Goal: Task Accomplishment & Management: Use online tool/utility

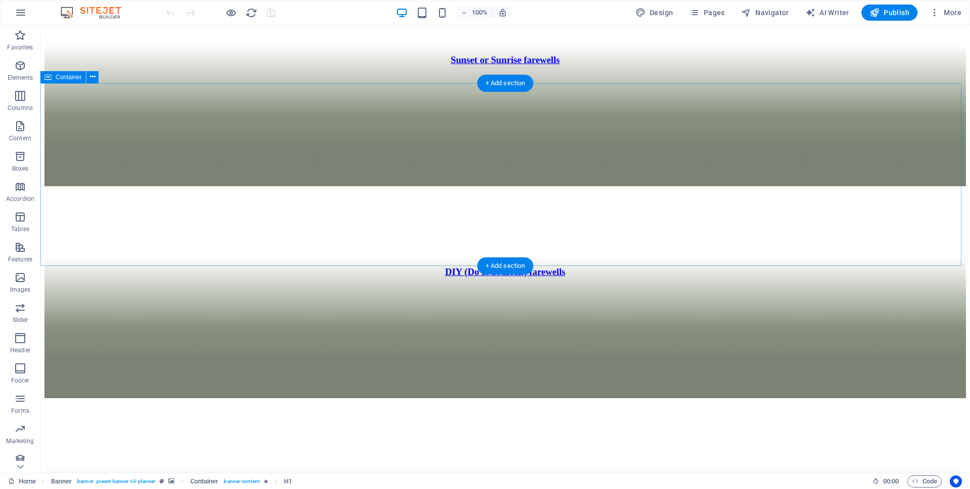
scroll to position [1818, 0]
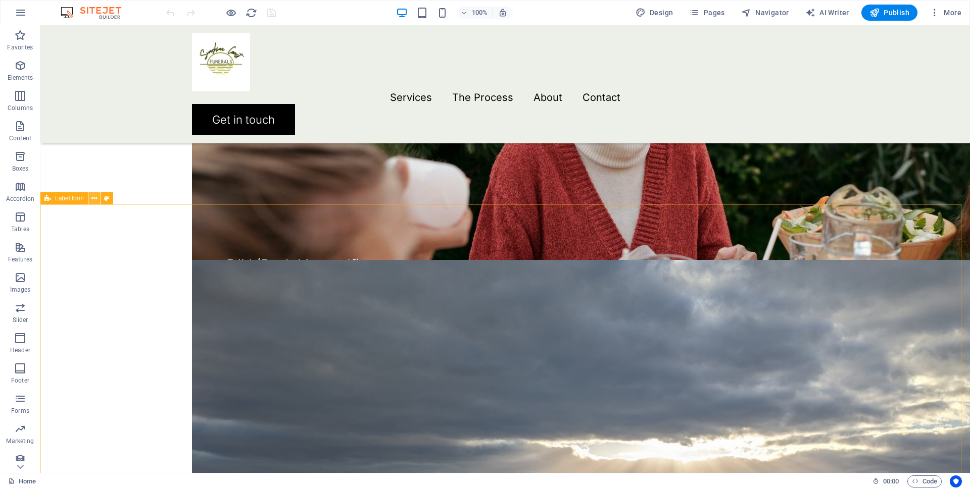
click at [93, 199] on icon at bounding box center [94, 198] width 6 height 11
click at [105, 200] on icon at bounding box center [107, 198] width 6 height 11
select select "rem"
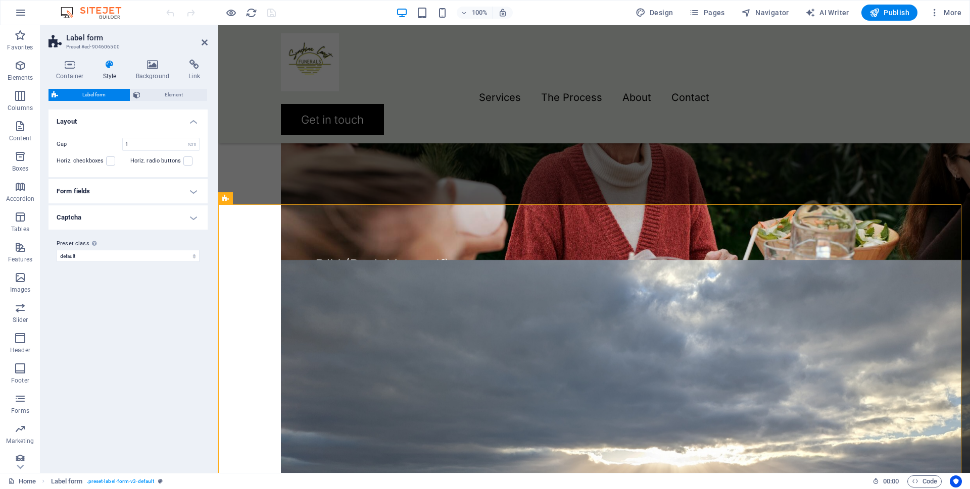
click at [108, 194] on h4 "Form fields" at bounding box center [127, 191] width 159 height 24
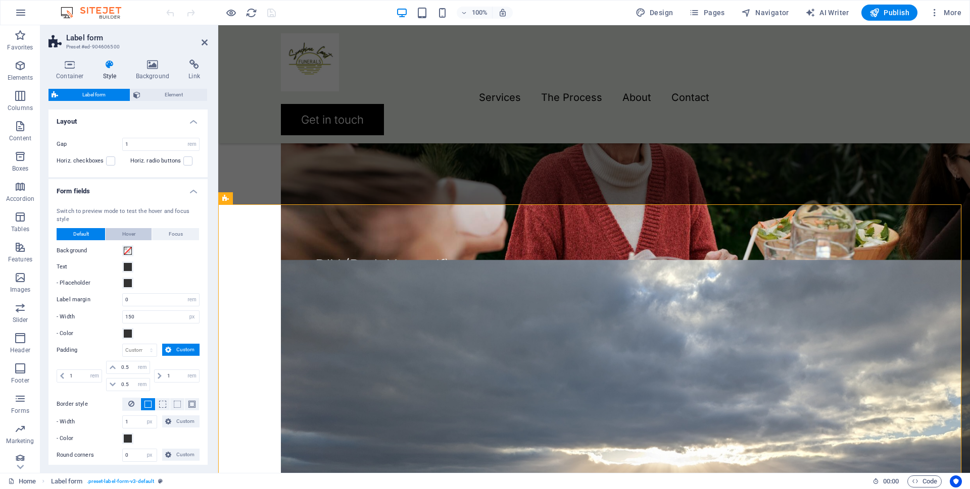
click at [123, 235] on span "Hover" at bounding box center [128, 234] width 13 height 12
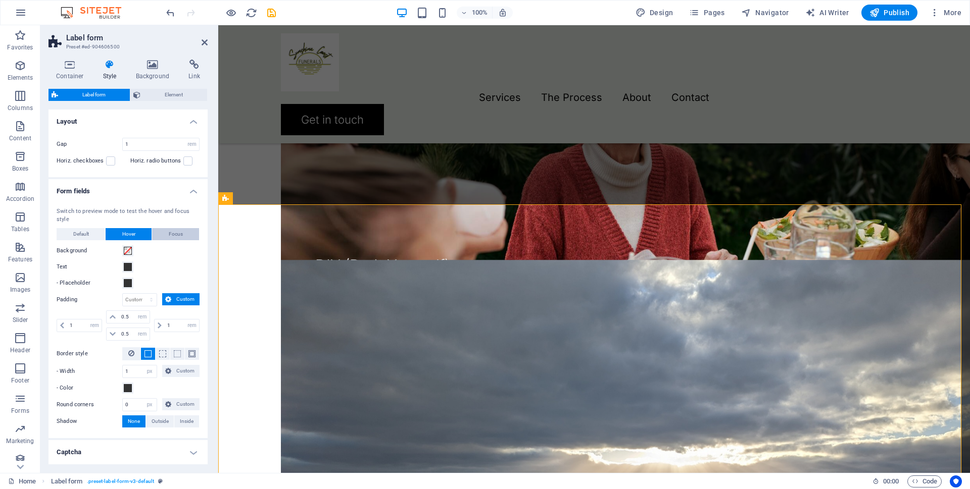
click at [171, 235] on span "Focus" at bounding box center [176, 234] width 14 height 12
click at [76, 231] on span "Default" at bounding box center [81, 234] width 16 height 12
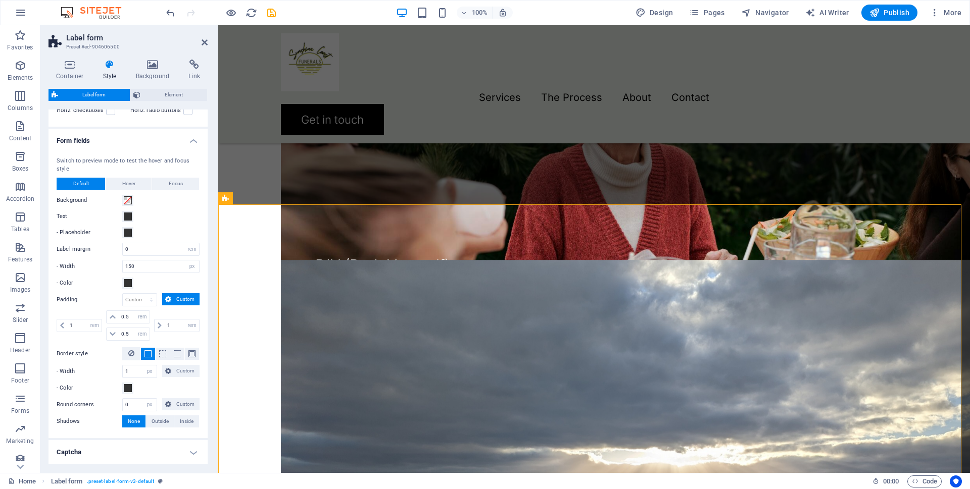
scroll to position [0, 0]
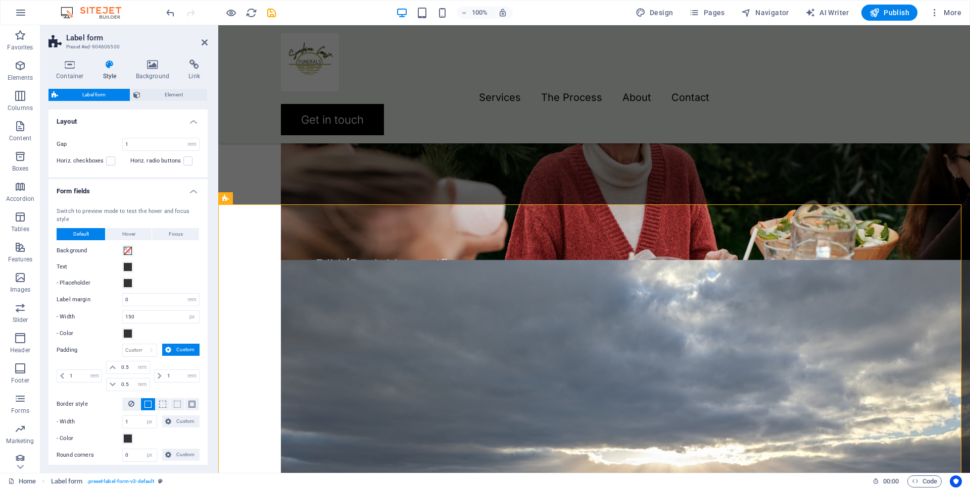
click at [192, 191] on h4 "Form fields" at bounding box center [127, 188] width 159 height 18
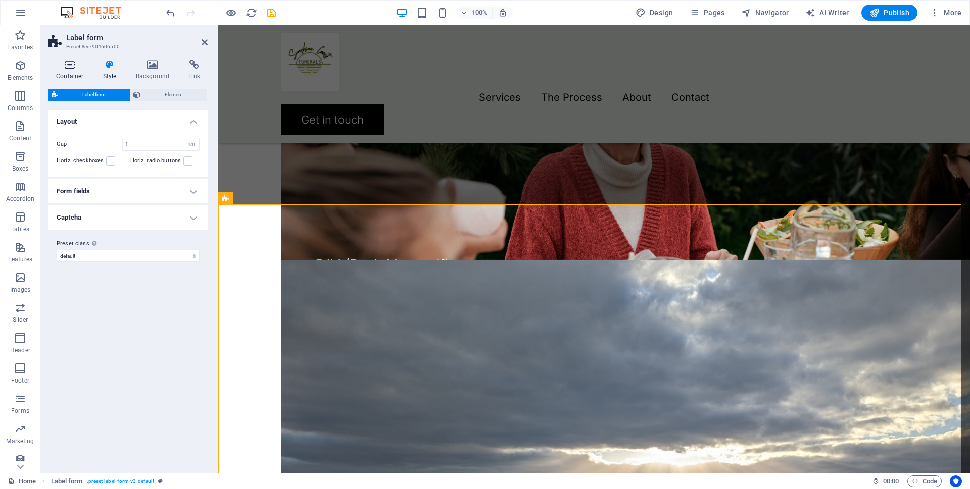
click at [72, 69] on icon at bounding box center [69, 65] width 43 height 10
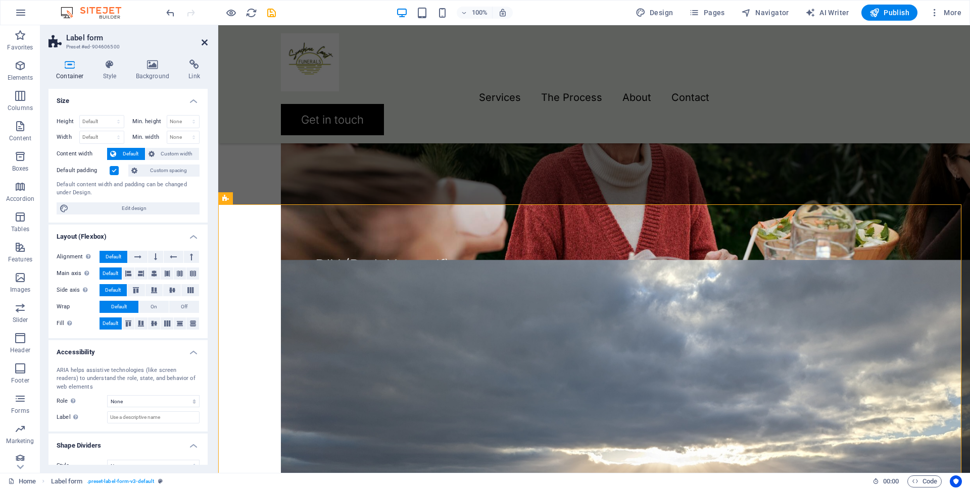
click at [205, 42] on icon at bounding box center [205, 42] width 6 height 8
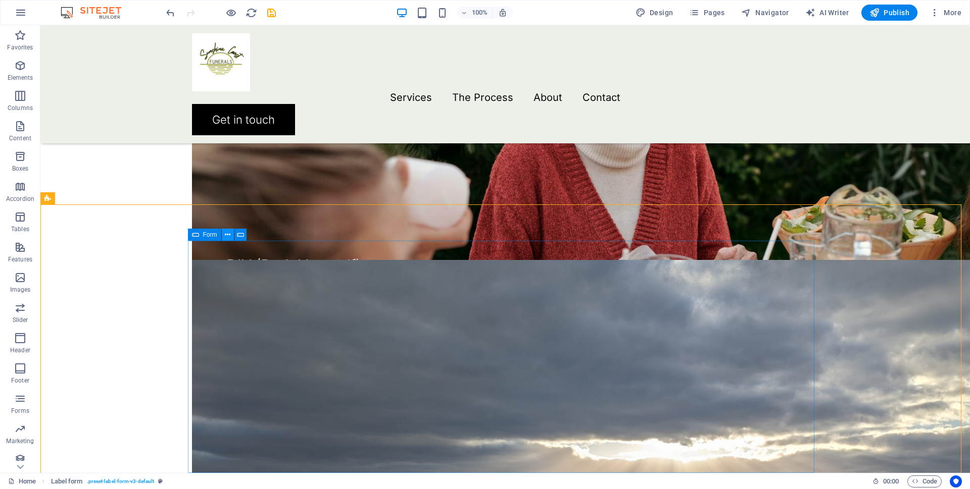
click at [225, 235] on icon at bounding box center [228, 235] width 6 height 11
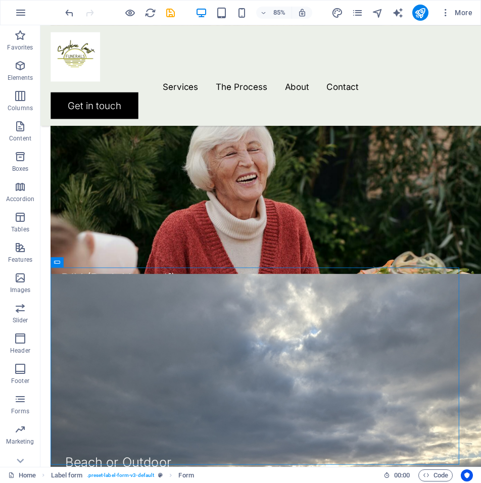
scroll to position [1881, 0]
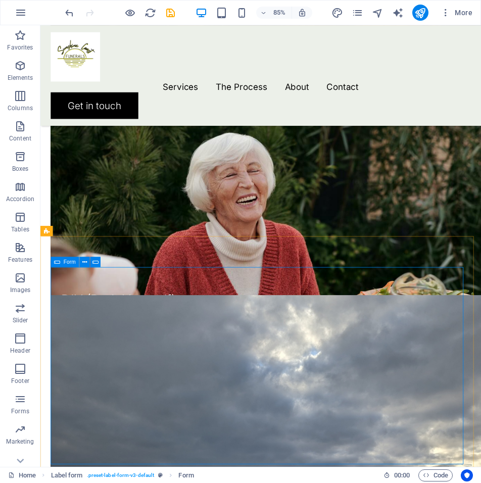
click at [68, 262] on span "Form" at bounding box center [70, 261] width 12 height 5
click at [69, 263] on span "Form" at bounding box center [70, 261] width 12 height 5
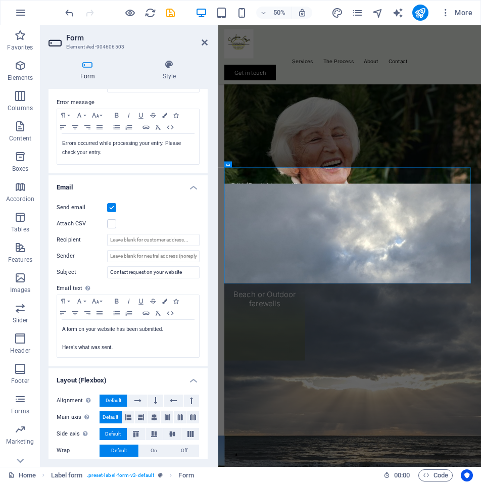
scroll to position [195, 0]
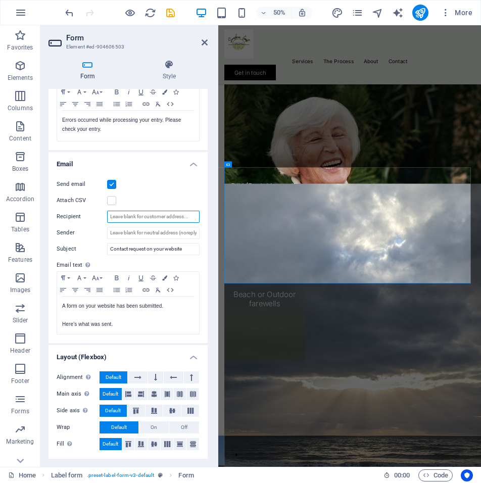
click at [155, 217] on input "Recipient" at bounding box center [153, 217] width 92 height 12
type input "[EMAIL_ADDRESS][DOMAIN_NAME]"
click at [109, 248] on input "Contact request on your website" at bounding box center [153, 249] width 92 height 12
click at [185, 247] on input "Sunshine Coast Funeral Contact request on your website" at bounding box center [153, 249] width 92 height 12
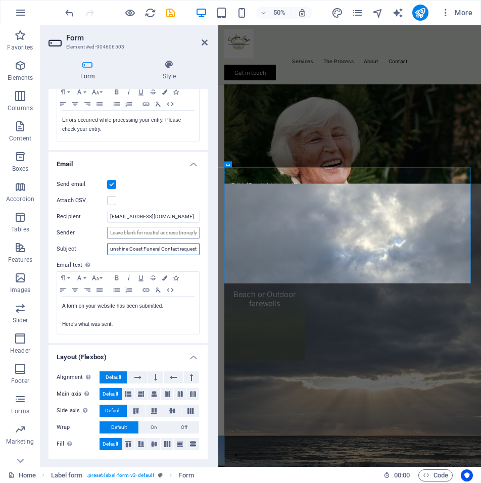
type input "Sunshine Coast Funeral Contact request"
click at [124, 234] on input "Sender" at bounding box center [153, 233] width 92 height 12
click at [111, 201] on label at bounding box center [111, 200] width 9 height 9
click at [0, 0] on input "Attach CSV" at bounding box center [0, 0] width 0 height 0
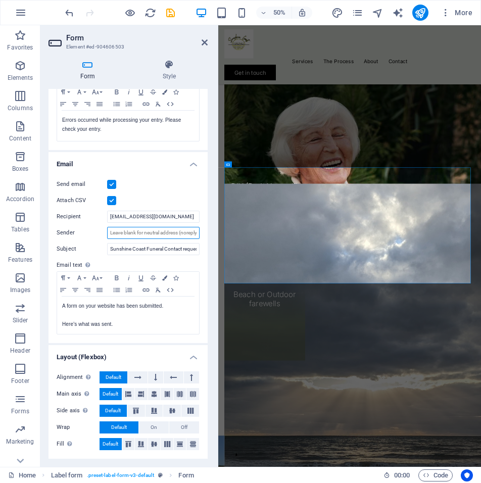
click at [128, 232] on input "Sender" at bounding box center [153, 233] width 92 height 12
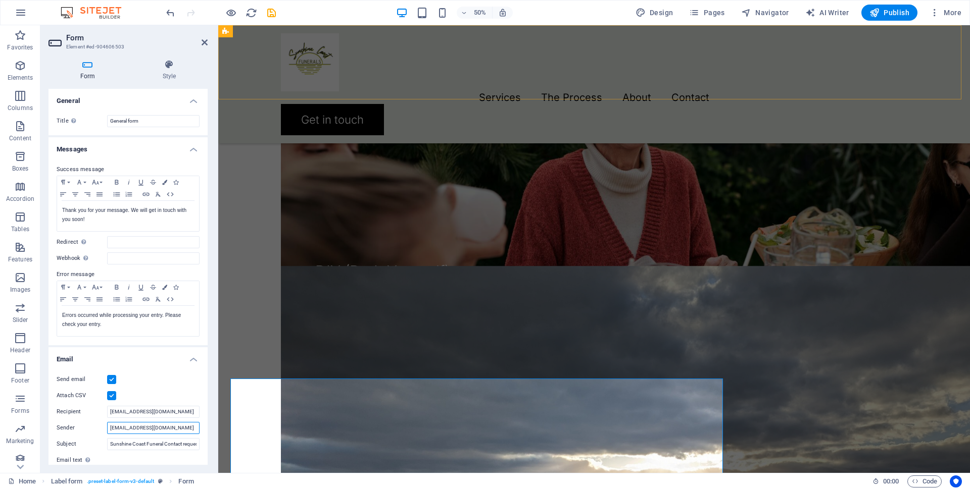
scroll to position [1749, 0]
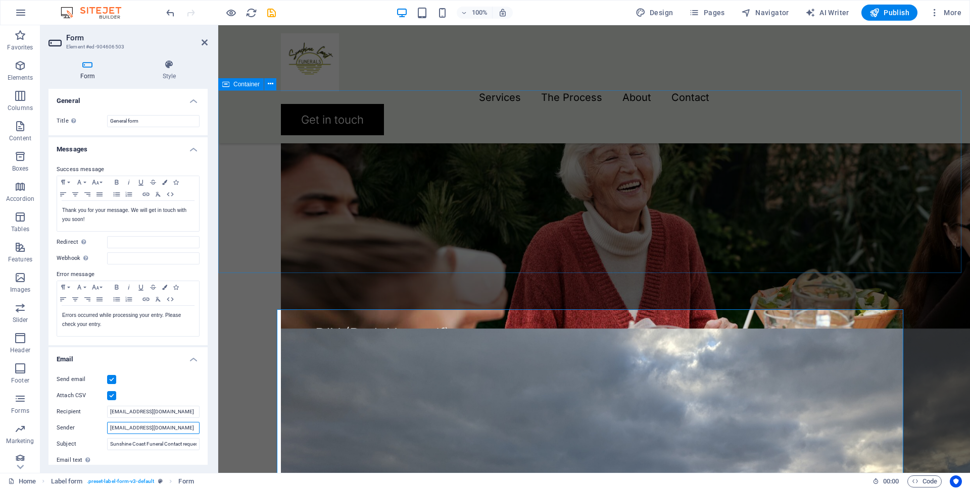
type input "[EMAIL_ADDRESS][DOMAIN_NAME]"
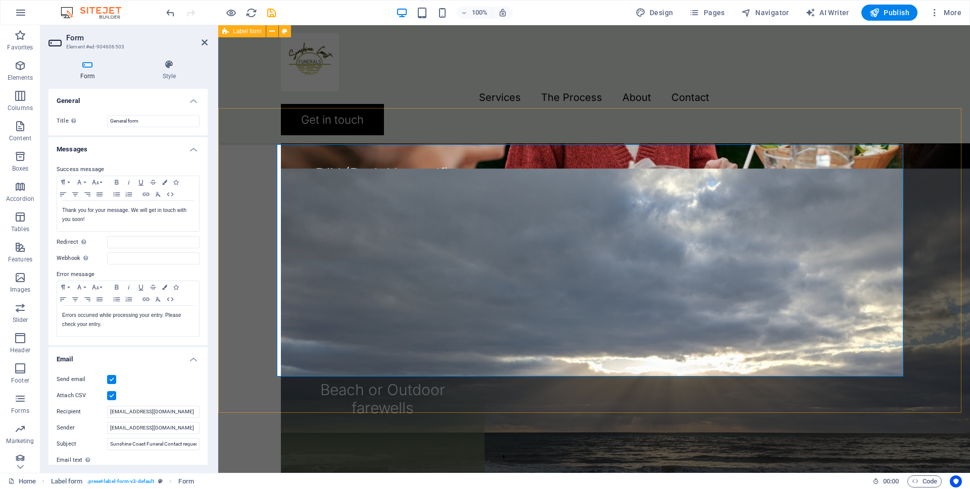
scroll to position [1901, 0]
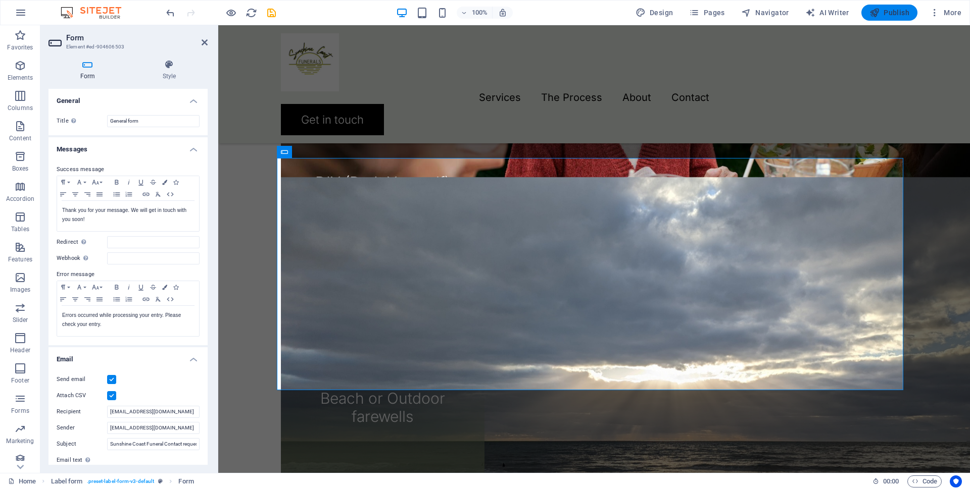
click at [896, 12] on span "Publish" at bounding box center [889, 13] width 40 height 10
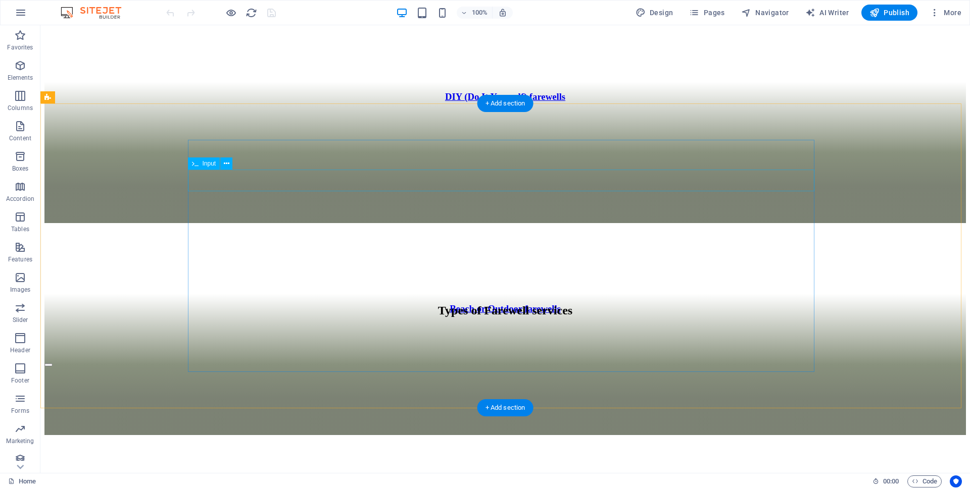
scroll to position [1919, 0]
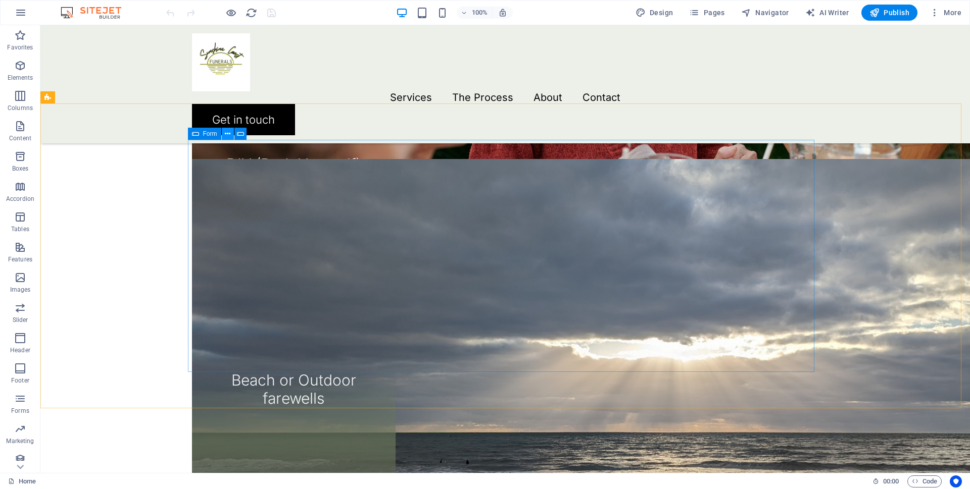
click at [226, 134] on icon at bounding box center [228, 134] width 6 height 11
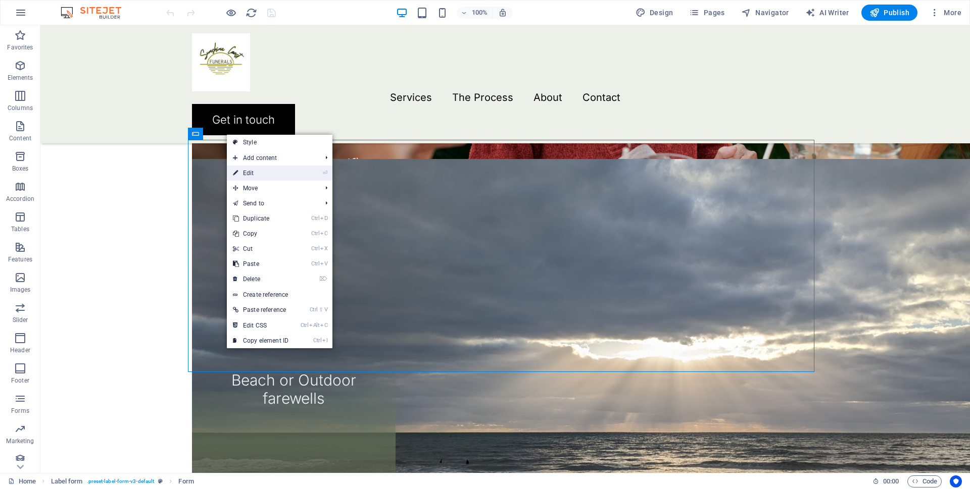
click at [258, 175] on link "⏎ Edit" at bounding box center [261, 173] width 68 height 15
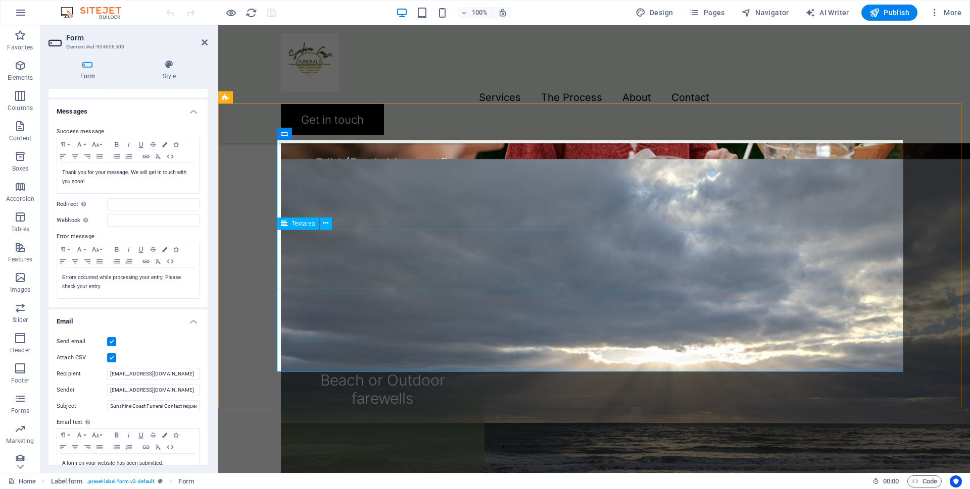
scroll to position [37, 0]
click at [327, 290] on icon at bounding box center [329, 291] width 6 height 11
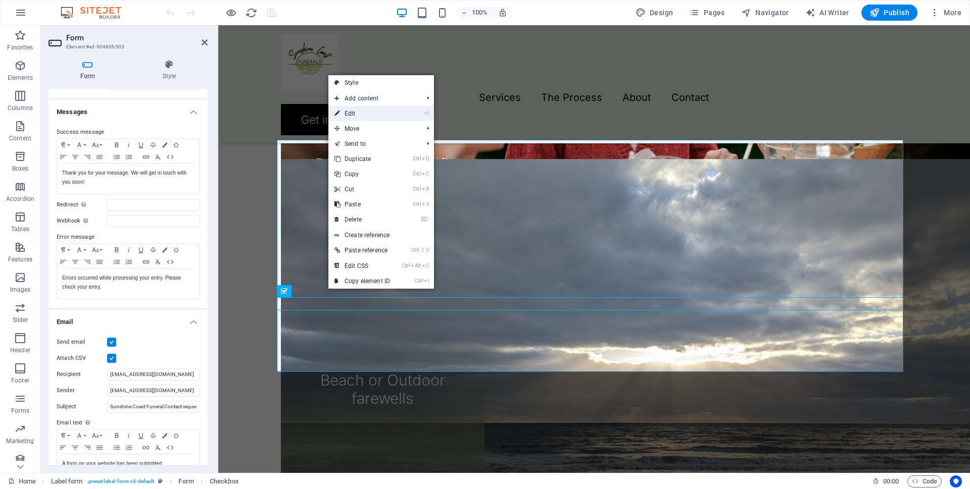
click at [376, 111] on link "⏎ Edit" at bounding box center [362, 113] width 68 height 15
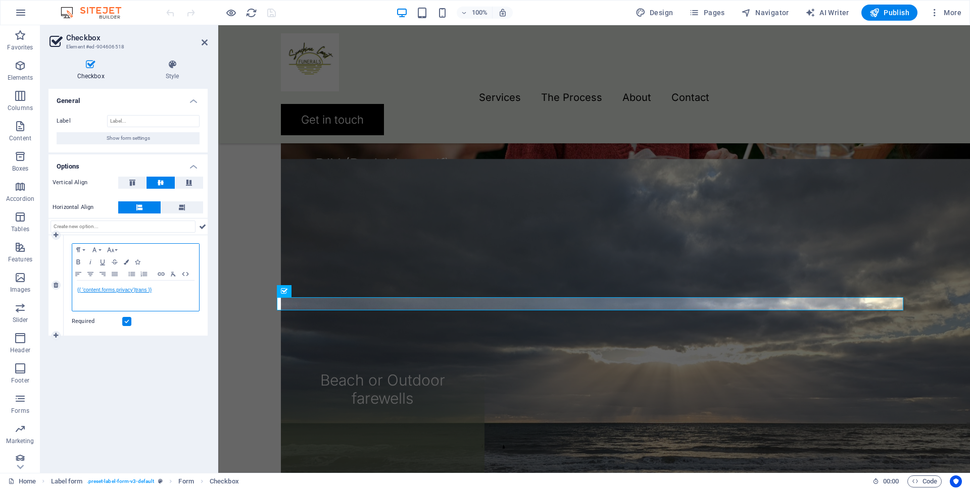
click at [146, 290] on link "{{ 'content.forms.privacy'|trans }}" at bounding box center [114, 290] width 74 height 6
click at [114, 307] on icon "button" at bounding box center [114, 308] width 7 height 7
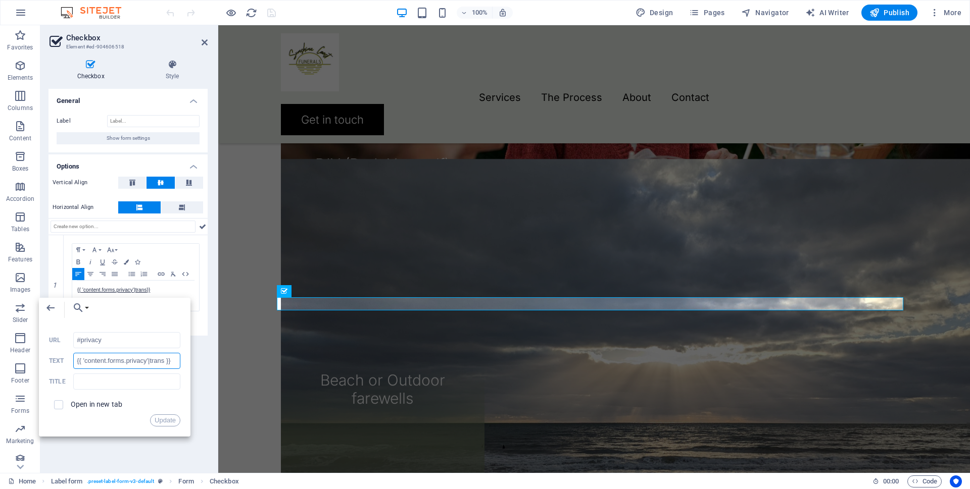
click at [84, 361] on input "{{ 'content.forms.privacy'|trans }}" at bounding box center [126, 361] width 107 height 16
click at [113, 362] on input "{{ 'please c'heck" at bounding box center [126, 361] width 107 height 16
click at [108, 361] on input "{{ 'please c'çheck" at bounding box center [126, 361] width 107 height 16
click at [126, 362] on input "{{ 'please 'çheck" at bounding box center [126, 361] width 107 height 16
click at [109, 364] on input "{{ 'please 'çheck" at bounding box center [126, 361] width 107 height 16
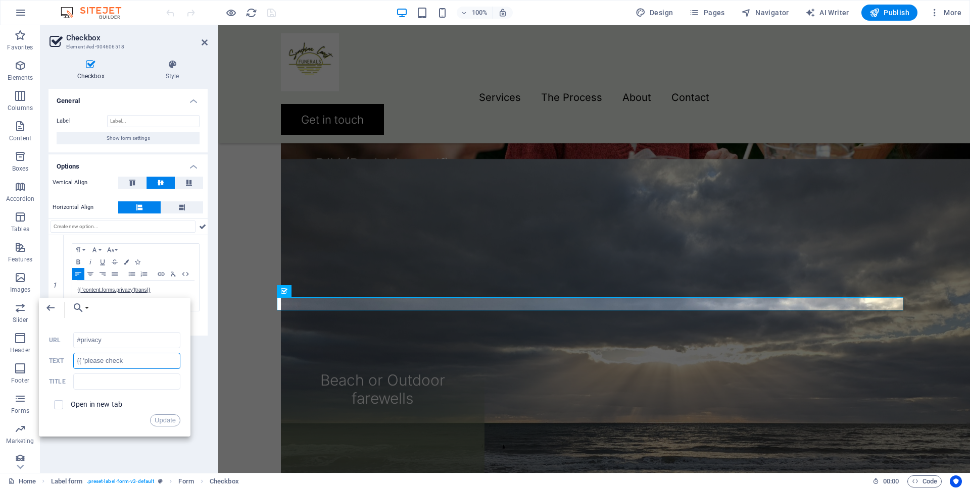
click at [124, 363] on input "{{ 'please check" at bounding box center [126, 361] width 107 height 16
click at [81, 361] on input "{{ 'please check'" at bounding box center [126, 361] width 107 height 16
type input "'please check'"
click at [162, 419] on button "Update" at bounding box center [165, 421] width 30 height 12
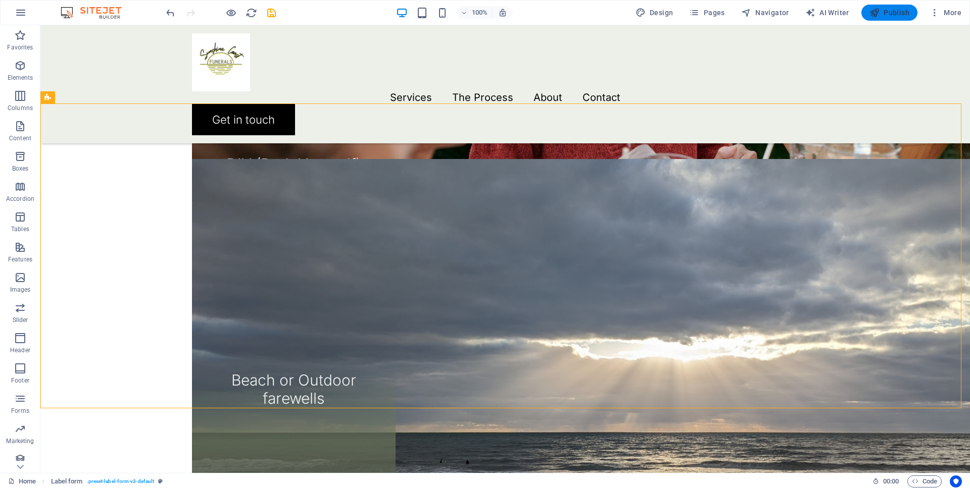
click at [891, 14] on span "Publish" at bounding box center [889, 13] width 40 height 10
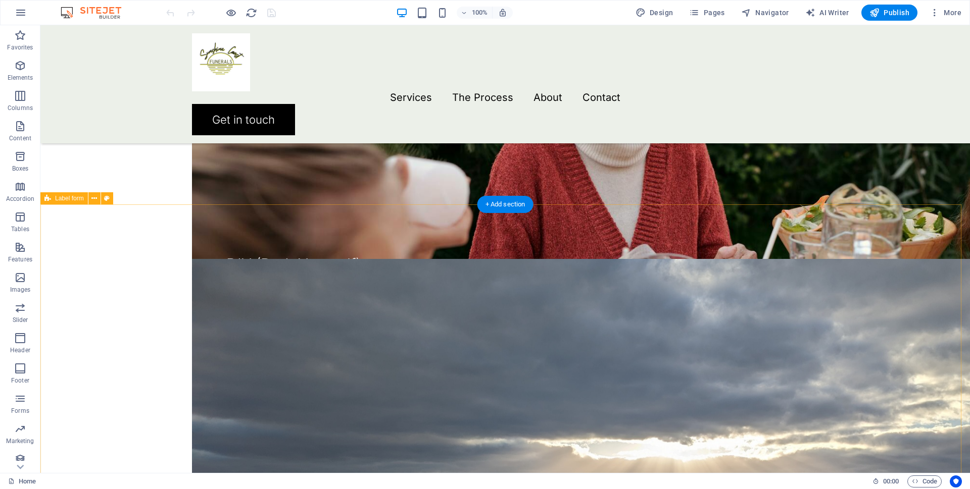
scroll to position [1818, 0]
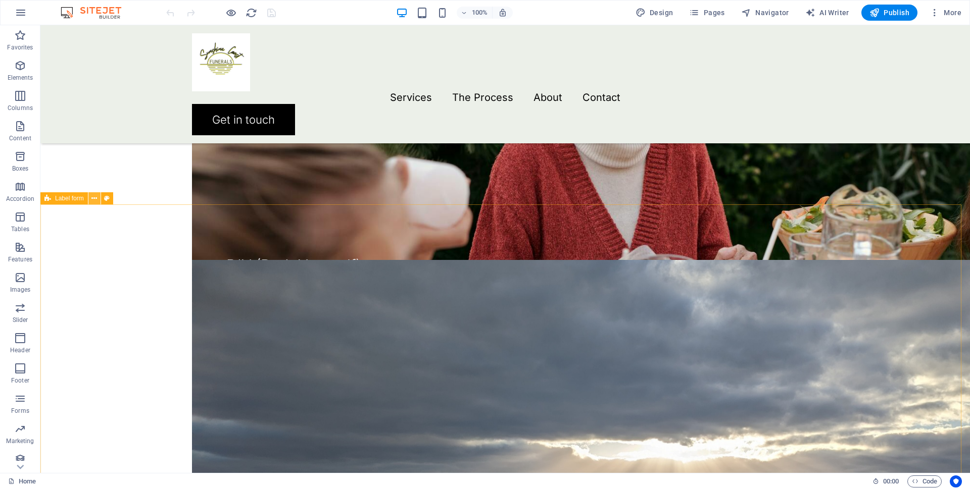
click at [93, 198] on icon at bounding box center [94, 198] width 6 height 11
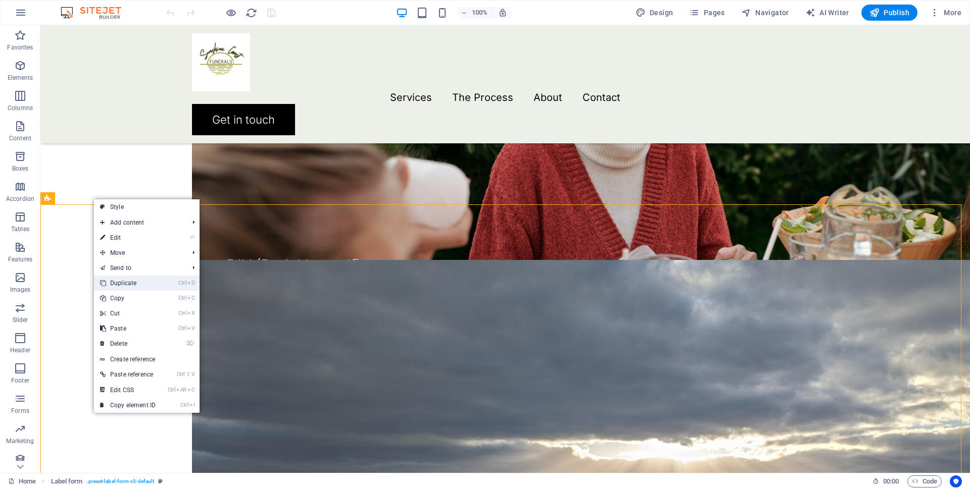
click at [127, 285] on link "Ctrl D Duplicate" at bounding box center [128, 283] width 68 height 15
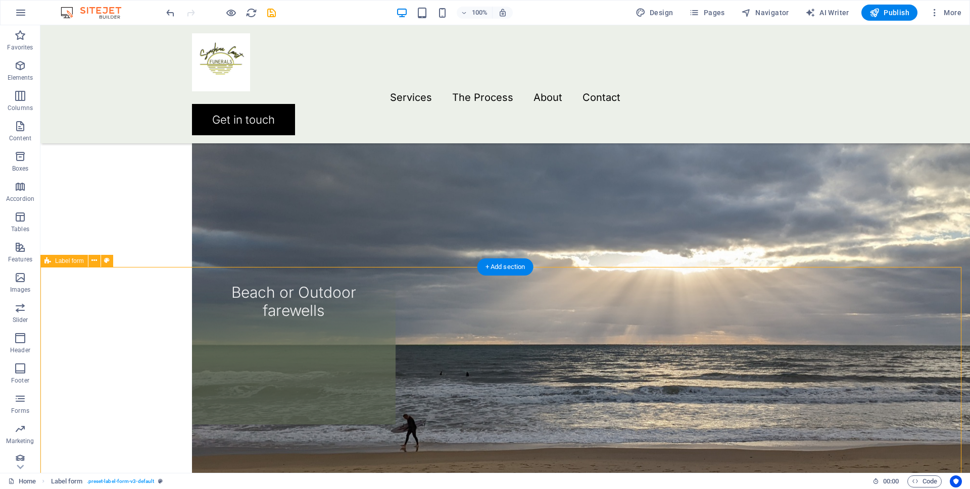
scroll to position [2230, 0]
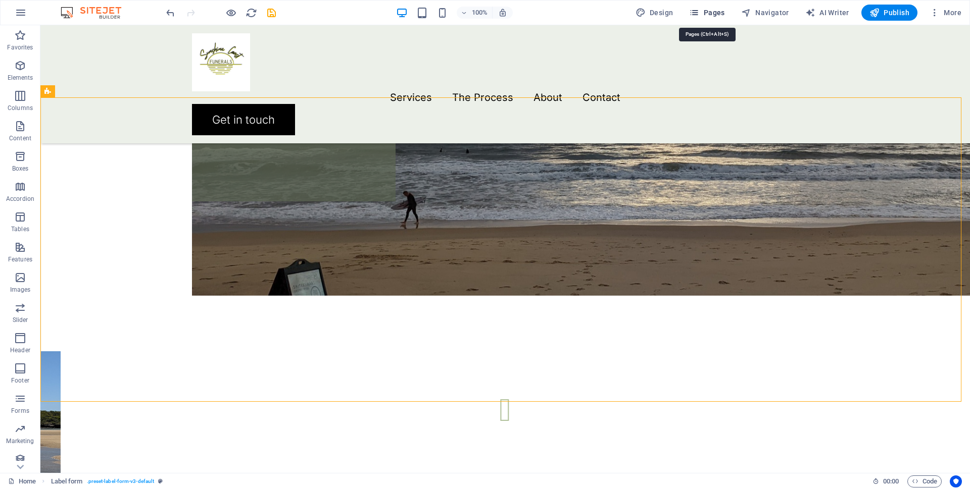
click at [699, 13] on icon "button" at bounding box center [694, 13] width 10 height 10
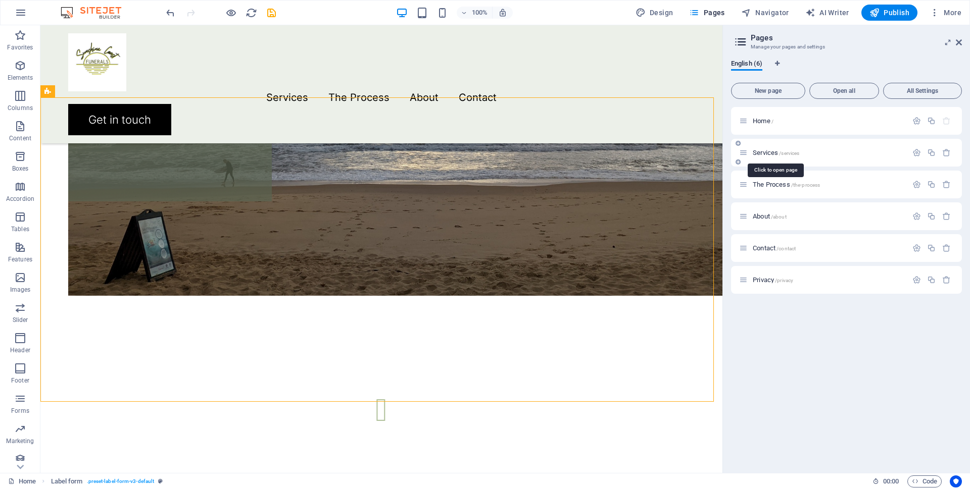
click at [769, 155] on span "Services /services" at bounding box center [775, 153] width 46 height 8
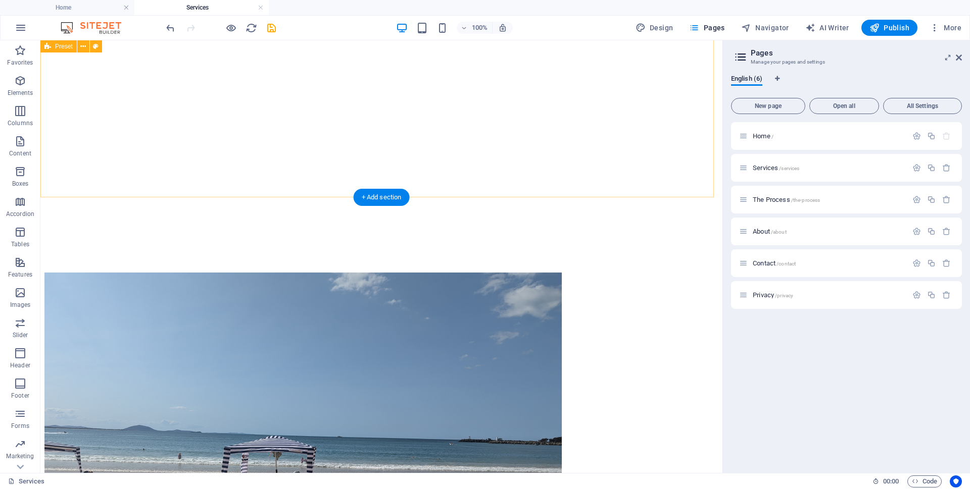
scroll to position [1313, 0]
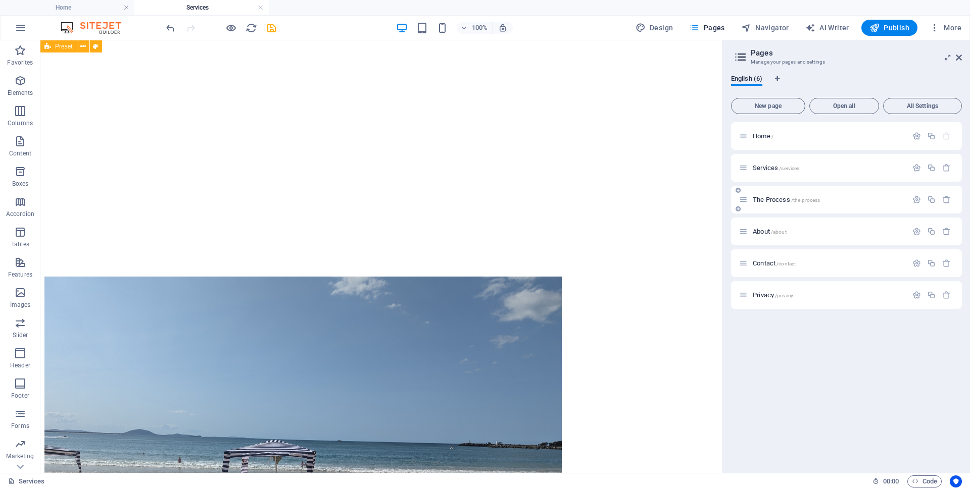
click at [788, 199] on span "The Process /the-process" at bounding box center [785, 200] width 67 height 8
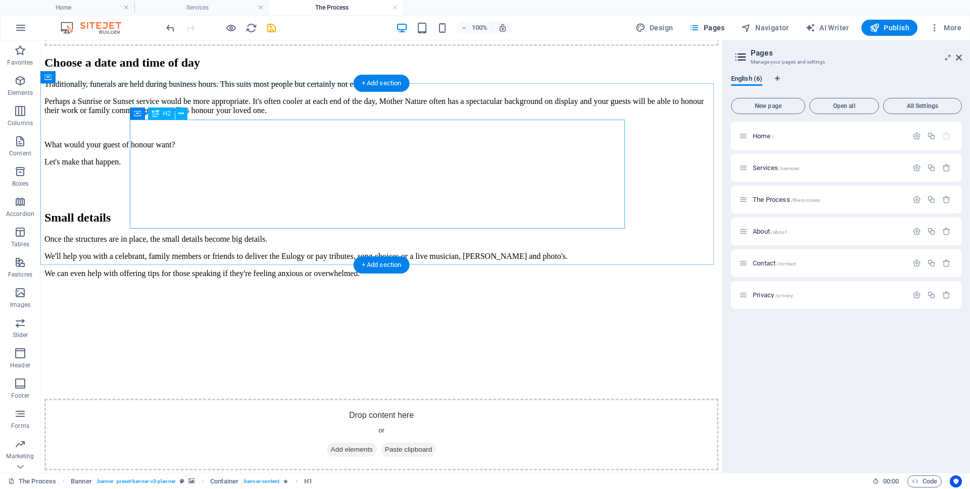
scroll to position [1948, 0]
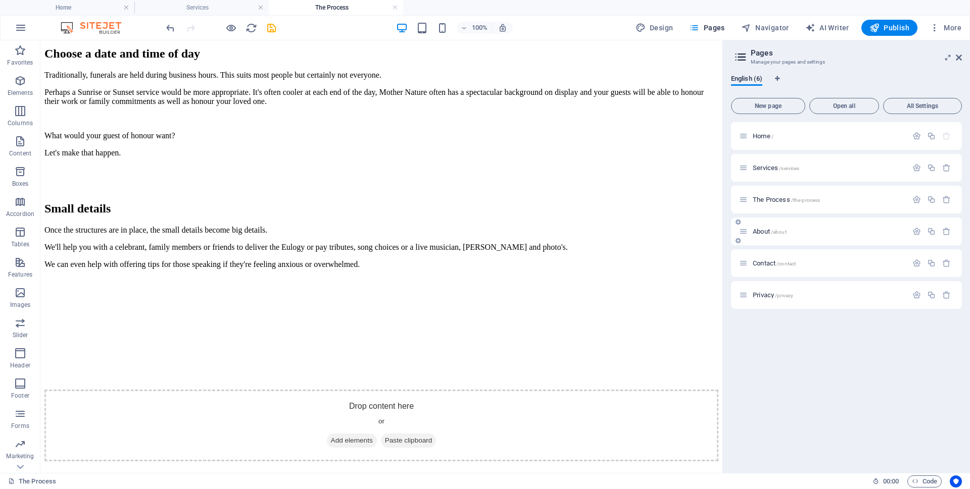
click at [769, 230] on span "About /about" at bounding box center [769, 232] width 34 height 8
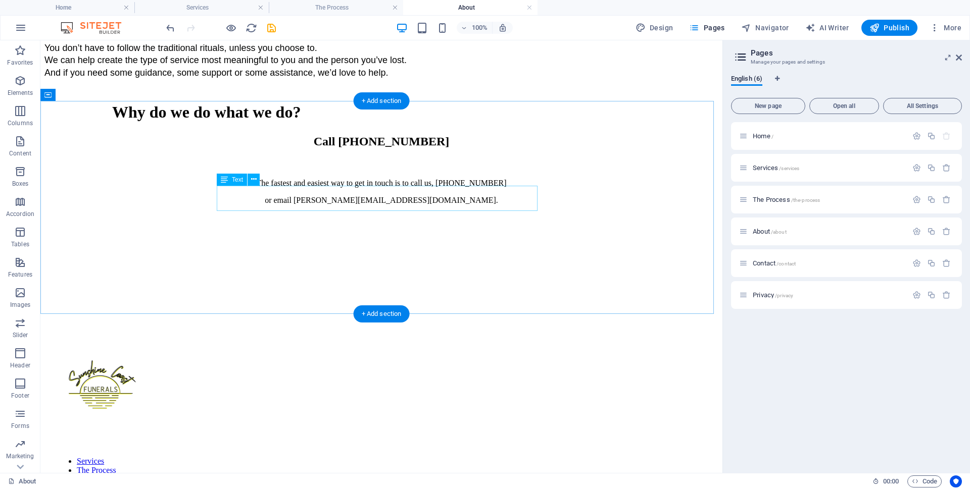
scroll to position [758, 0]
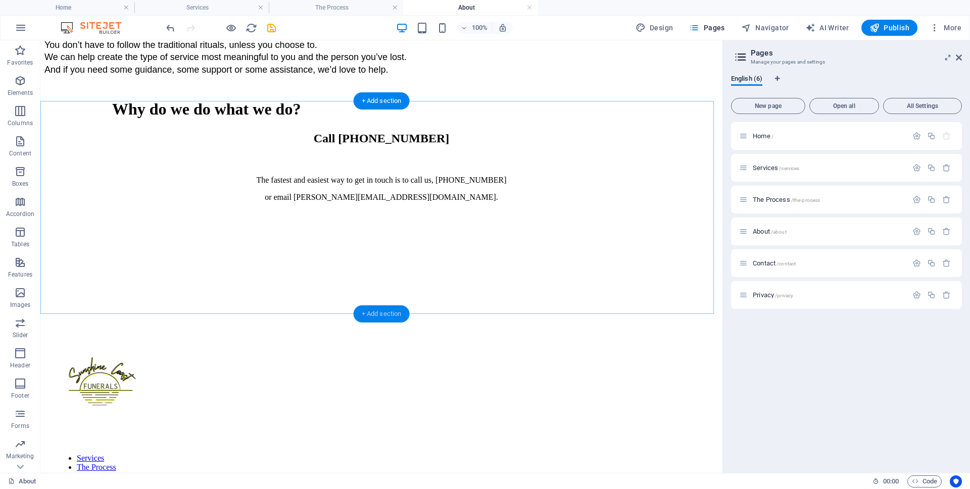
click at [381, 311] on div "+ Add section" at bounding box center [382, 314] width 56 height 17
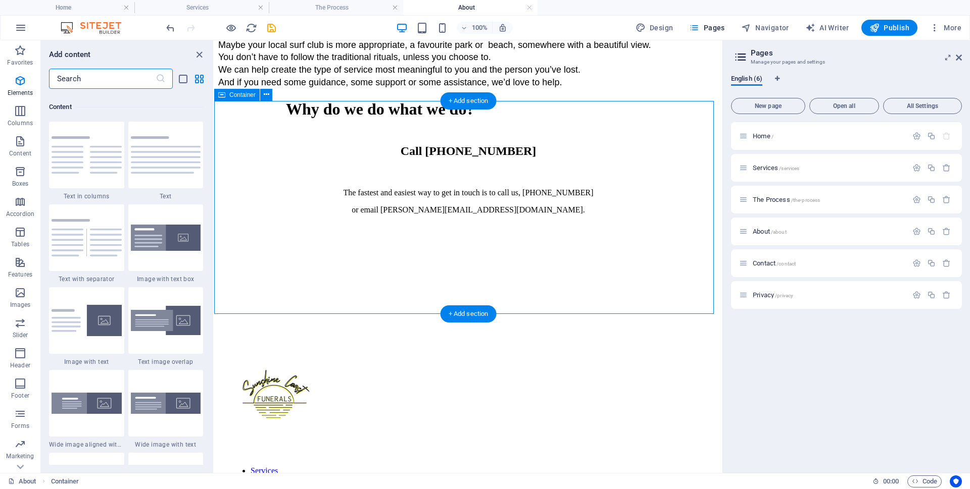
scroll to position [1767, 0]
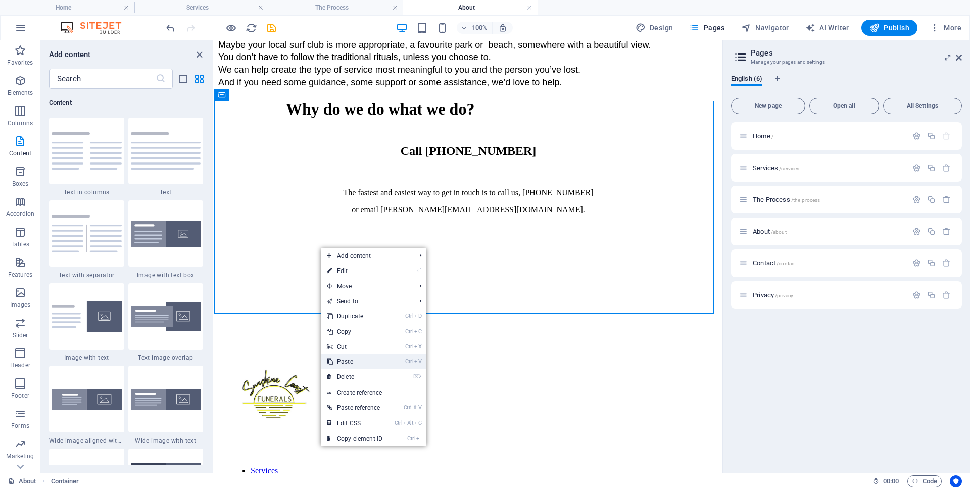
click at [365, 360] on link "Ctrl V Paste" at bounding box center [355, 362] width 68 height 15
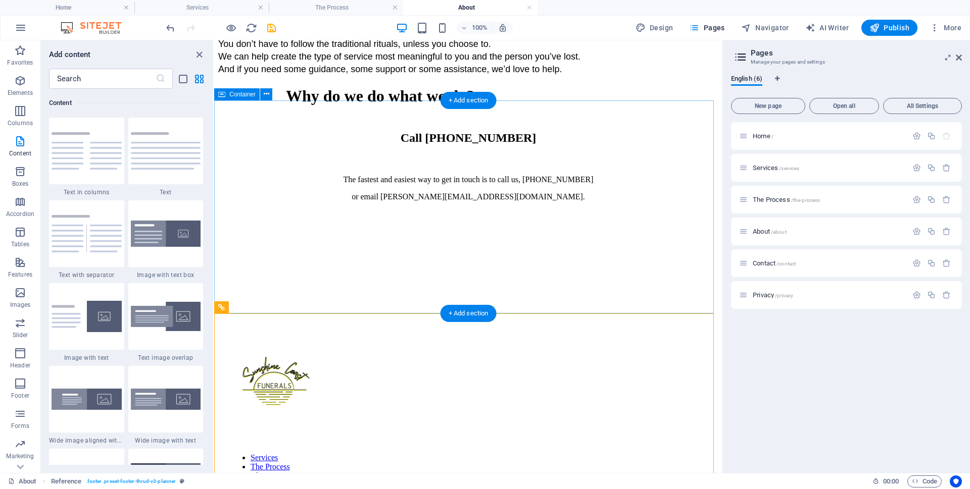
scroll to position [758, 0]
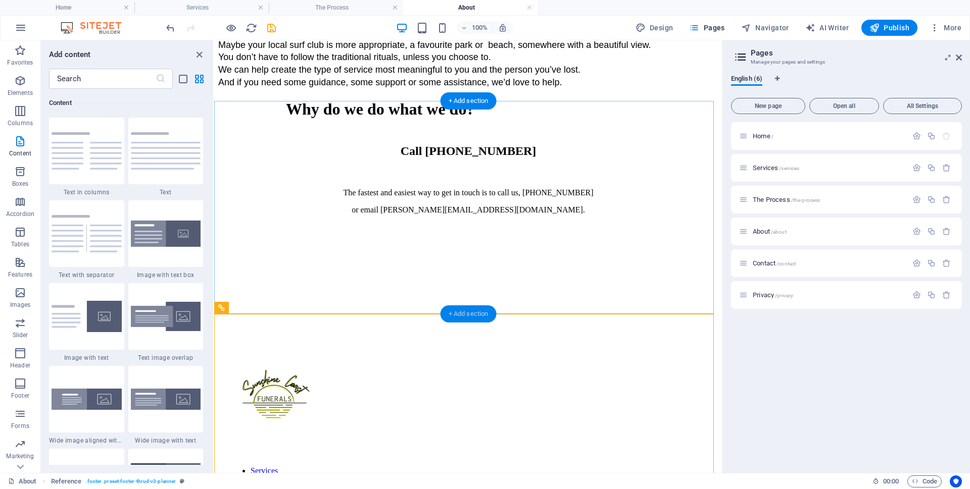
click at [464, 313] on div "+ Add section" at bounding box center [468, 314] width 56 height 17
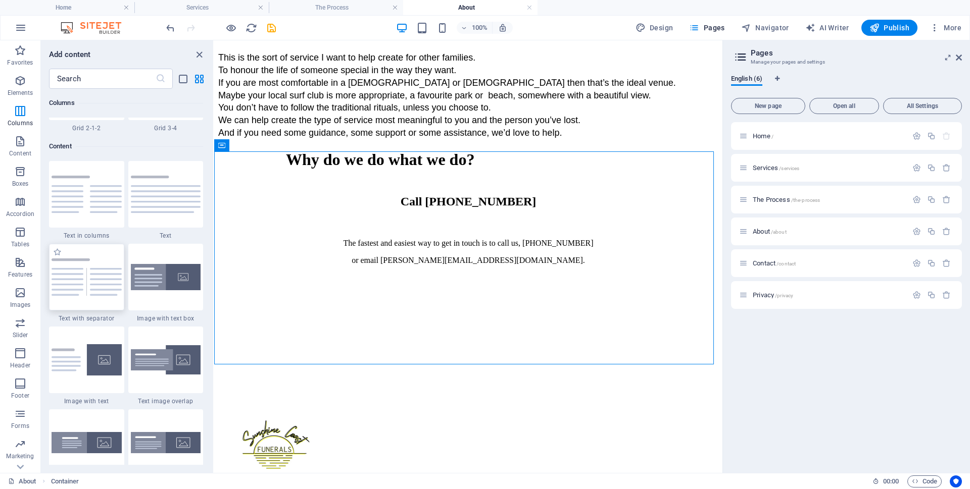
scroll to position [1717, 0]
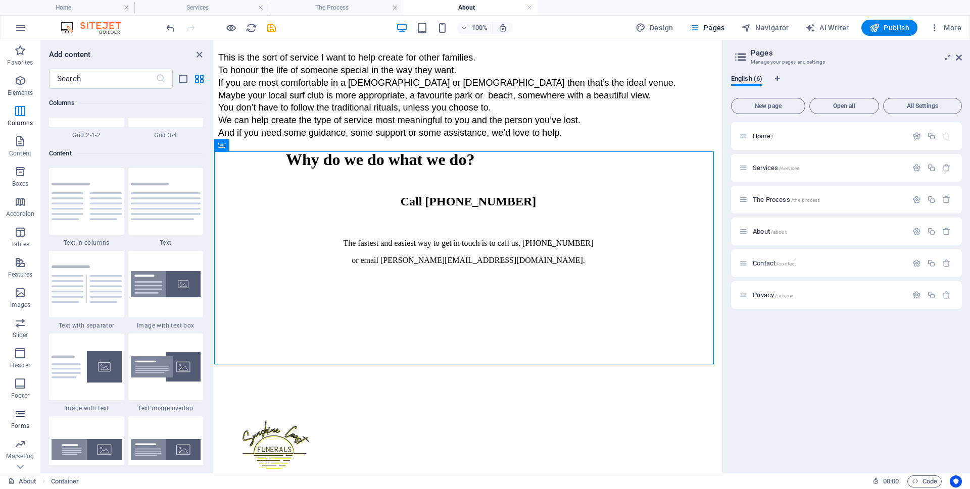
click at [16, 416] on icon "button" at bounding box center [20, 414] width 12 height 12
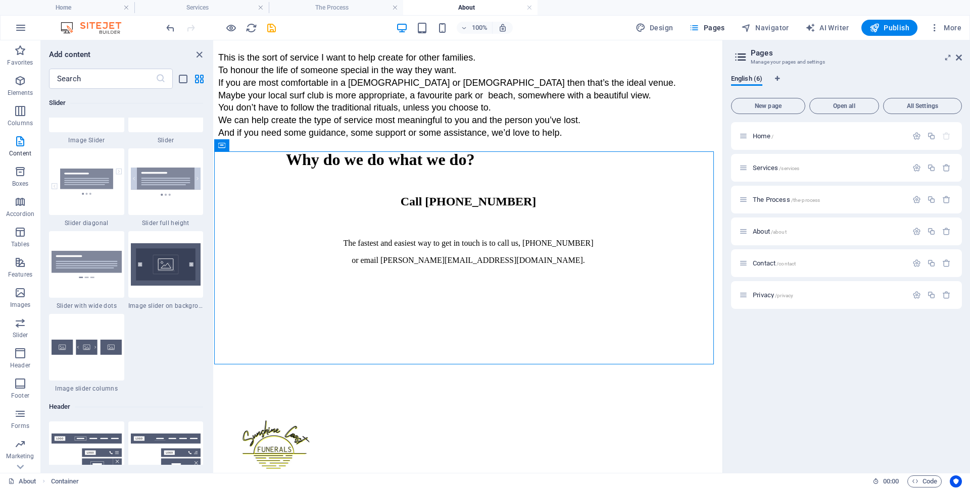
scroll to position [7373, 0]
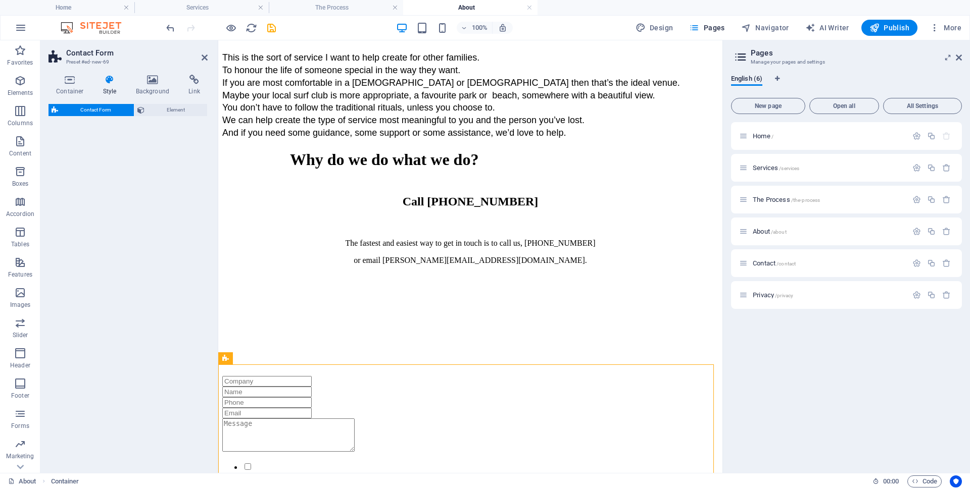
select select "rem"
select select "preset-contact-form-v3-row"
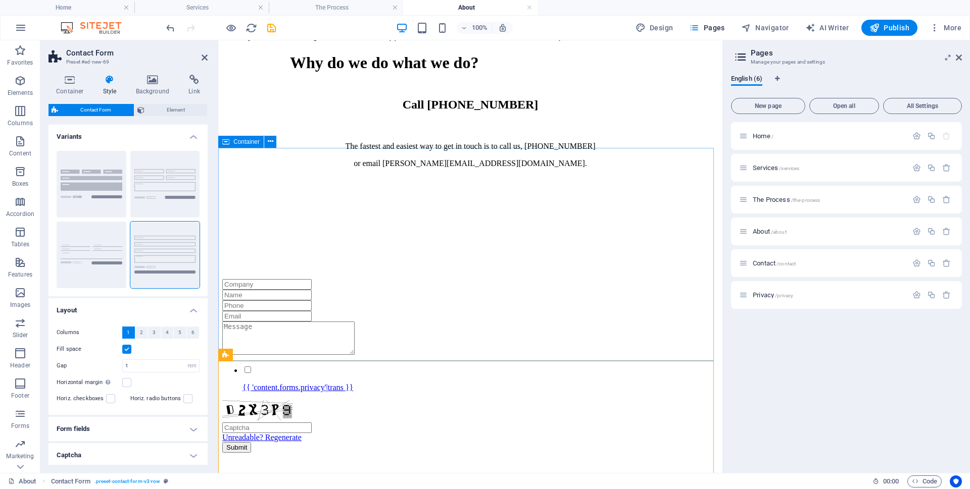
scroll to position [859, 0]
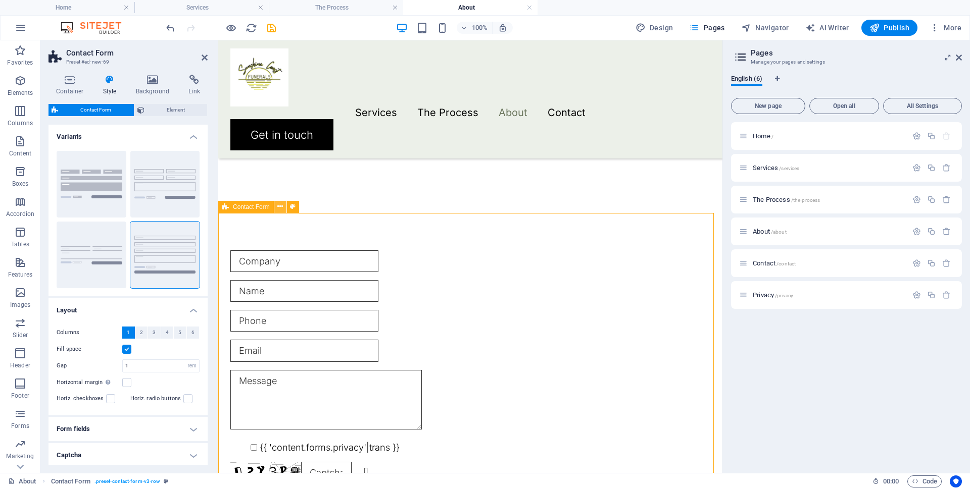
click at [278, 205] on icon at bounding box center [280, 207] width 6 height 11
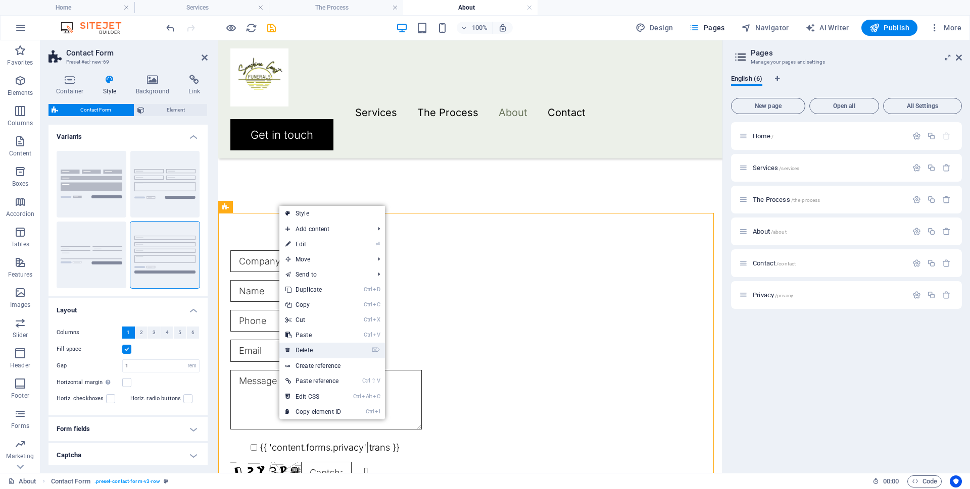
click at [318, 354] on link "⌦ Delete" at bounding box center [313, 350] width 68 height 15
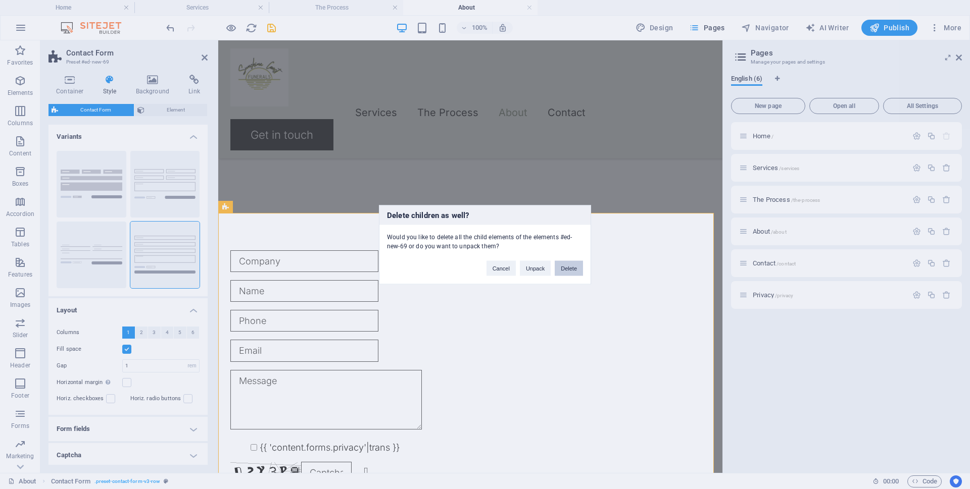
drag, startPoint x: 564, startPoint y: 268, endPoint x: 524, endPoint y: 227, distance: 56.8
click at [564, 268] on button "Delete" at bounding box center [569, 268] width 28 height 15
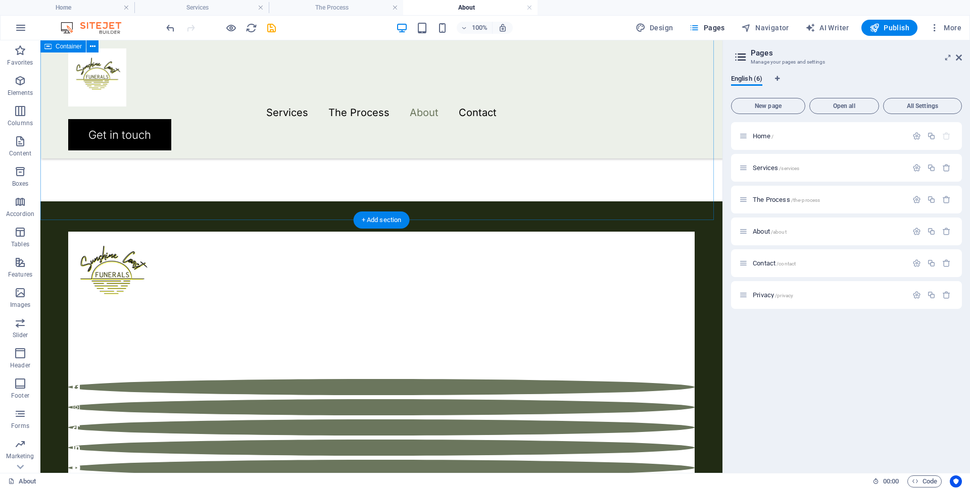
scroll to position [808, 0]
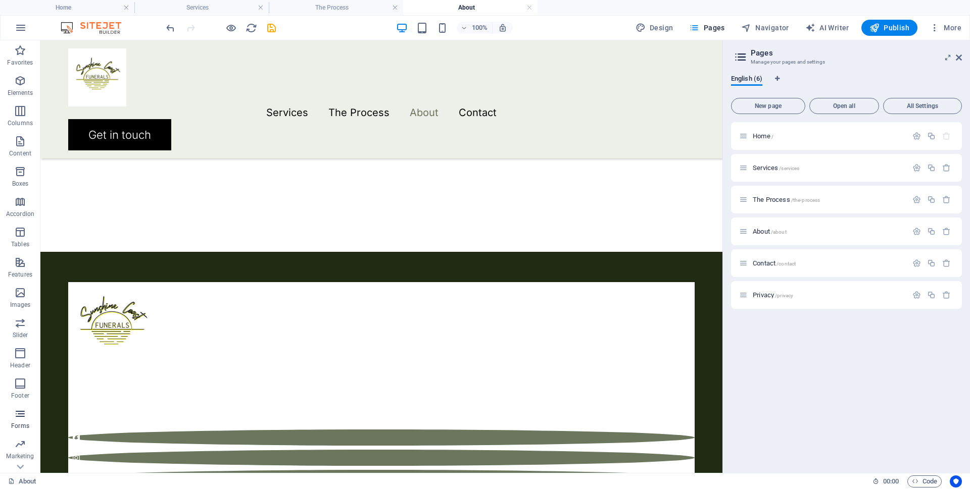
click at [15, 419] on icon "button" at bounding box center [20, 414] width 12 height 12
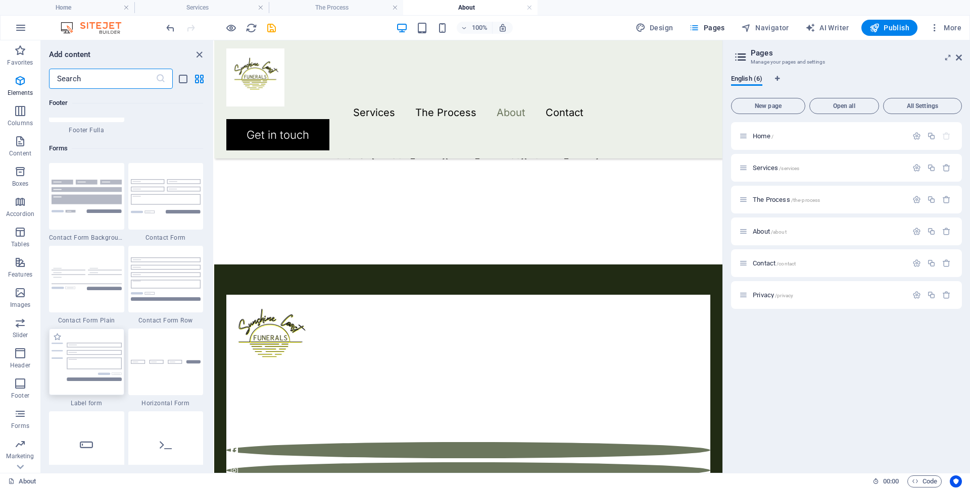
scroll to position [7373, 0]
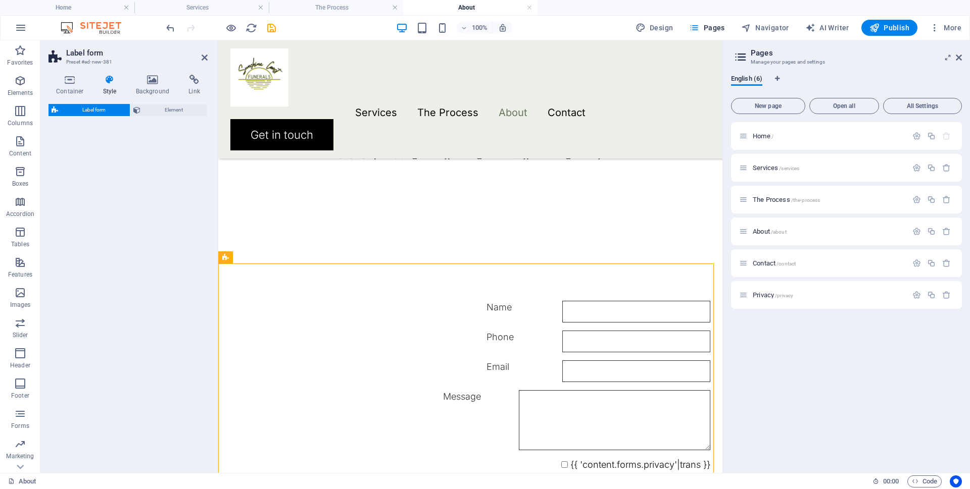
select select "rem"
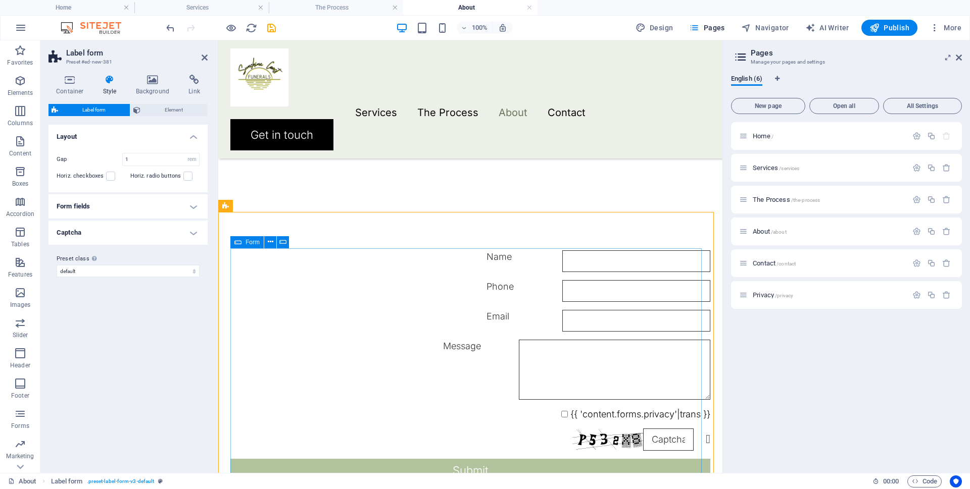
scroll to position [909, 0]
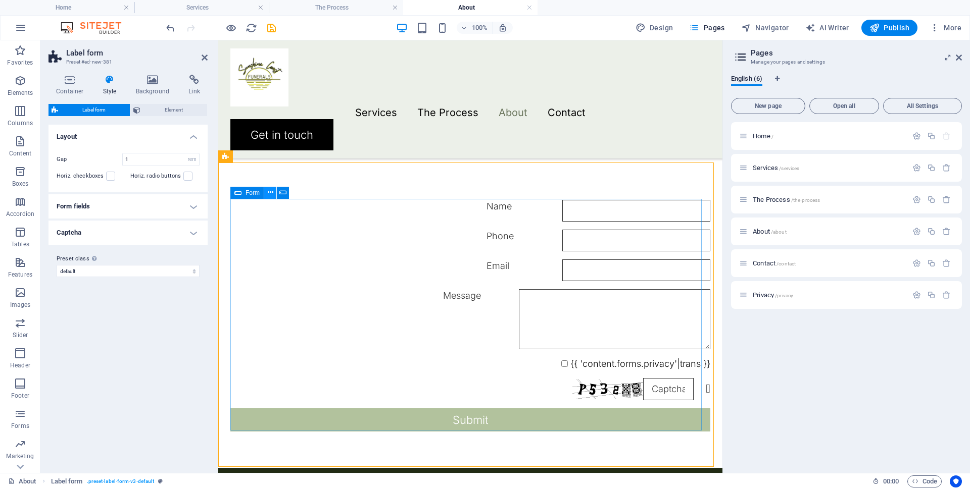
click at [269, 192] on icon at bounding box center [271, 192] width 6 height 11
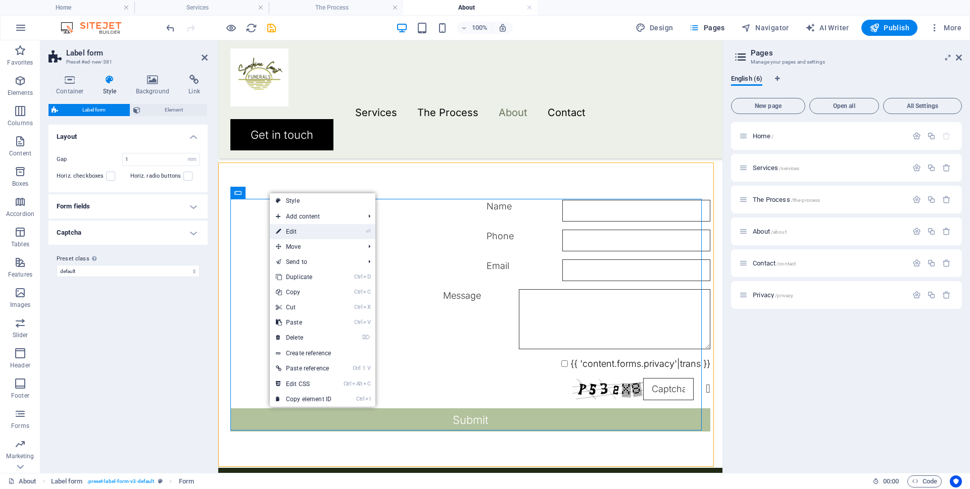
click at [288, 230] on link "⏎ Edit" at bounding box center [304, 231] width 68 height 15
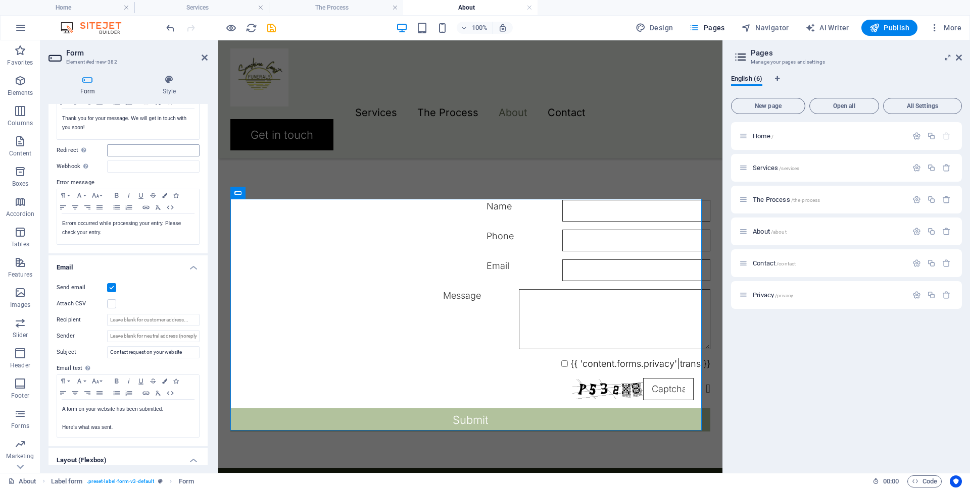
scroll to position [152, 0]
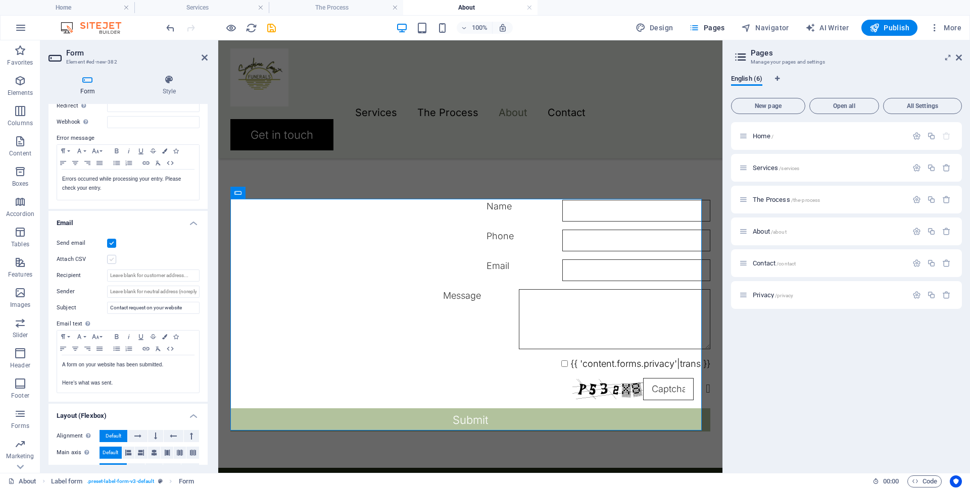
click at [110, 259] on label at bounding box center [111, 259] width 9 height 9
click at [0, 0] on input "Attach CSV" at bounding box center [0, 0] width 0 height 0
click at [120, 274] on input "Recipient" at bounding box center [153, 276] width 92 height 12
type input "[EMAIL_ADDRESS][DOMAIN_NAME]"
click at [132, 289] on input "Sender" at bounding box center [153, 292] width 92 height 12
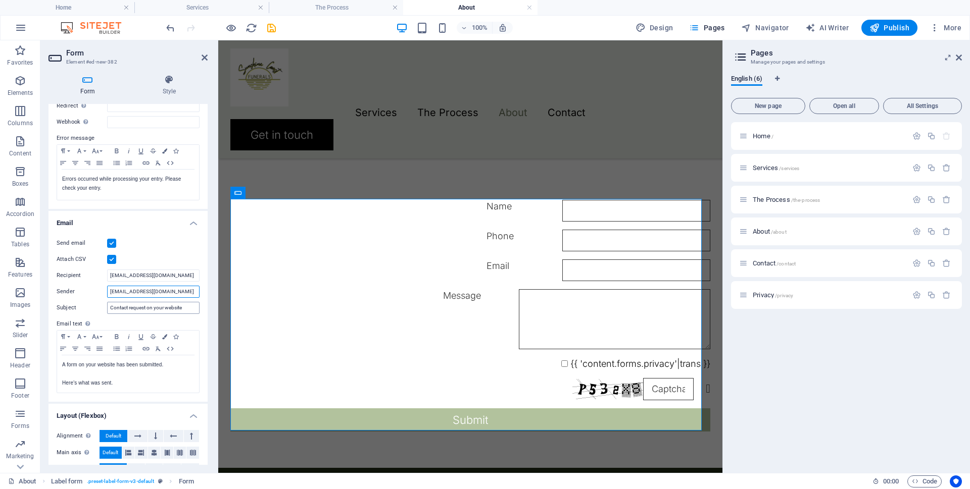
type input "[EMAIL_ADDRESS][DOMAIN_NAME]"
click at [109, 309] on input "Contact request on your website" at bounding box center [153, 308] width 92 height 12
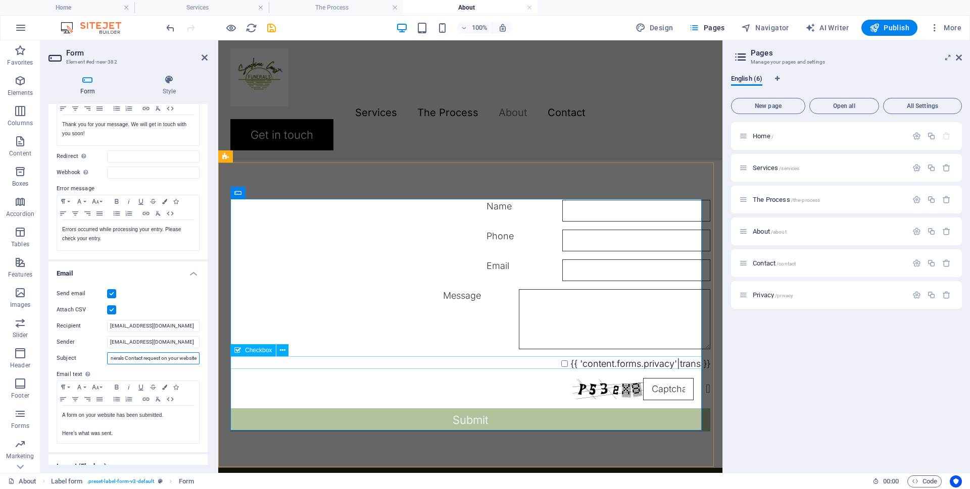
type input "Sunshine Coast Funerals Contact request on your website"
click at [572, 360] on div "{{ 'content.forms.privacy'|trans }}" at bounding box center [470, 364] width 480 height 13
click at [280, 353] on icon at bounding box center [283, 350] width 6 height 11
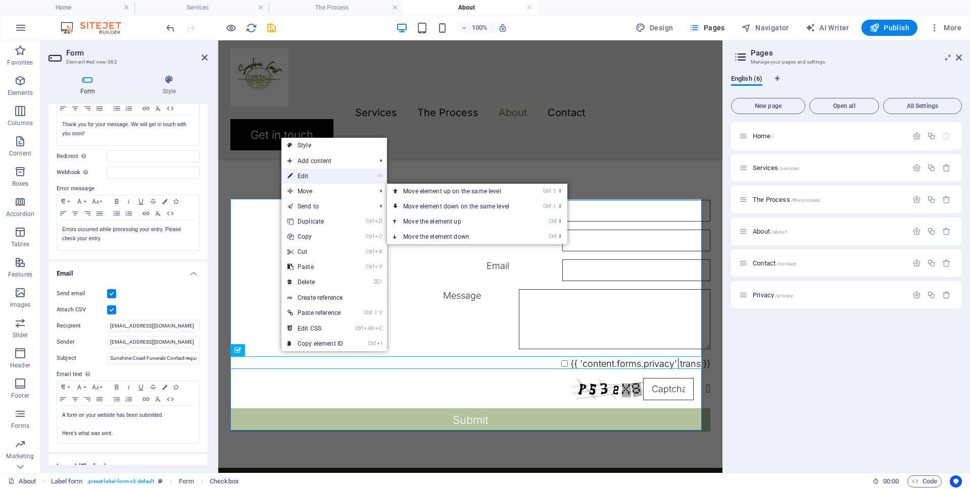
drag, startPoint x: 313, startPoint y: 177, endPoint x: 94, endPoint y: 136, distance: 222.0
click at [313, 177] on link "⏎ Edit" at bounding box center [315, 176] width 68 height 15
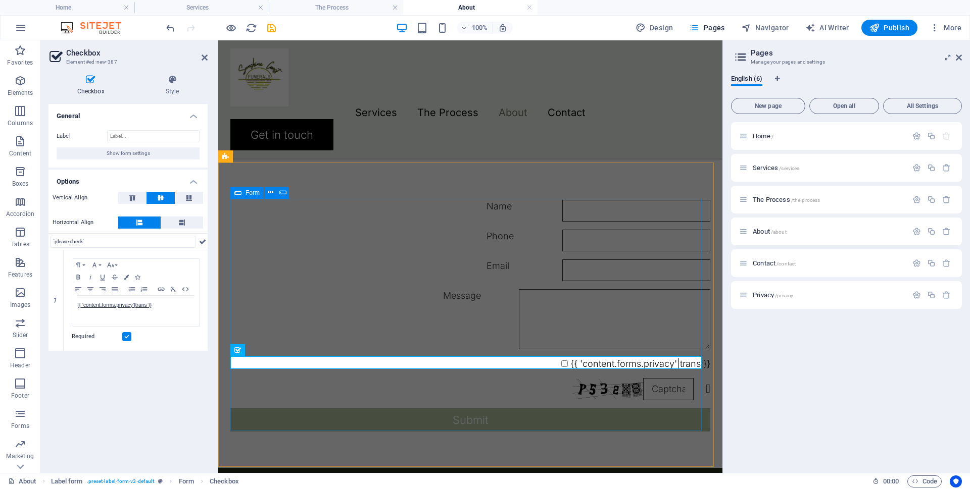
type input "'please check'"
click at [413, 376] on div "Name Phone Email Message {{ 'content.forms.privacy'|trans }} Nicht lesbar? Neu …" at bounding box center [470, 316] width 480 height 240
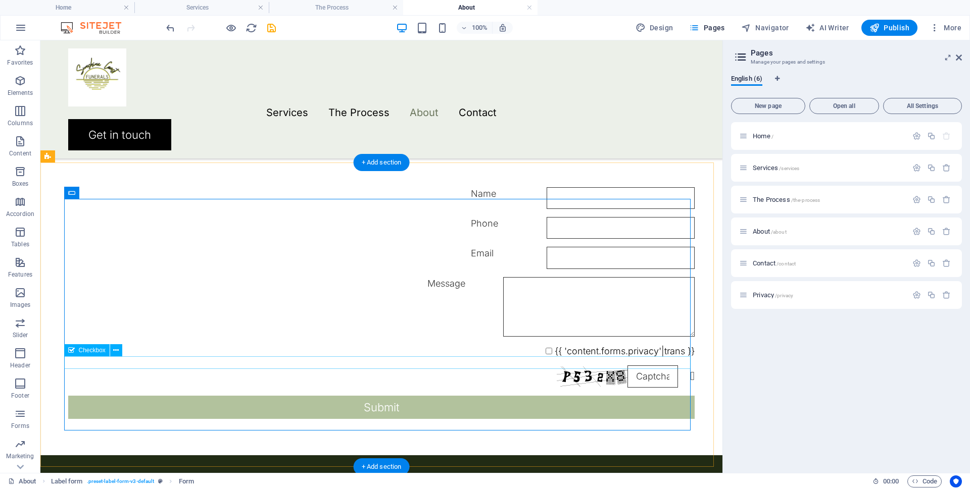
click at [439, 358] on div "{{ 'content.forms.privacy'|trans }}" at bounding box center [381, 351] width 626 height 13
click at [113, 350] on button at bounding box center [116, 350] width 12 height 12
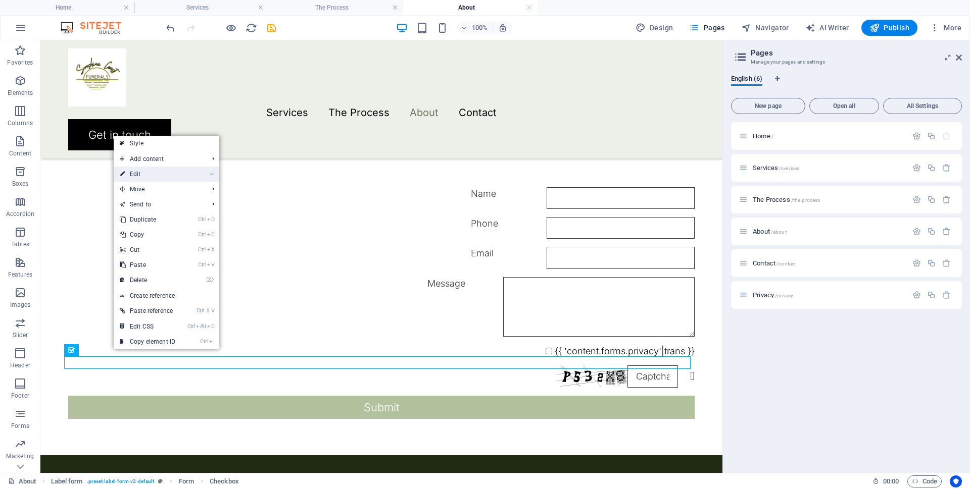
click at [146, 169] on link "⏎ Edit" at bounding box center [148, 174] width 68 height 15
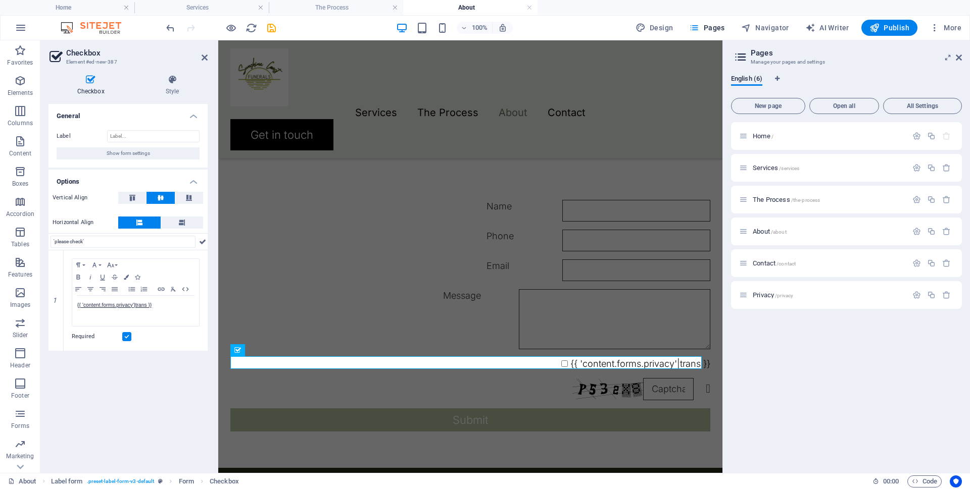
drag, startPoint x: 107, startPoint y: 240, endPoint x: 45, endPoint y: 241, distance: 61.6
click at [45, 241] on div "Checkbox Style General Label Show form settings Options Vertical Align Horizont…" at bounding box center [127, 270] width 175 height 407
drag, startPoint x: 156, startPoint y: 306, endPoint x: 67, endPoint y: 304, distance: 88.9
click at [67, 304] on div "Paragraph Format Normal Heading 1 Heading 2 Heading 3 Heading 4 Heading 5 Headi…" at bounding box center [136, 300] width 144 height 100
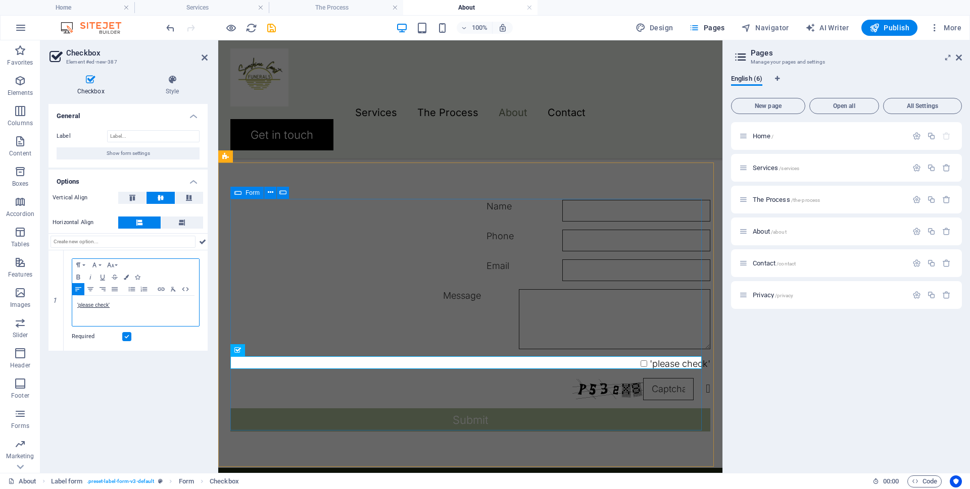
click at [0, 0] on div "Captcha" at bounding box center [0, 0] width 0 height 0
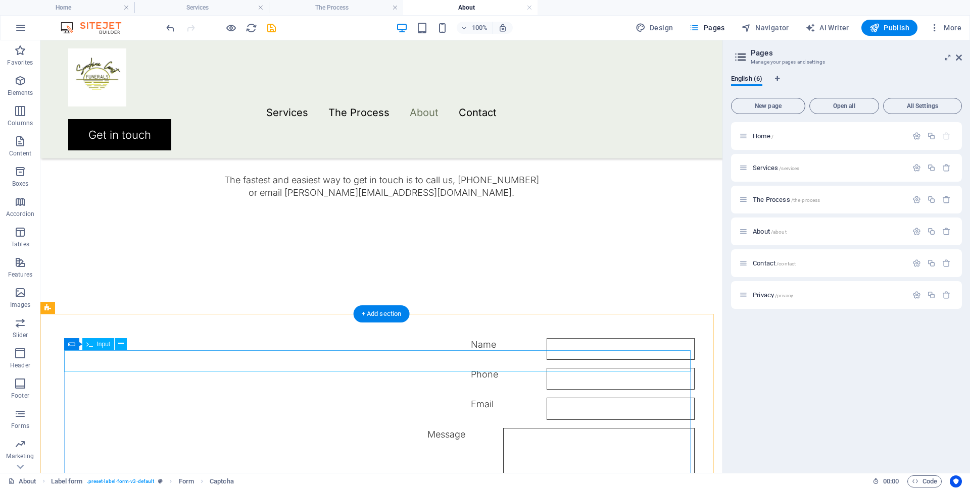
scroll to position [758, 0]
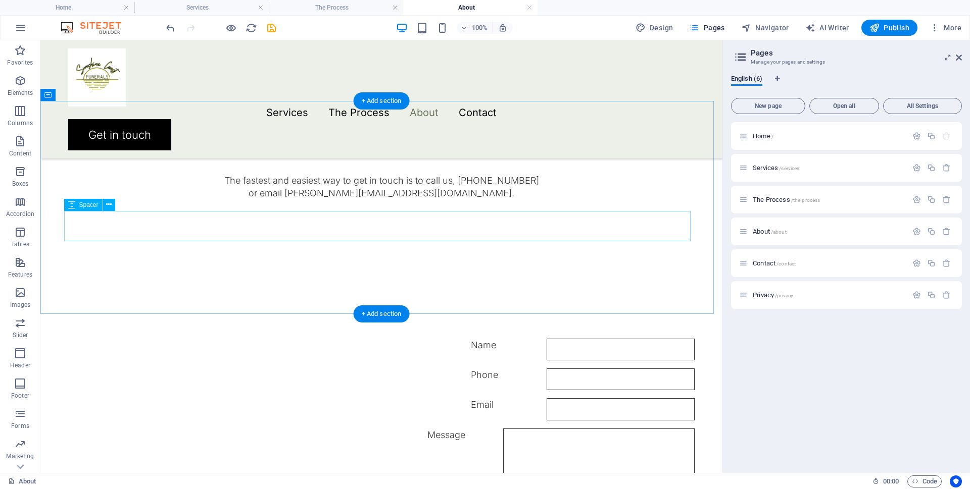
click at [337, 230] on div at bounding box center [381, 214] width 626 height 30
click at [108, 206] on icon at bounding box center [109, 204] width 6 height 11
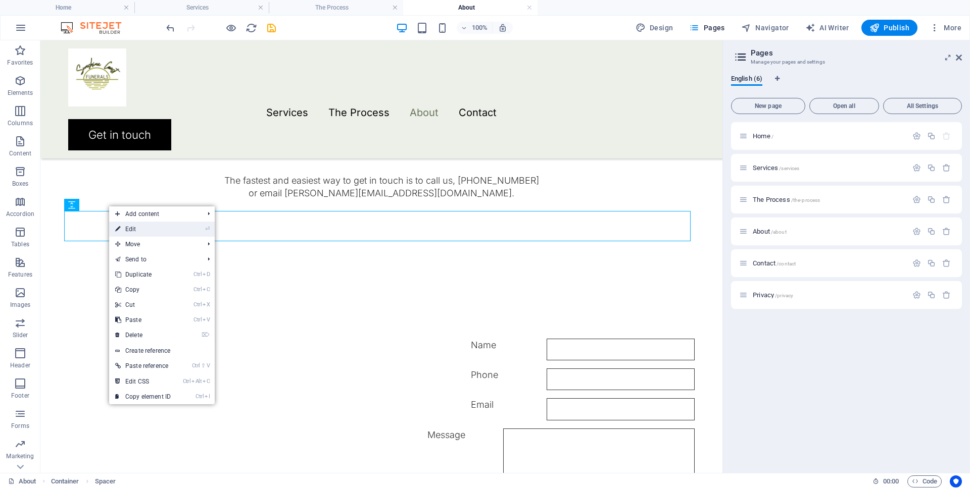
click at [134, 226] on link "⏎ Edit" at bounding box center [143, 229] width 68 height 15
select select "px"
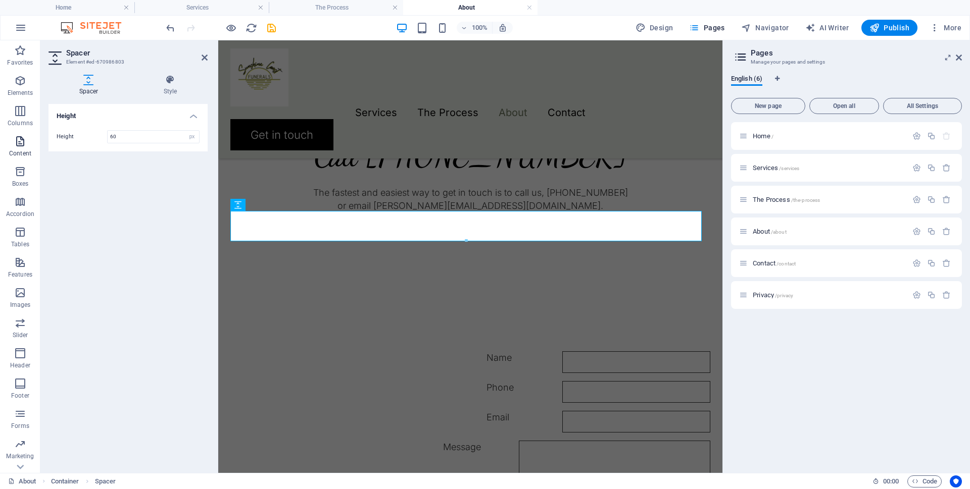
click at [21, 144] on icon "button" at bounding box center [20, 141] width 12 height 12
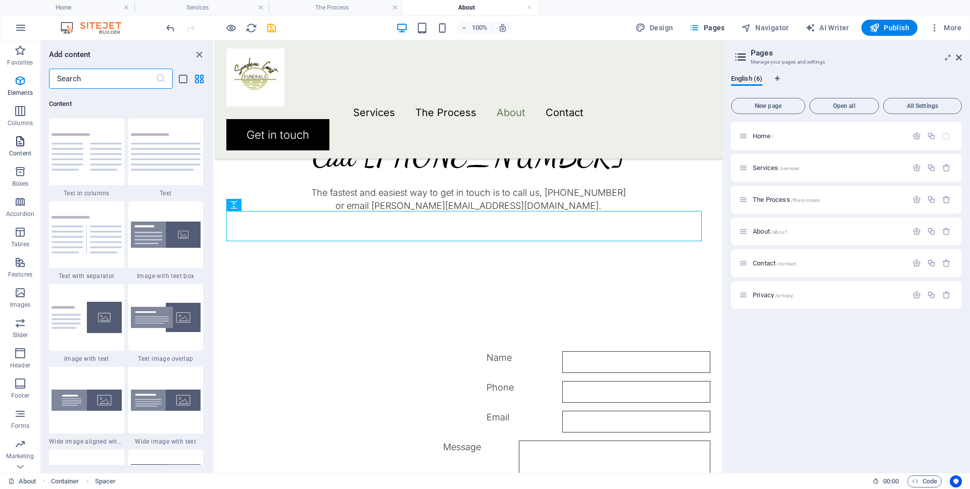
scroll to position [1767, 0]
click at [21, 81] on icon "button" at bounding box center [20, 81] width 12 height 12
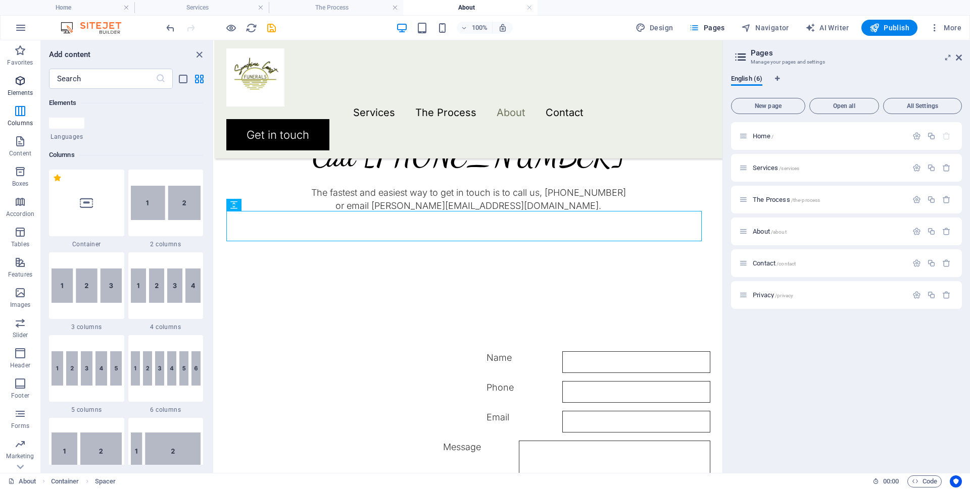
scroll to position [108, 0]
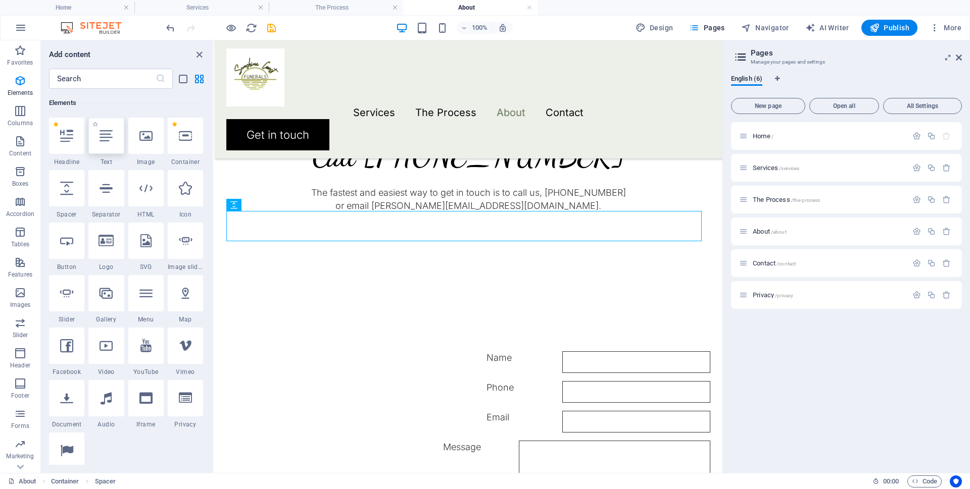
click at [108, 136] on icon at bounding box center [105, 135] width 13 height 13
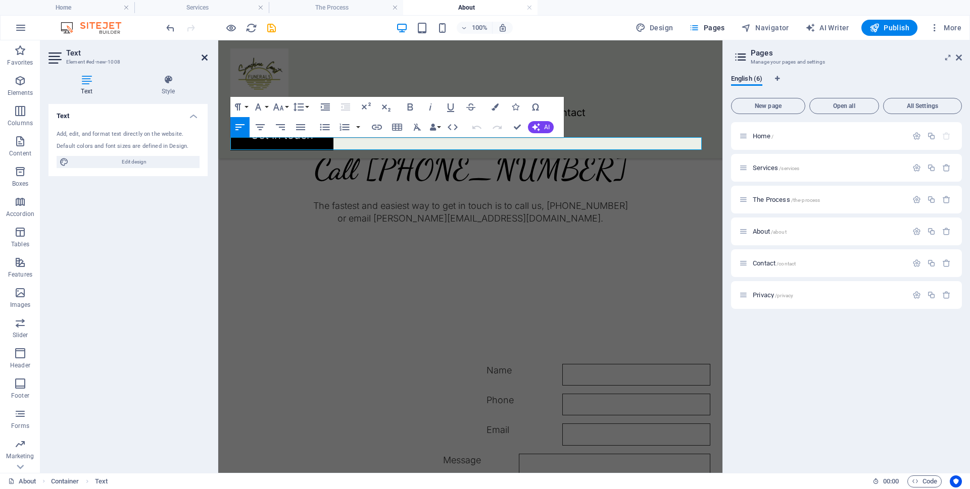
click at [202, 57] on icon at bounding box center [205, 58] width 6 height 8
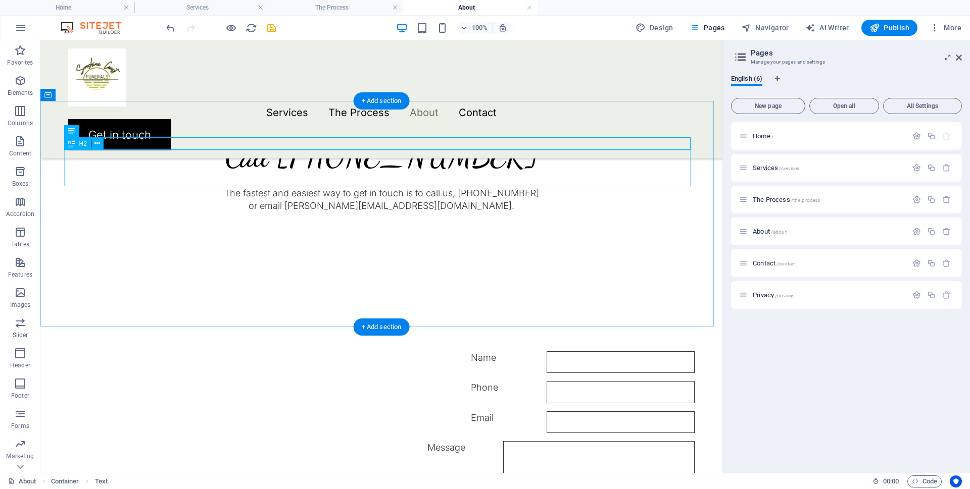
click at [324, 165] on div "Call [PHONE_NUMBER]" at bounding box center [381, 156] width 626 height 36
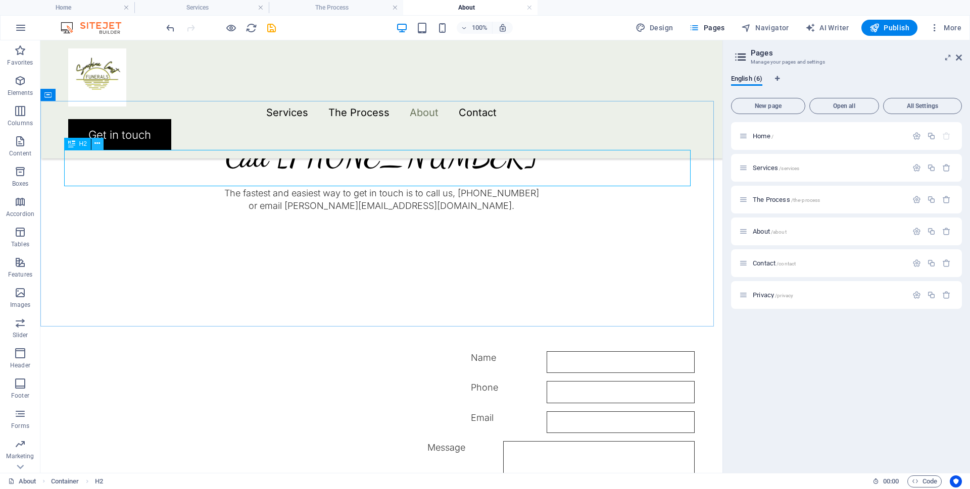
click at [97, 142] on icon at bounding box center [97, 143] width 6 height 11
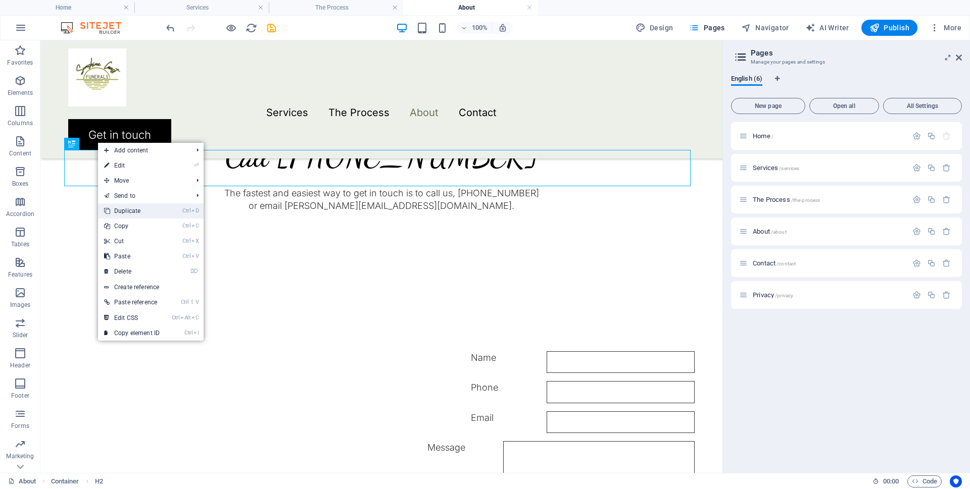
click at [127, 210] on link "Ctrl D Duplicate" at bounding box center [132, 211] width 68 height 15
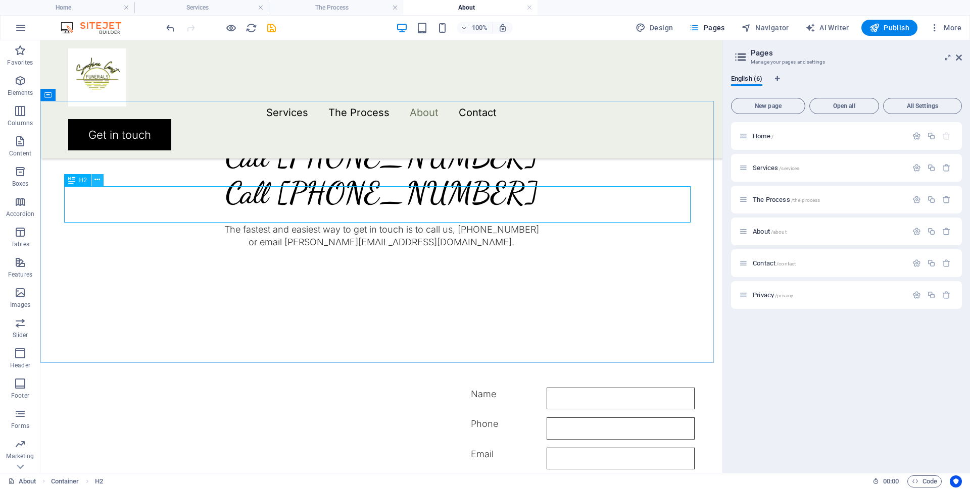
click at [97, 178] on icon at bounding box center [97, 180] width 6 height 11
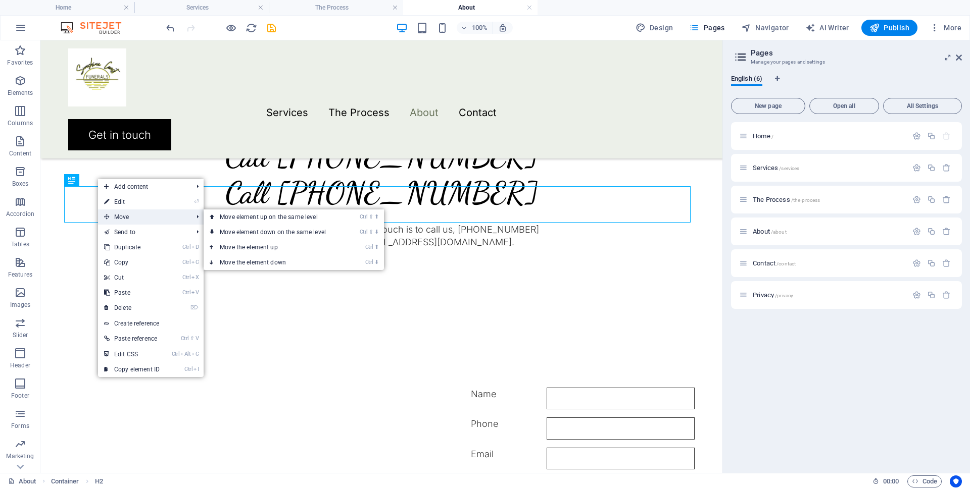
click at [127, 216] on span "Move" at bounding box center [143, 217] width 90 height 15
click at [242, 231] on link "Ctrl ⇧ ⬇ Move element down on the same level" at bounding box center [275, 232] width 142 height 15
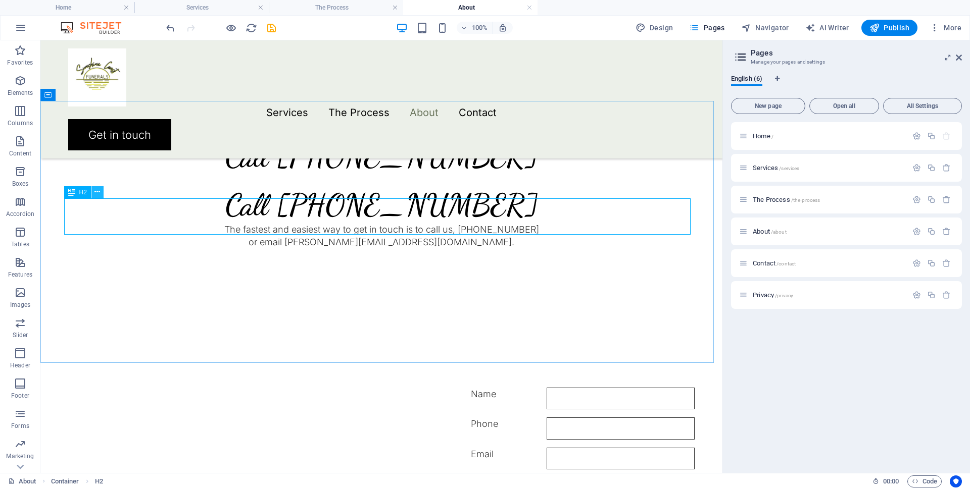
click at [95, 195] on icon at bounding box center [97, 192] width 6 height 11
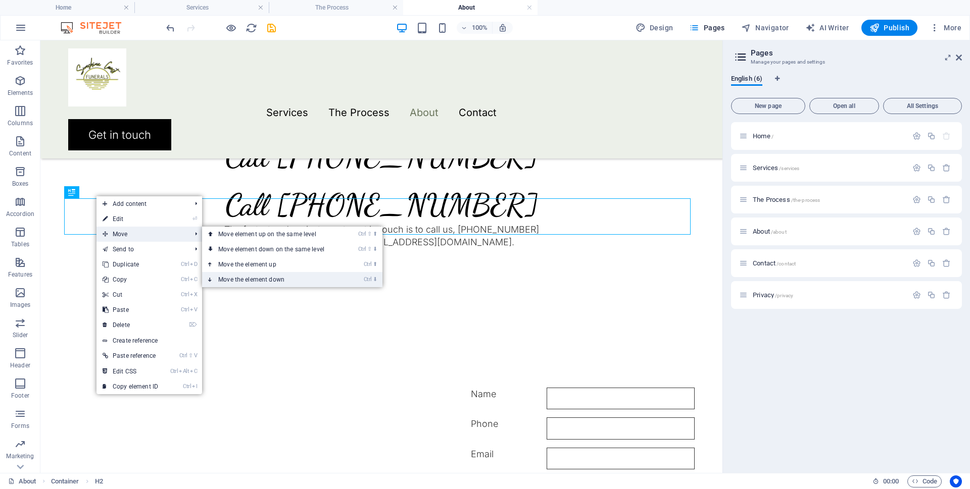
click at [249, 277] on link "Ctrl ⬇ Move the element down" at bounding box center [273, 279] width 142 height 15
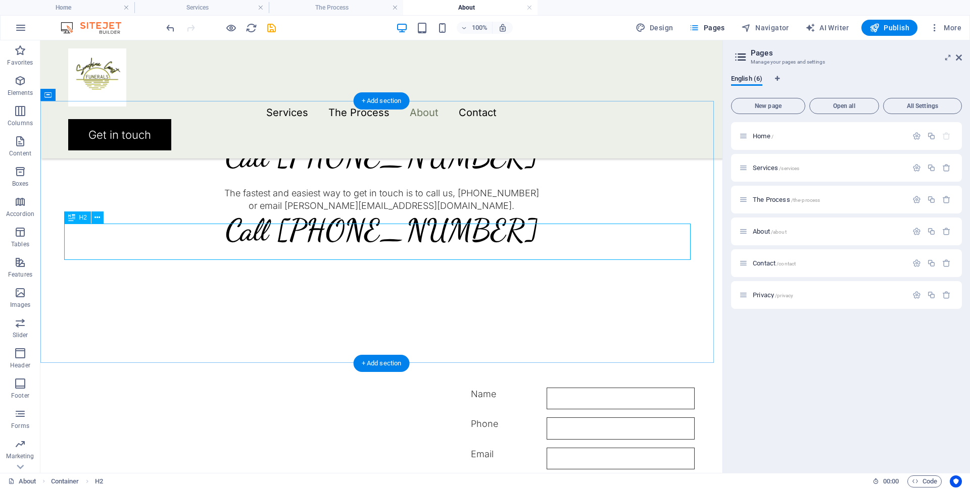
click at [289, 241] on div "Call [PHONE_NUMBER]" at bounding box center [381, 230] width 626 height 36
click at [96, 219] on icon at bounding box center [97, 218] width 6 height 11
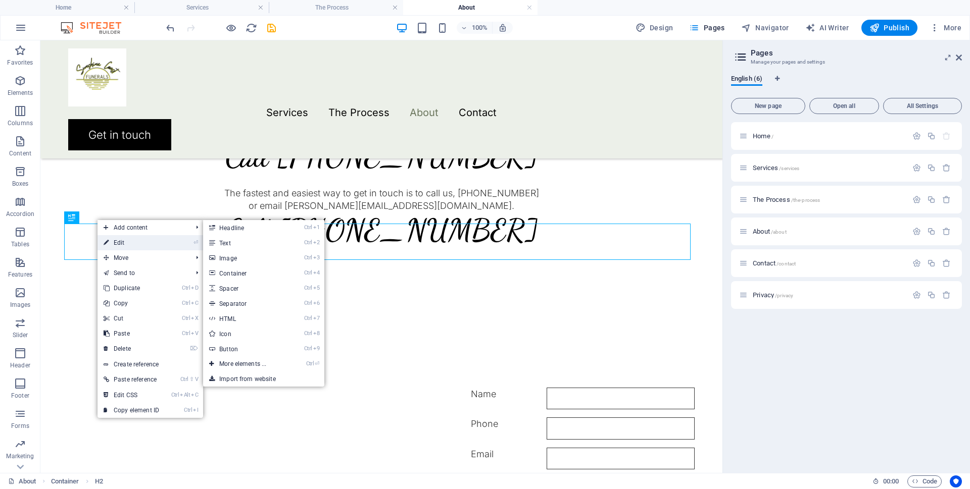
click at [118, 242] on link "⏎ Edit" at bounding box center [131, 242] width 68 height 15
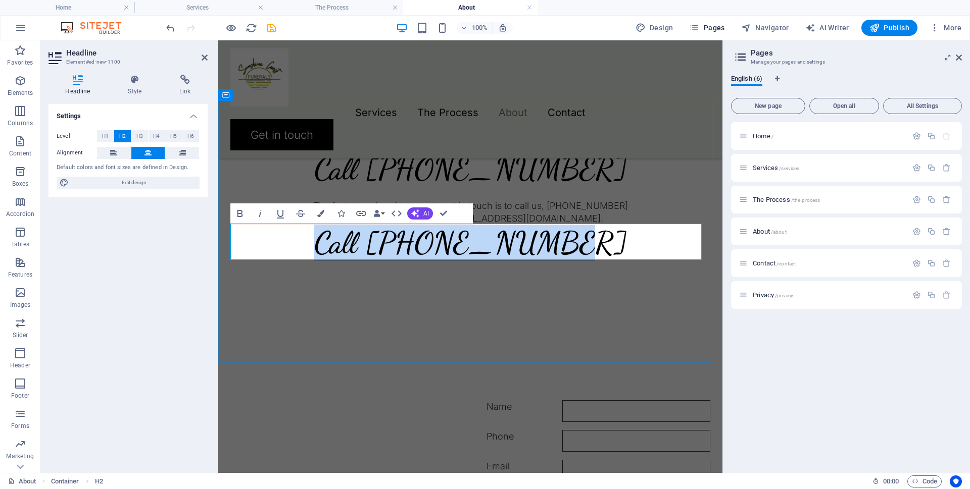
click at [352, 244] on h2 "Call [PHONE_NUMBER]" at bounding box center [470, 243] width 480 height 36
click at [357, 246] on h2 "Call [PHONE_NUMBER]" at bounding box center [470, 243] width 480 height 36
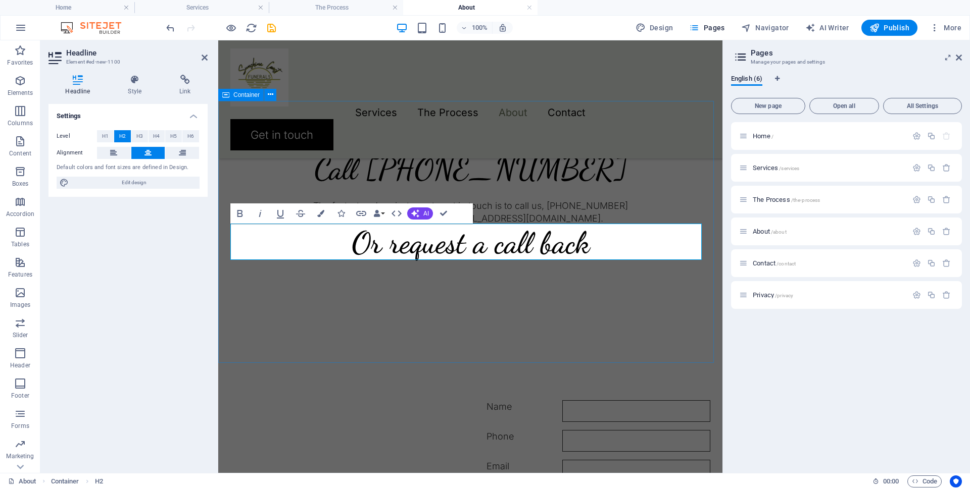
click at [260, 309] on div "New text element Call 0430 271 300 The fastest and easiest way to get in touch …" at bounding box center [470, 233] width 504 height 263
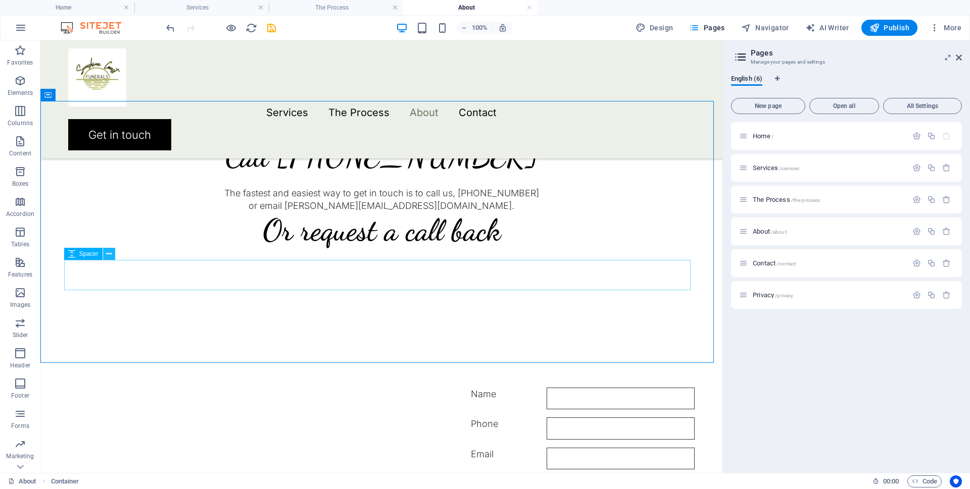
click at [110, 255] on icon at bounding box center [109, 254] width 6 height 11
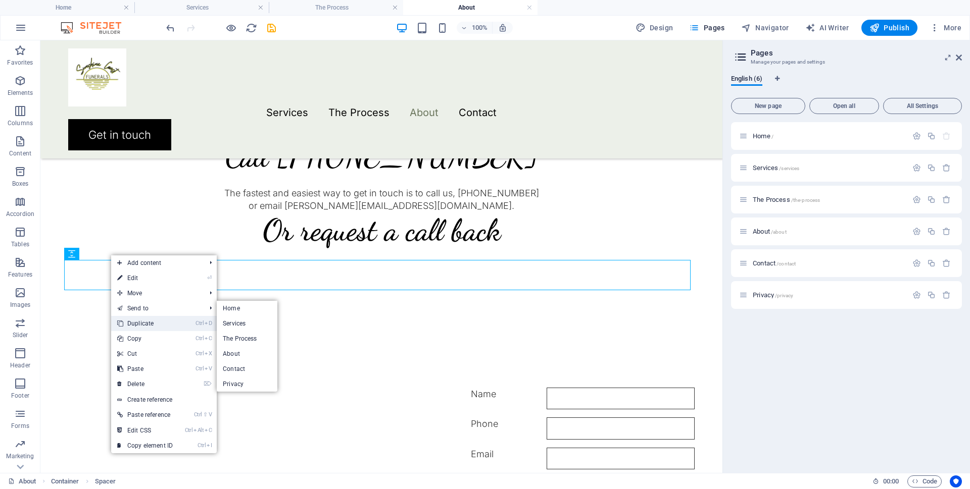
click at [148, 321] on link "Ctrl D Duplicate" at bounding box center [145, 323] width 68 height 15
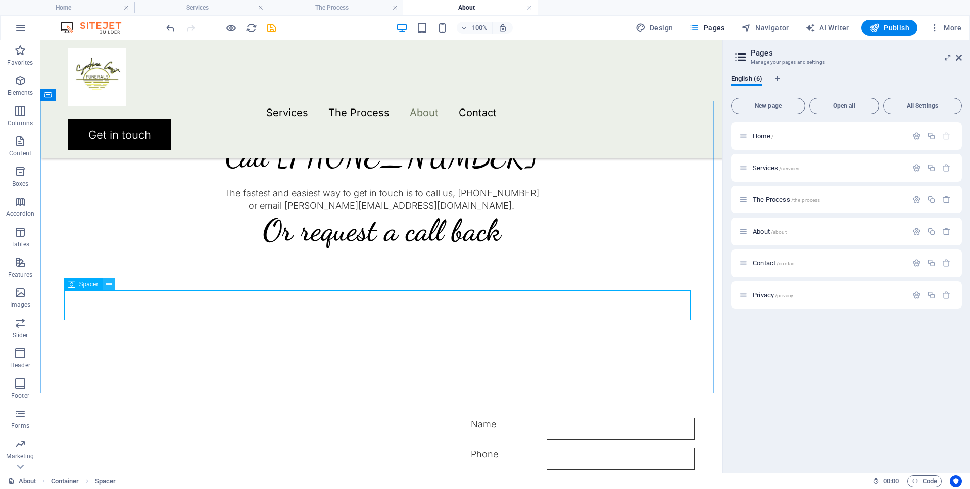
click at [106, 282] on button at bounding box center [109, 284] width 12 height 12
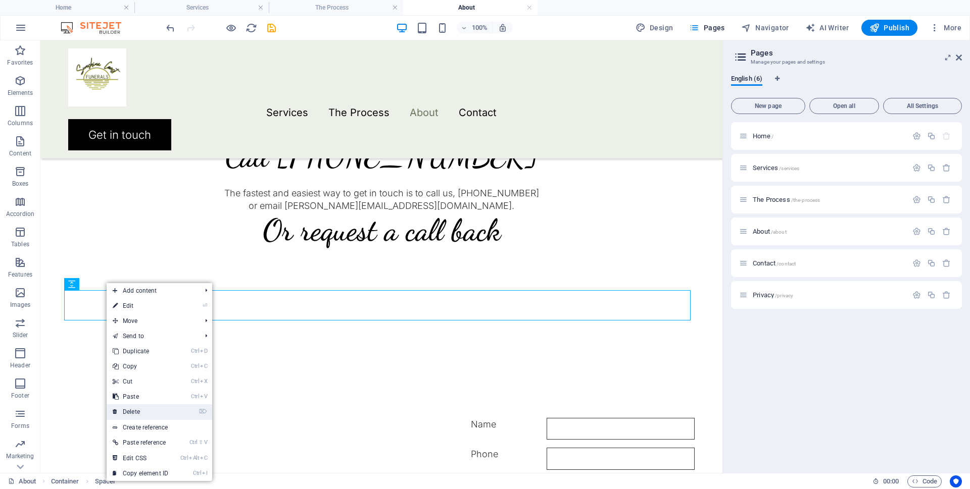
click at [142, 410] on link "⌦ Delete" at bounding box center [141, 412] width 68 height 15
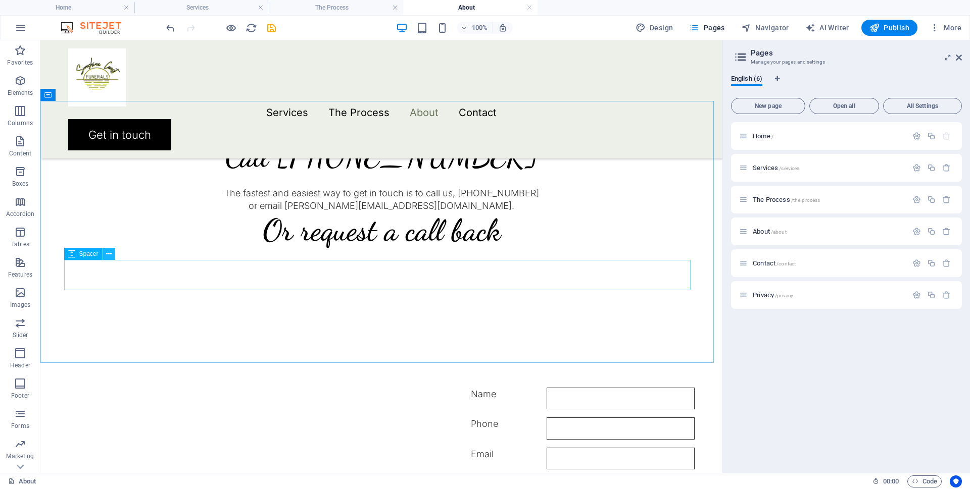
click at [109, 252] on icon at bounding box center [109, 254] width 6 height 11
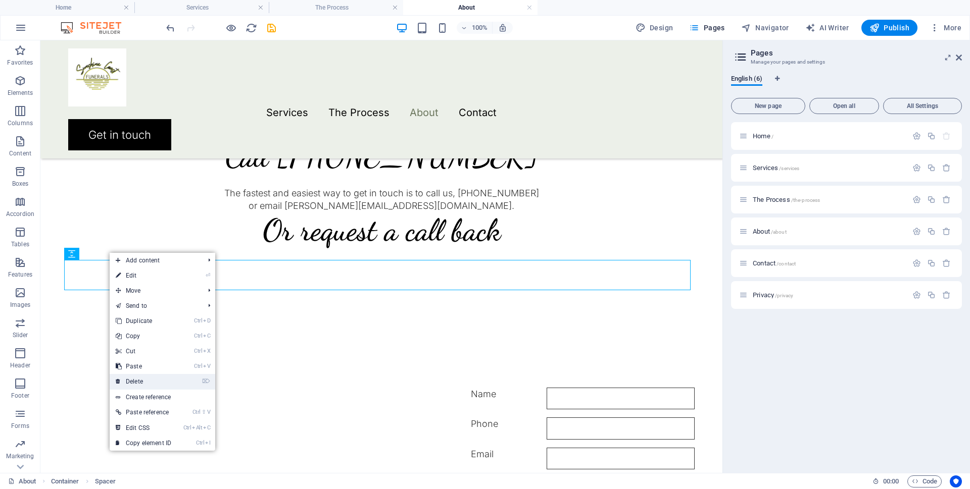
click at [143, 380] on link "⌦ Delete" at bounding box center [144, 381] width 68 height 15
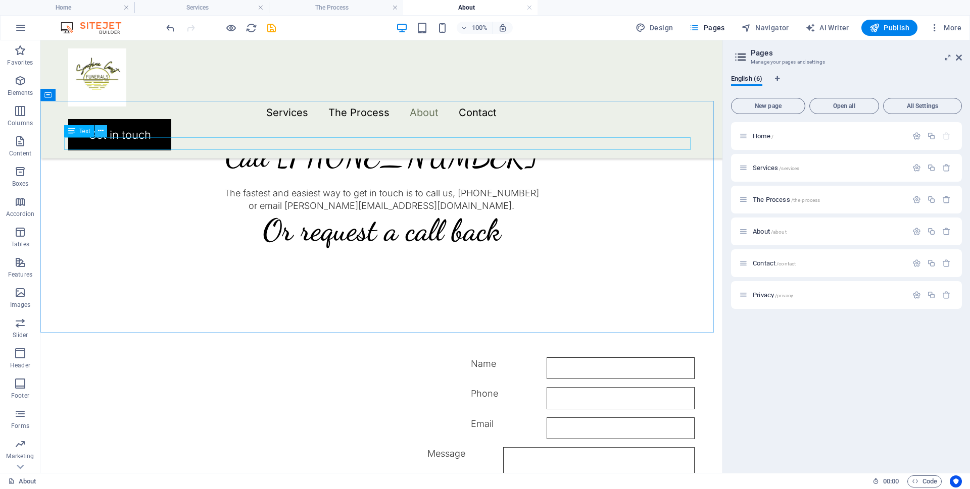
click at [101, 128] on icon at bounding box center [101, 131] width 6 height 11
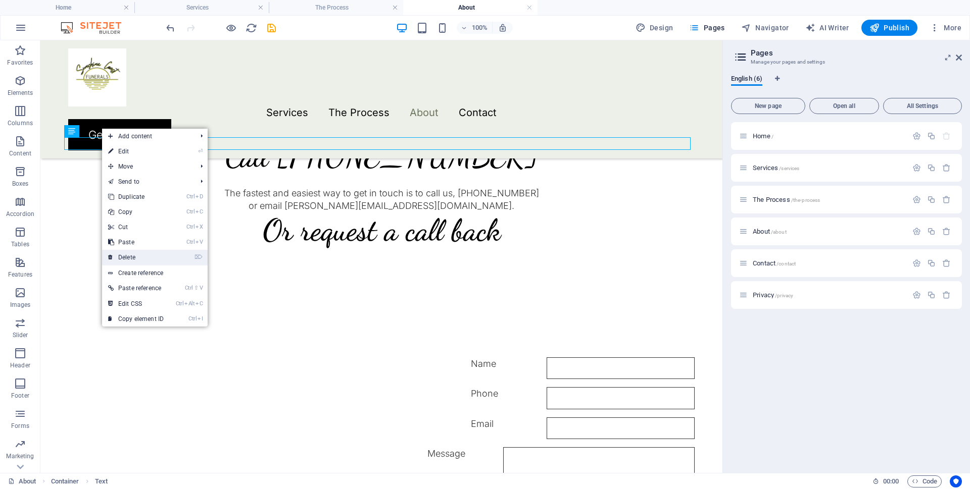
click at [135, 257] on link "⌦ Delete" at bounding box center [136, 257] width 68 height 15
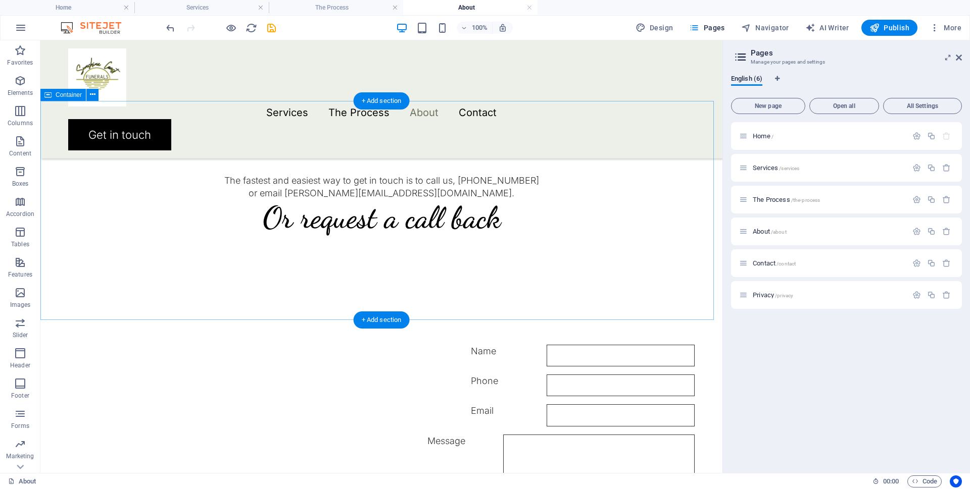
click at [323, 289] on div "Call 0430 271 300 The fastest and easiest way to get in touch is to call us, 04…" at bounding box center [381, 198] width 682 height 219
click at [91, 97] on icon at bounding box center [93, 94] width 6 height 11
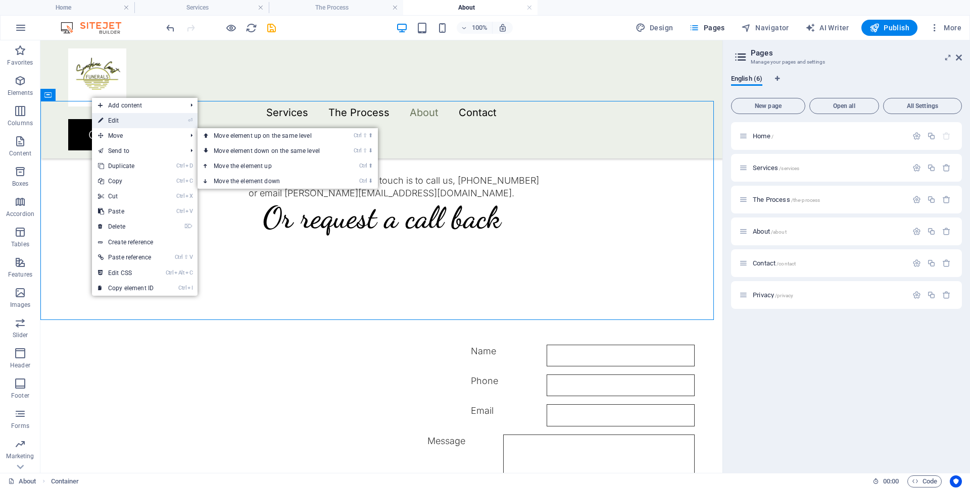
click at [123, 120] on link "⏎ Edit" at bounding box center [126, 120] width 68 height 15
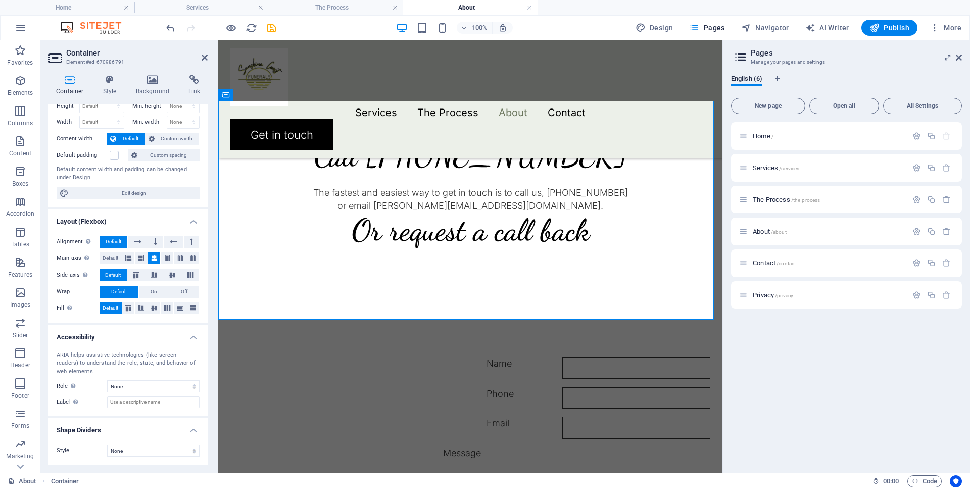
scroll to position [0, 0]
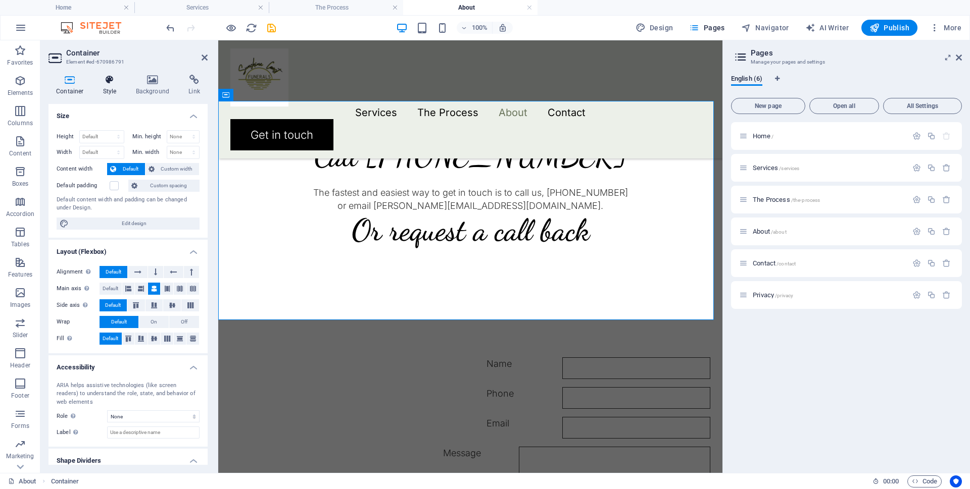
click at [108, 78] on icon at bounding box center [109, 80] width 29 height 10
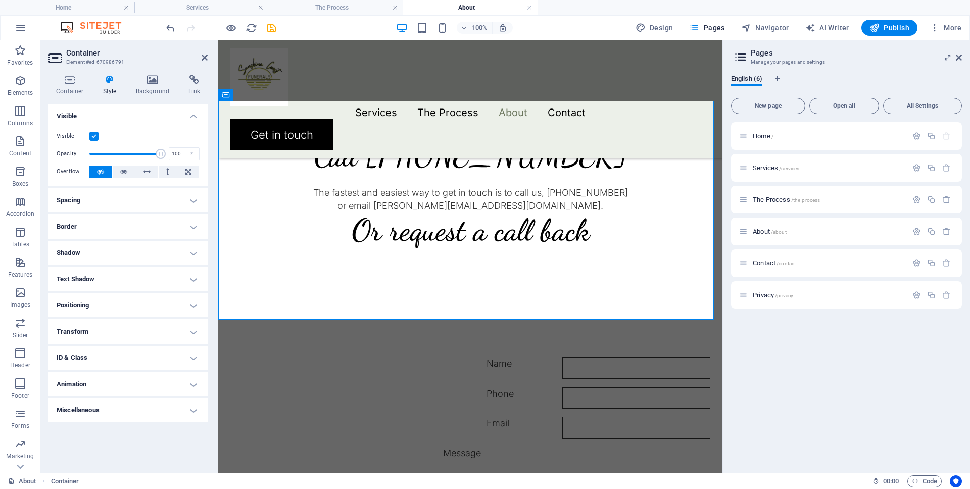
click at [124, 224] on h4 "Border" at bounding box center [127, 227] width 159 height 24
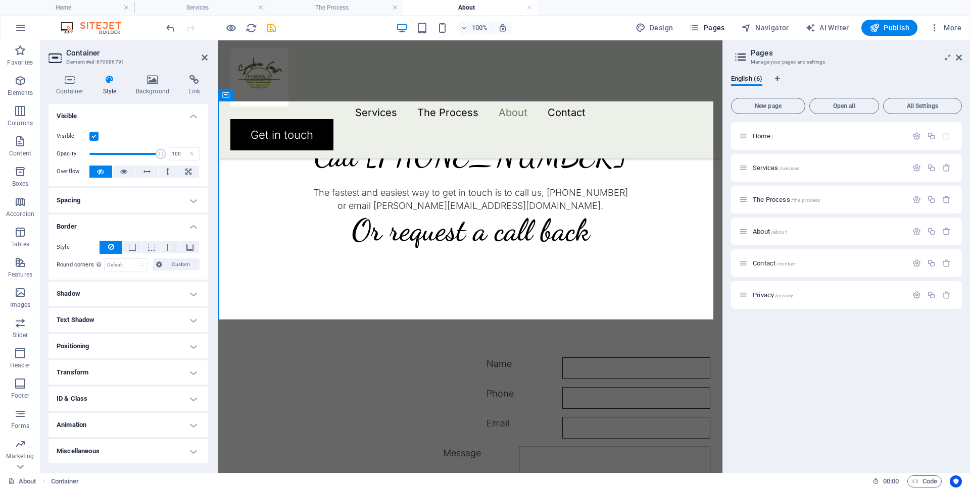
click at [123, 199] on h4 "Spacing" at bounding box center [127, 200] width 159 height 24
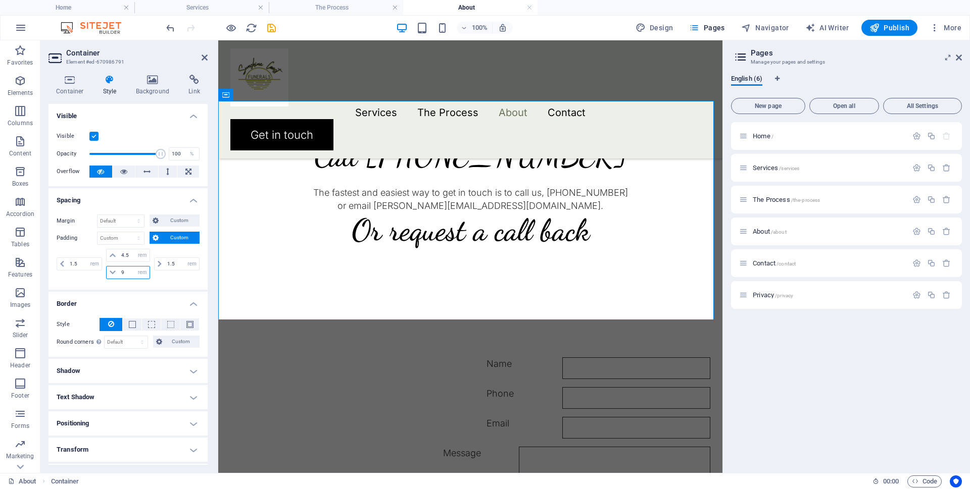
click at [123, 272] on input "9" at bounding box center [134, 273] width 30 height 12
type input "4"
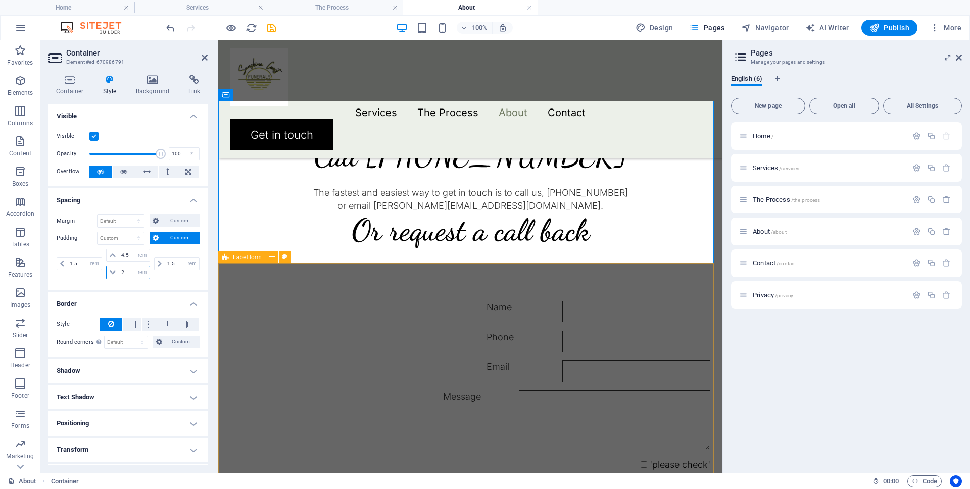
type input "2"
click at [276, 273] on div "Name Phone Email Message 'please check' Nicht lesbar? Neu generieren Submit" at bounding box center [470, 417] width 504 height 305
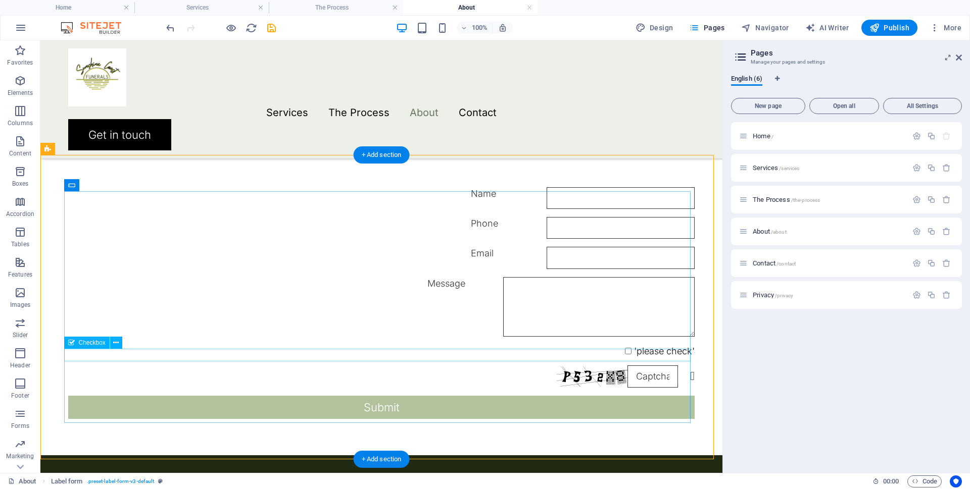
scroll to position [909, 0]
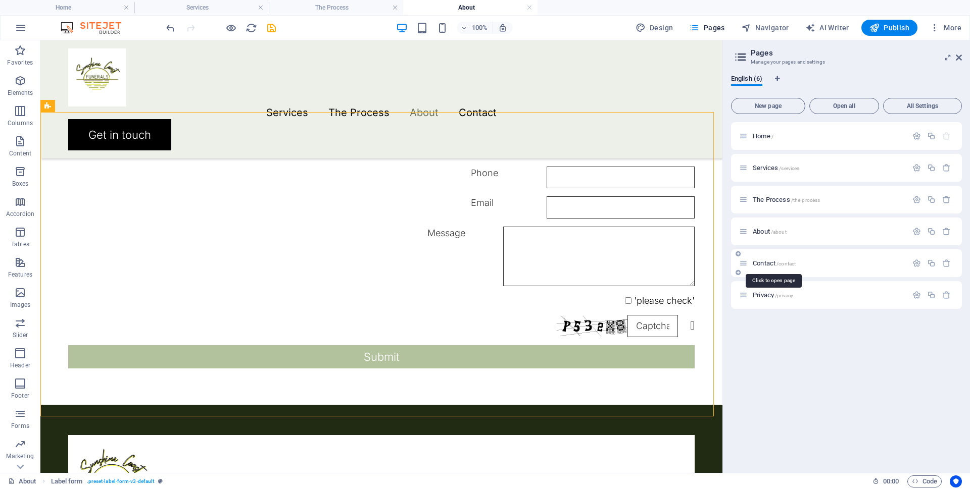
click at [761, 262] on span "Contact /contact" at bounding box center [773, 264] width 43 height 8
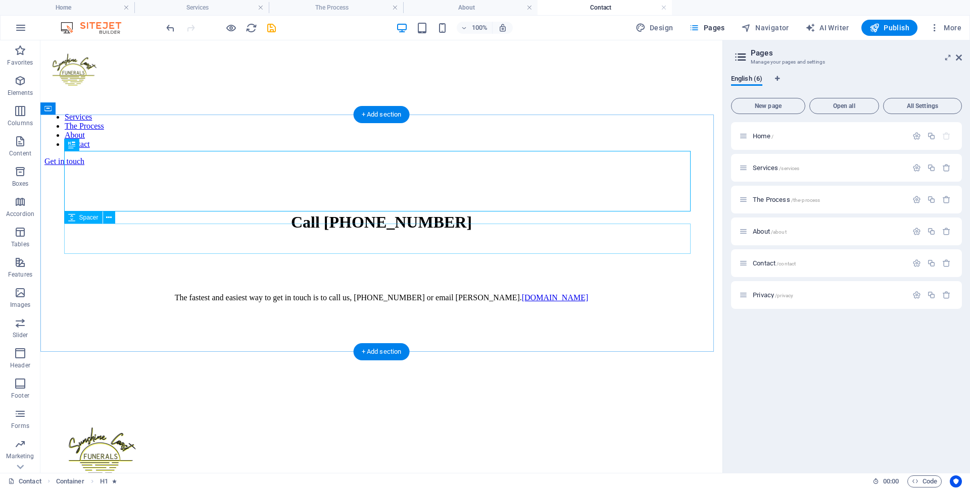
scroll to position [0, 0]
click at [377, 347] on div "+ Add section" at bounding box center [382, 351] width 56 height 17
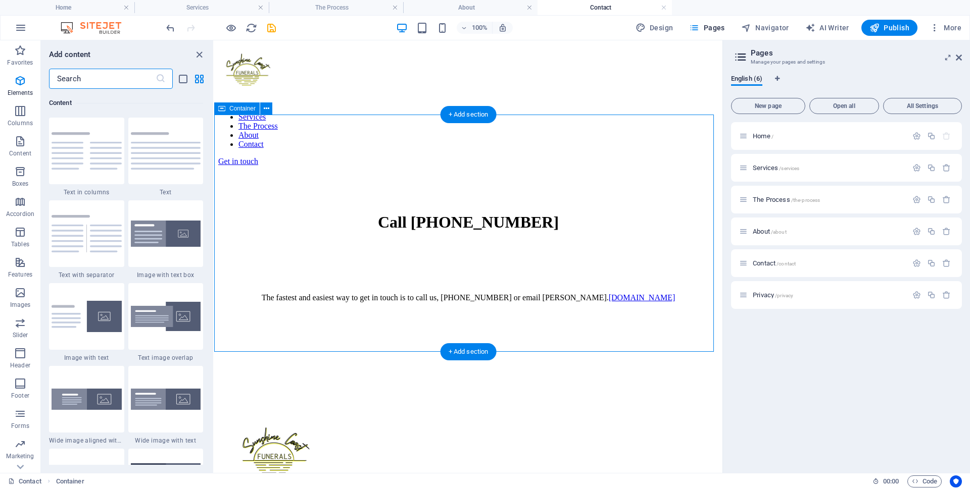
scroll to position [1767, 0]
click at [19, 387] on icon "button" at bounding box center [20, 384] width 12 height 12
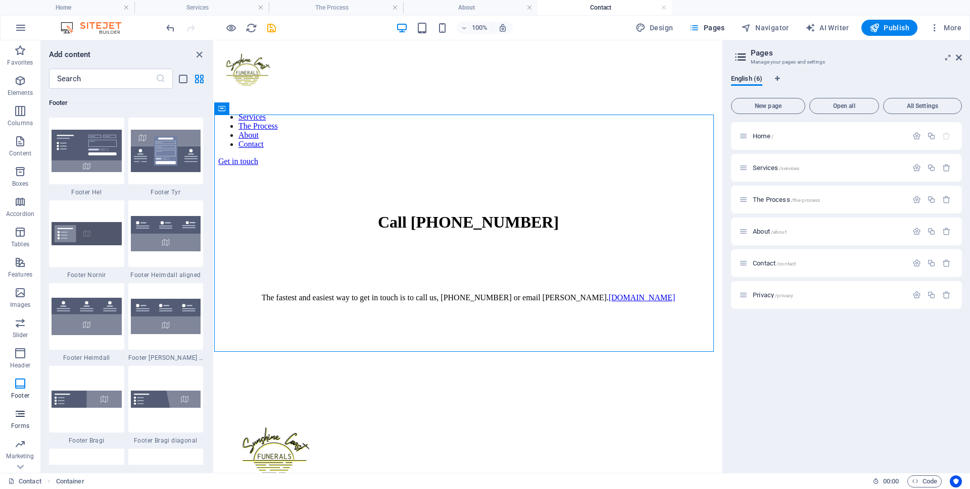
click at [21, 417] on icon "button" at bounding box center [20, 414] width 12 height 12
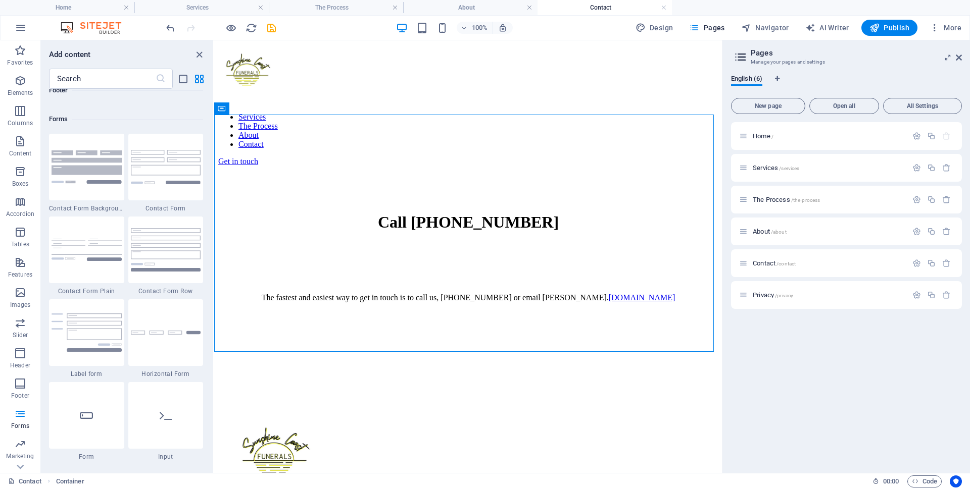
scroll to position [7373, 0]
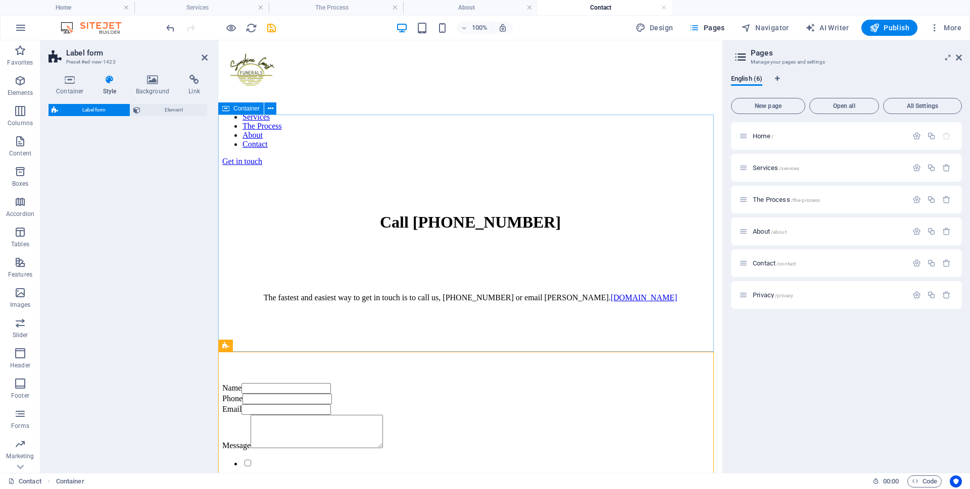
select select "rem"
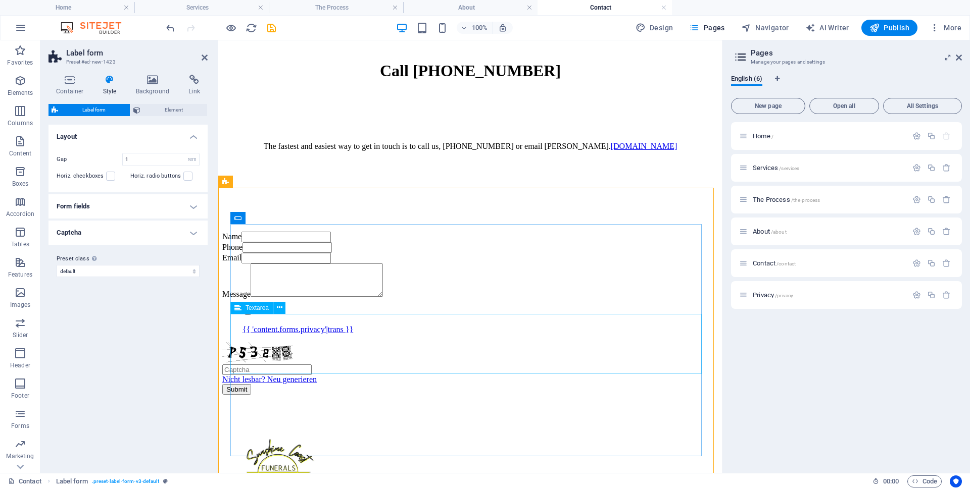
scroll to position [202, 0]
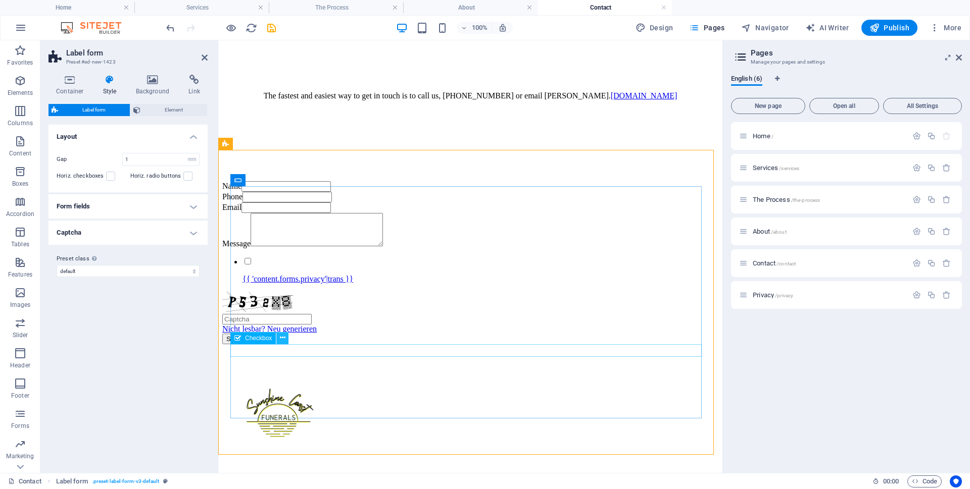
click at [283, 340] on icon at bounding box center [283, 338] width 6 height 11
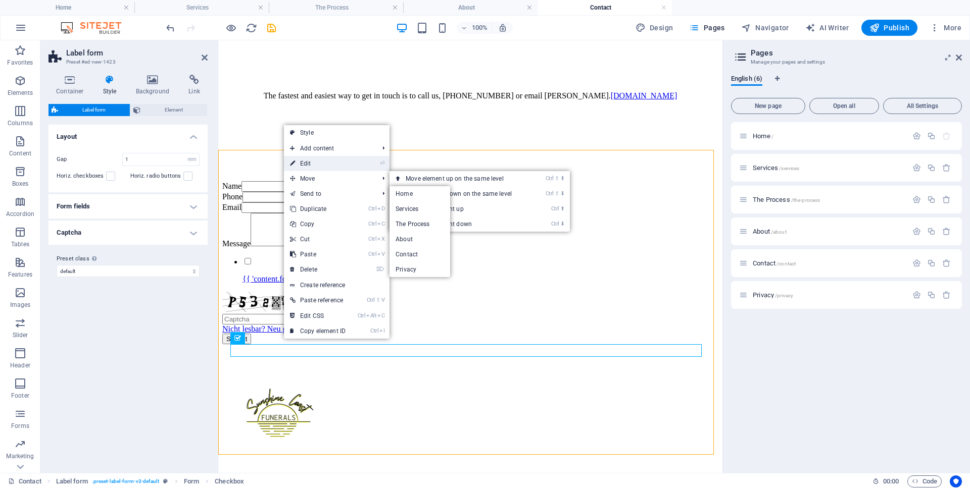
click at [313, 163] on link "⏎ Edit" at bounding box center [318, 163] width 68 height 15
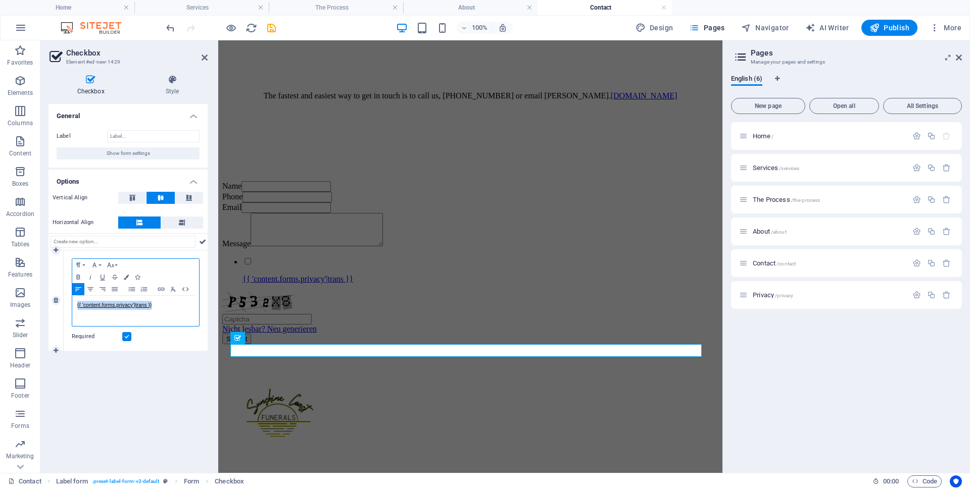
drag, startPoint x: 156, startPoint y: 308, endPoint x: 68, endPoint y: 312, distance: 87.5
click at [68, 312] on div "Paragraph Format Normal Heading 1 Heading 2 Heading 3 Heading 4 Heading 5 Headi…" at bounding box center [136, 300] width 144 height 100
click at [138, 365] on div "General Label Show form settings Options Vertical Align Horizontal Align 1 Para…" at bounding box center [127, 284] width 159 height 361
click at [204, 57] on icon at bounding box center [205, 58] width 6 height 8
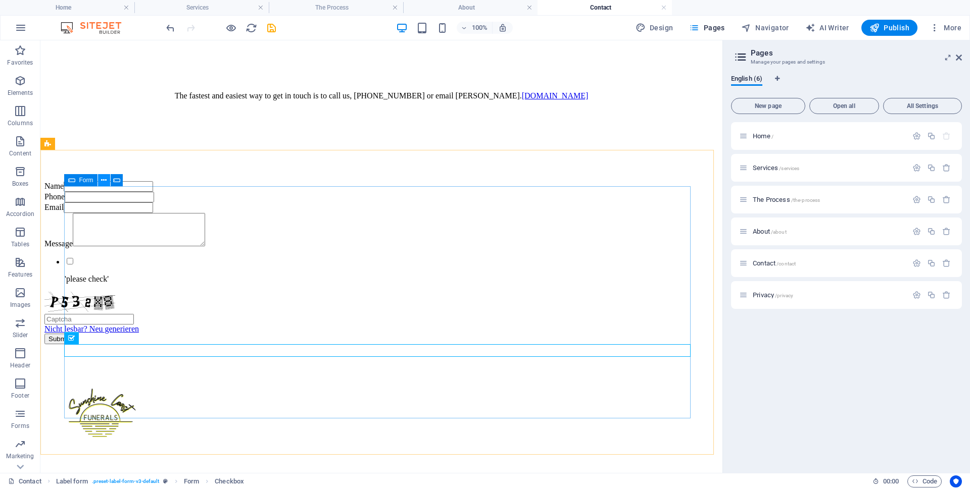
click at [104, 180] on icon at bounding box center [104, 180] width 6 height 11
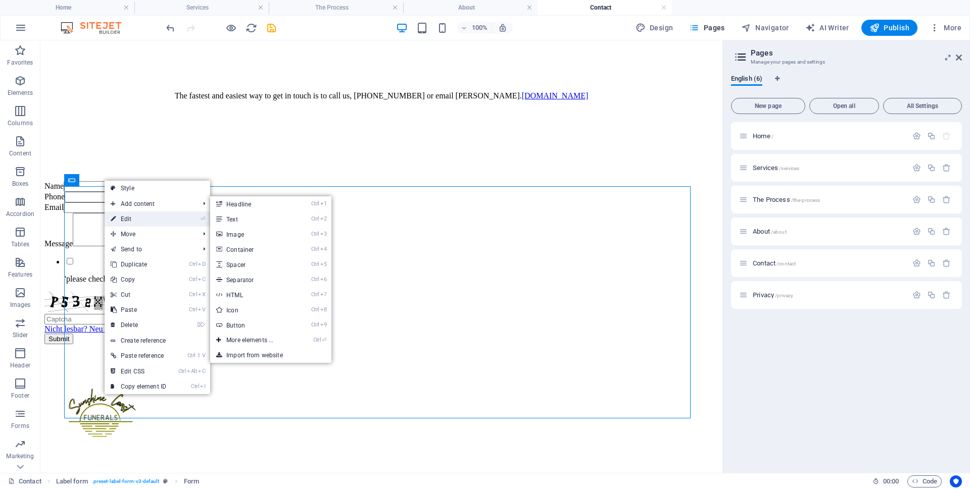
click at [125, 218] on link "⏎ Edit" at bounding box center [139, 219] width 68 height 15
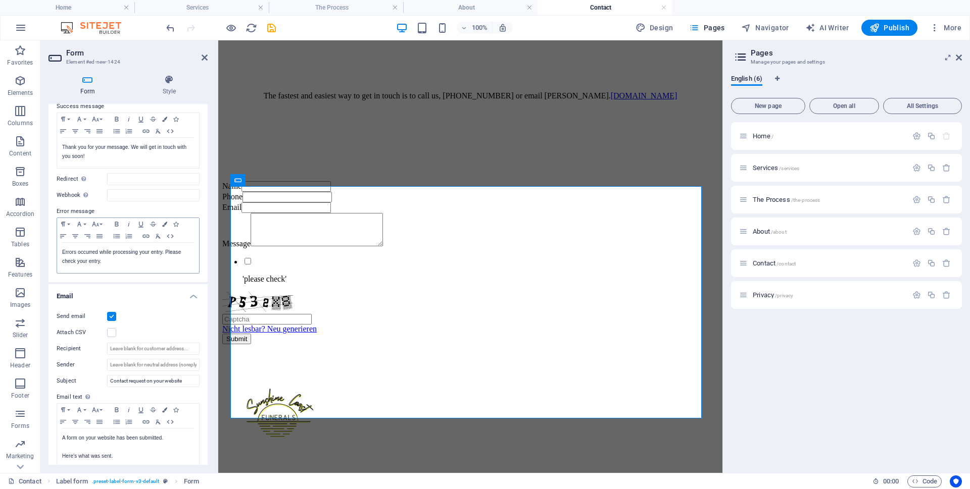
scroll to position [101, 0]
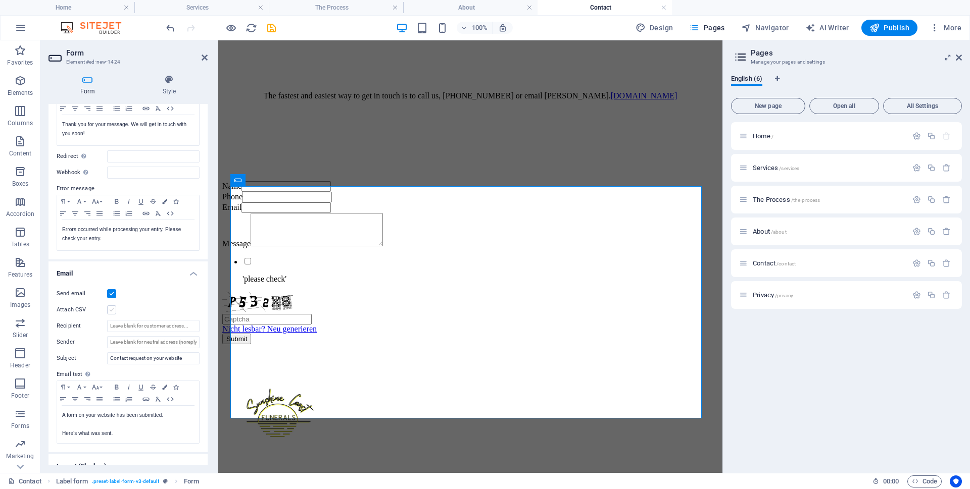
click at [110, 307] on label at bounding box center [111, 310] width 9 height 9
click at [0, 0] on input "Attach CSV" at bounding box center [0, 0] width 0 height 0
click at [117, 323] on input "Recipient" at bounding box center [153, 326] width 92 height 12
type input "[EMAIL_ADDRESS][DOMAIN_NAME]"
click at [120, 342] on input "Sender" at bounding box center [153, 342] width 92 height 12
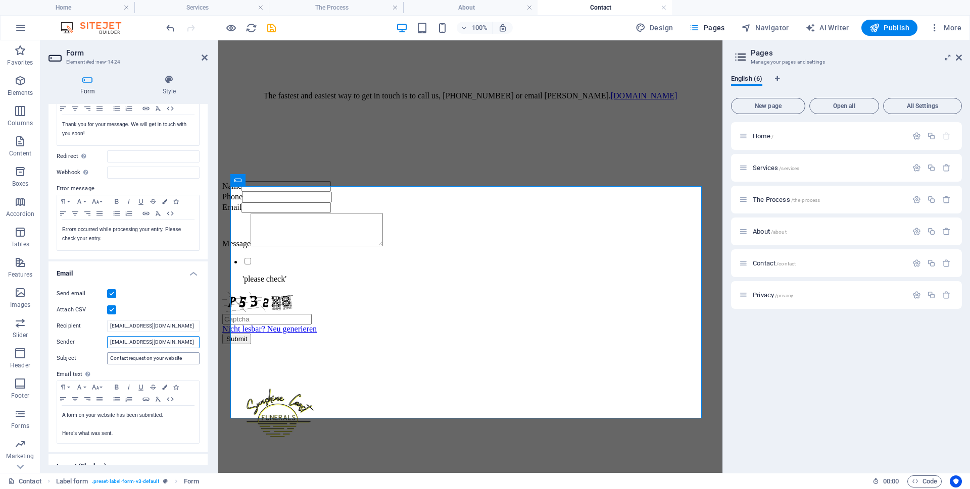
type input "[EMAIL_ADDRESS][DOMAIN_NAME]"
click at [111, 358] on input "Contact request on your website" at bounding box center [153, 359] width 92 height 12
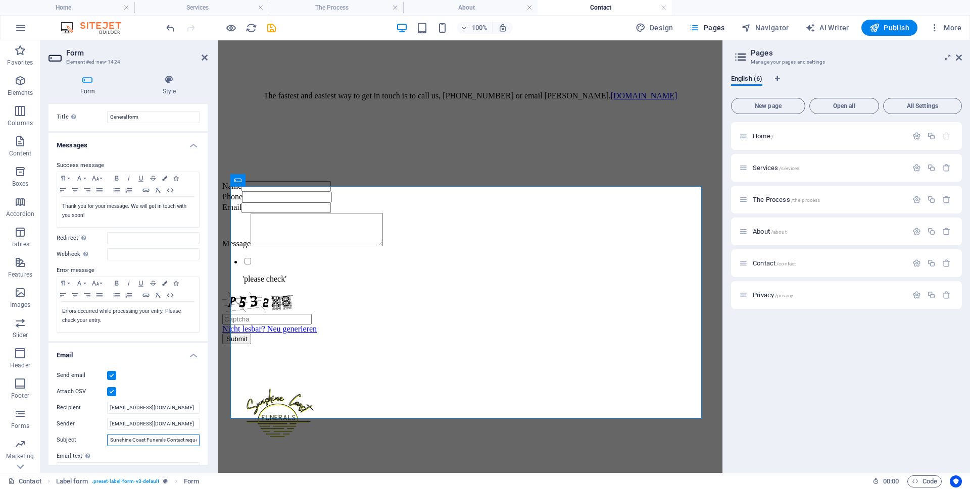
scroll to position [0, 0]
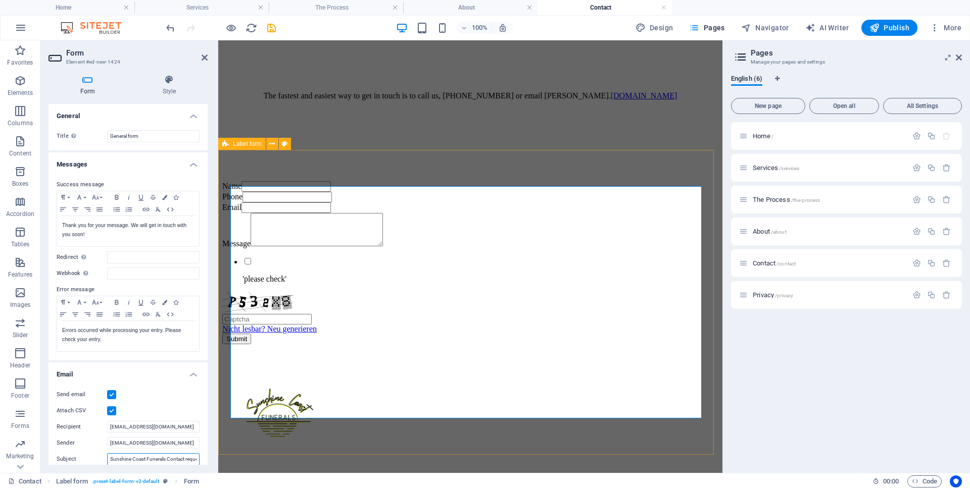
type input "Sunshine Coast Funerals Contact request on your website"
click at [290, 181] on div "Name Phone Email Message 'please check' Nicht lesbar? Neu generieren Submit" at bounding box center [470, 262] width 496 height 163
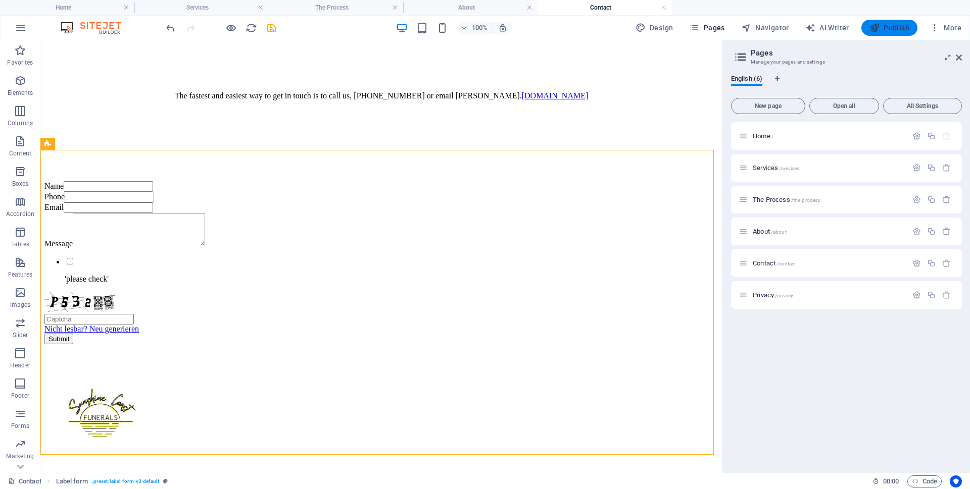
click at [892, 25] on span "Publish" at bounding box center [889, 28] width 40 height 10
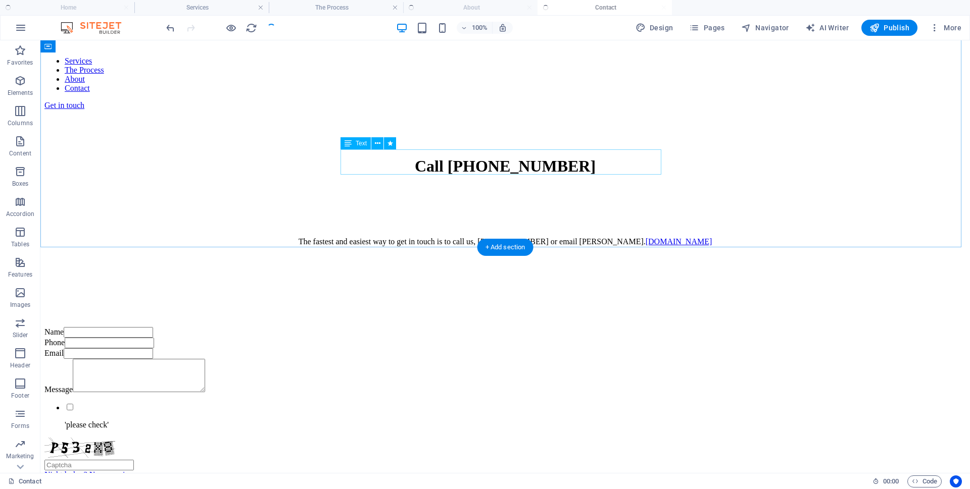
scroll to position [51, 0]
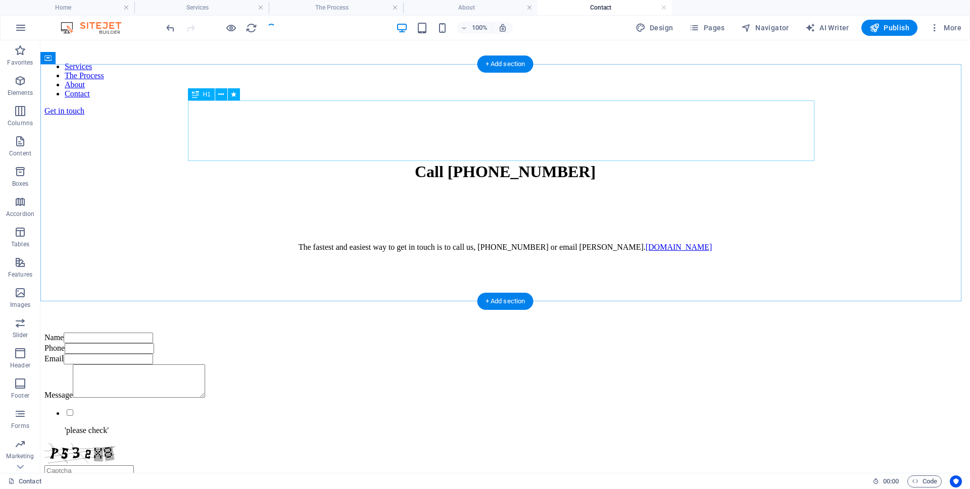
click at [451, 163] on div "Call [PHONE_NUMBER]" at bounding box center [505, 172] width 897 height 19
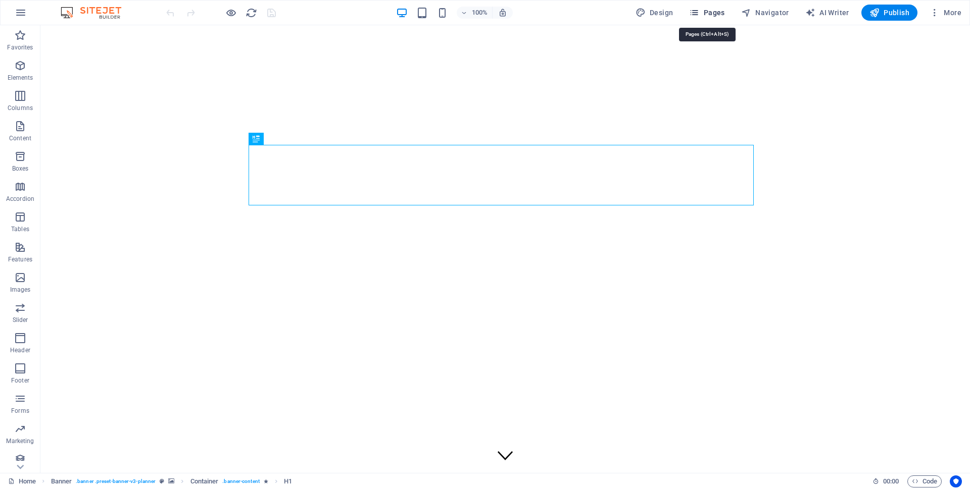
click at [701, 13] on span "Pages" at bounding box center [706, 13] width 35 height 10
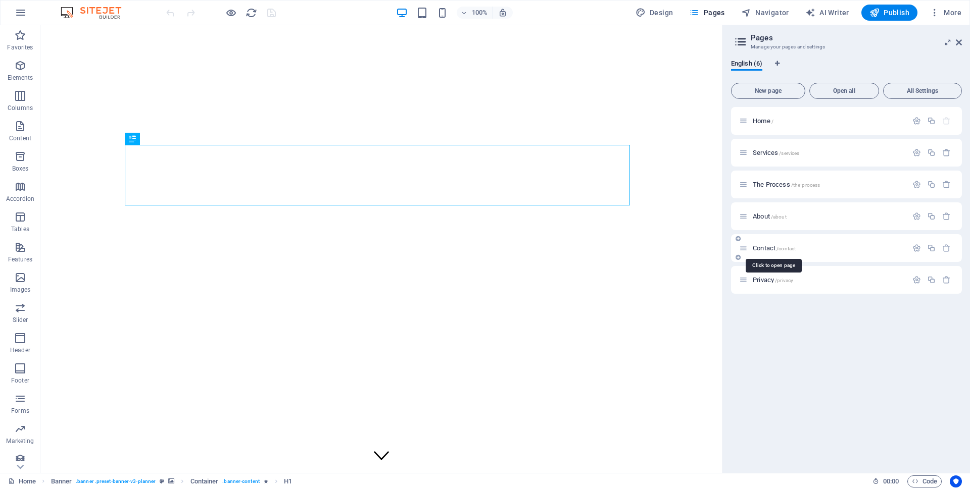
click at [764, 248] on span "Contact /contact" at bounding box center [773, 248] width 43 height 8
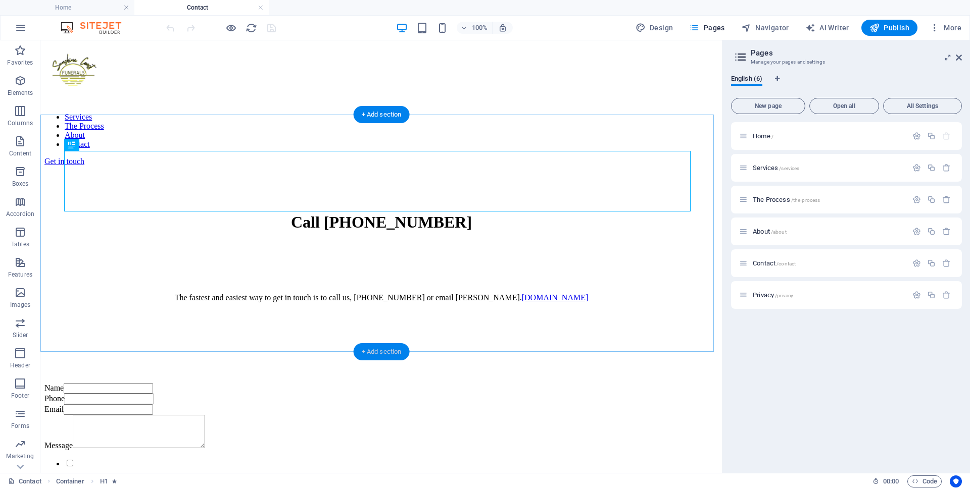
drag, startPoint x: 374, startPoint y: 348, endPoint x: 160, endPoint y: 309, distance: 217.8
click at [374, 348] on div "+ Add section" at bounding box center [382, 351] width 56 height 17
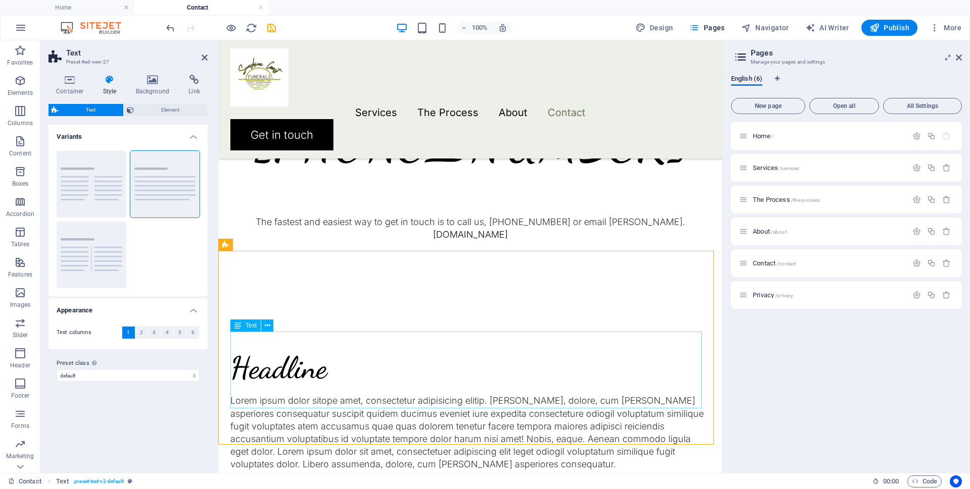
scroll to position [101, 0]
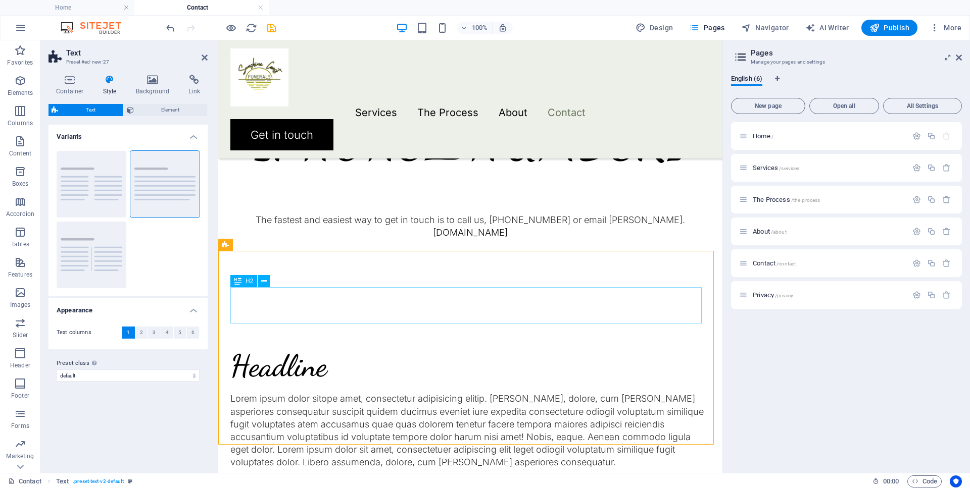
click at [280, 348] on div "Headline" at bounding box center [470, 366] width 480 height 36
click at [263, 282] on icon at bounding box center [264, 281] width 6 height 11
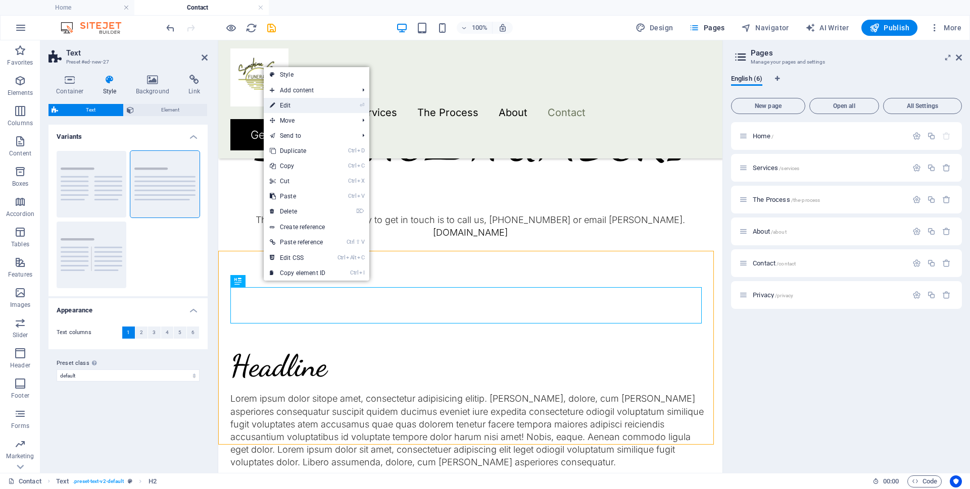
drag, startPoint x: 293, startPoint y: 103, endPoint x: 75, endPoint y: 64, distance: 221.7
click at [293, 103] on link "⏎ Edit" at bounding box center [298, 105] width 68 height 15
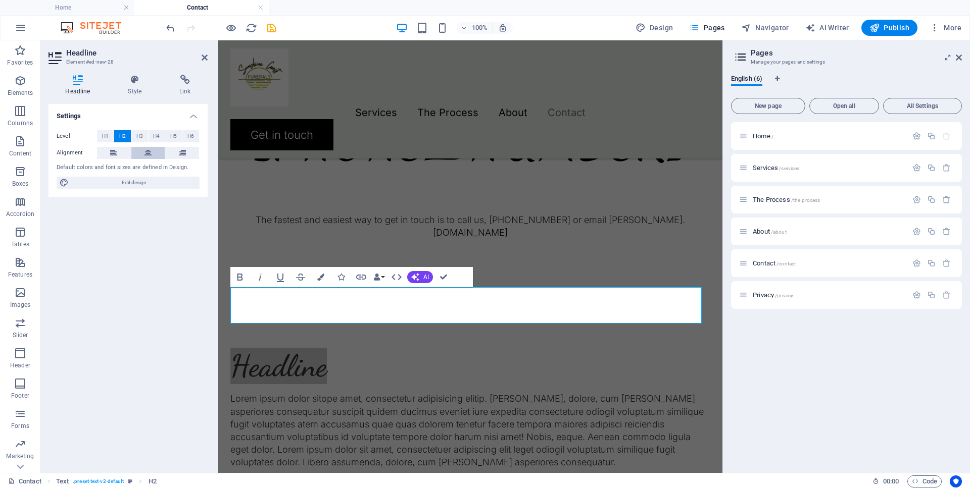
click at [144, 153] on button at bounding box center [148, 153] width 34 height 12
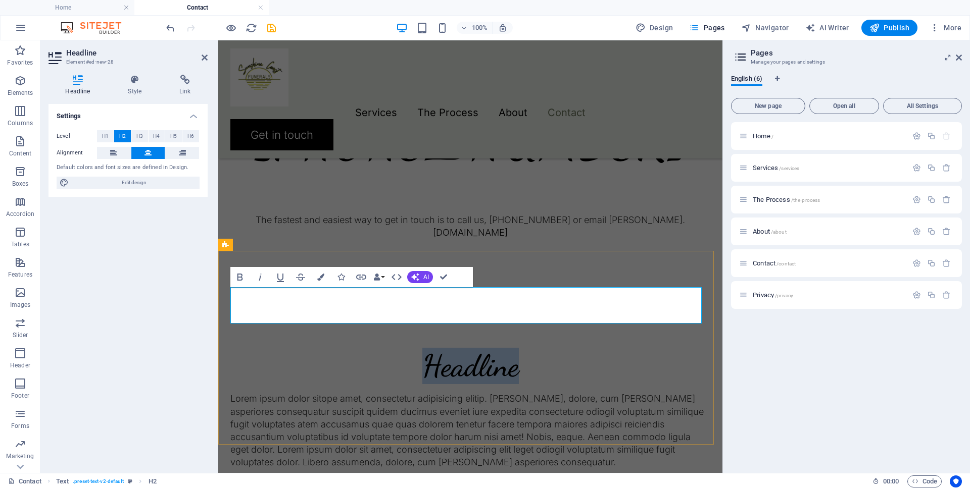
click at [476, 348] on h2 "Headline" at bounding box center [470, 366] width 480 height 36
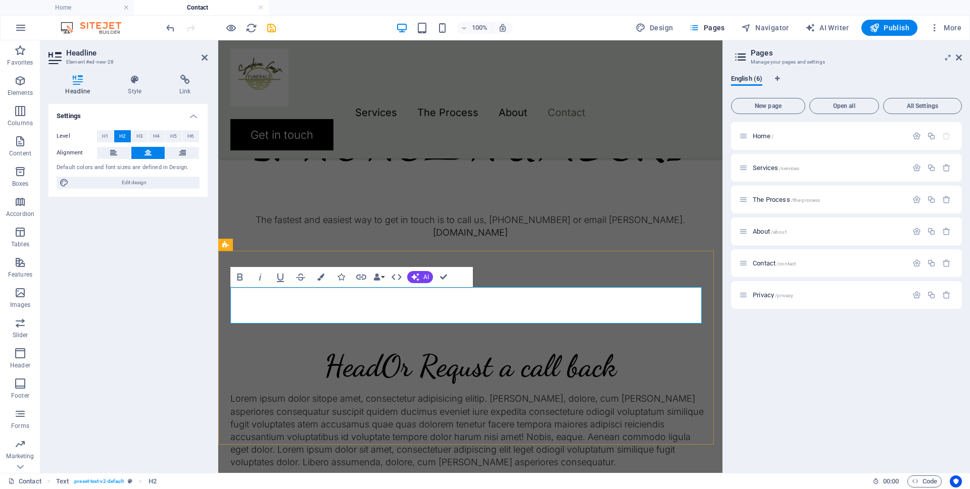
click at [429, 348] on h2 "HeadOr Requst a call back" at bounding box center [470, 366] width 480 height 36
click at [295, 392] on div "Lorem ipsum dolor sitope amet, consectetur adipisicing elitip. Massumenda, dolo…" at bounding box center [470, 430] width 480 height 76
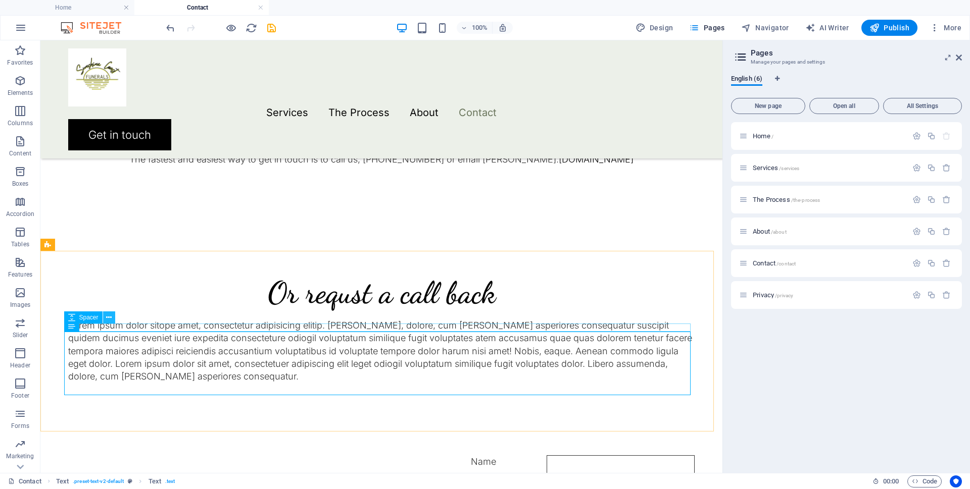
click at [106, 318] on icon at bounding box center [109, 318] width 6 height 11
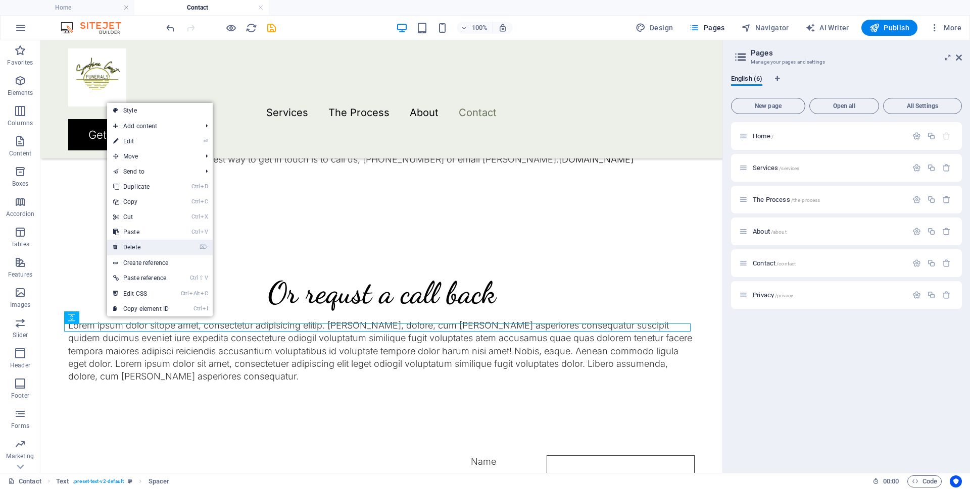
click at [137, 245] on link "⌦ Delete" at bounding box center [141, 247] width 68 height 15
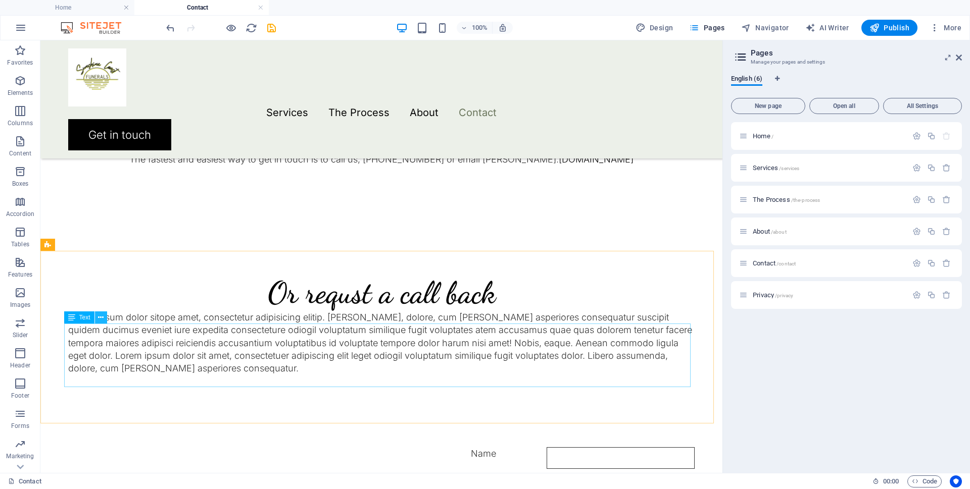
click at [100, 318] on icon at bounding box center [101, 318] width 6 height 11
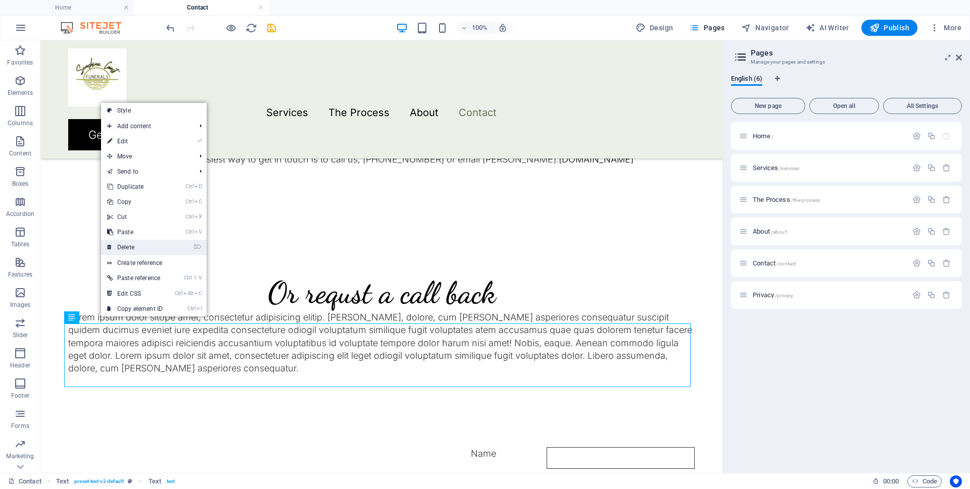
click at [127, 246] on link "⌦ Delete" at bounding box center [135, 247] width 68 height 15
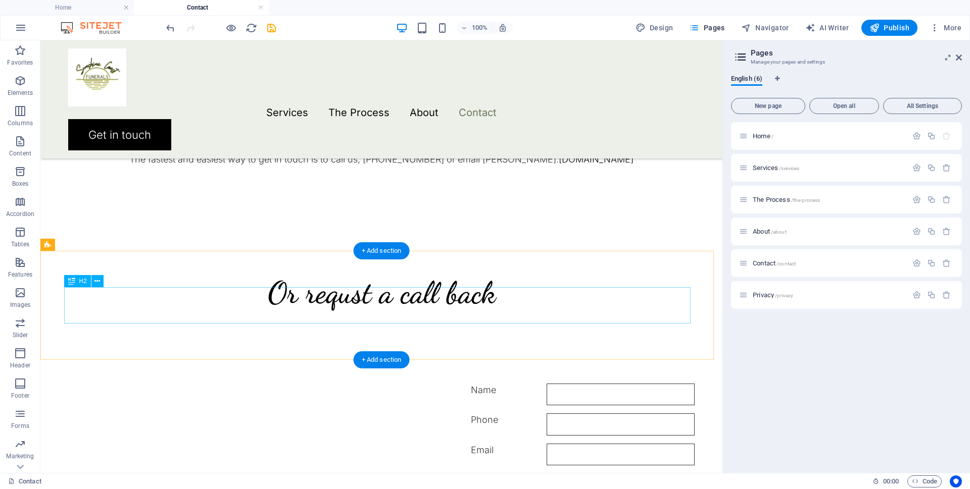
click at [216, 311] on div "Or requst a call back" at bounding box center [381, 293] width 626 height 36
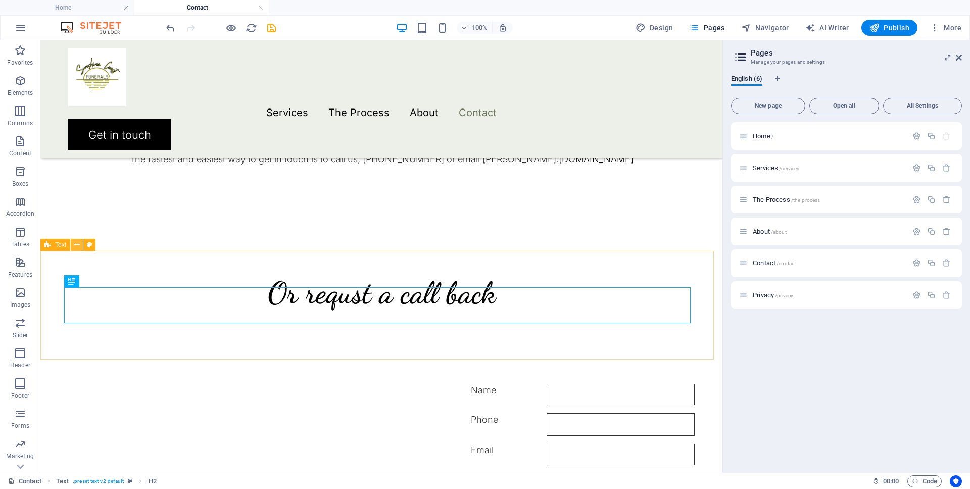
click at [76, 246] on icon at bounding box center [77, 245] width 6 height 11
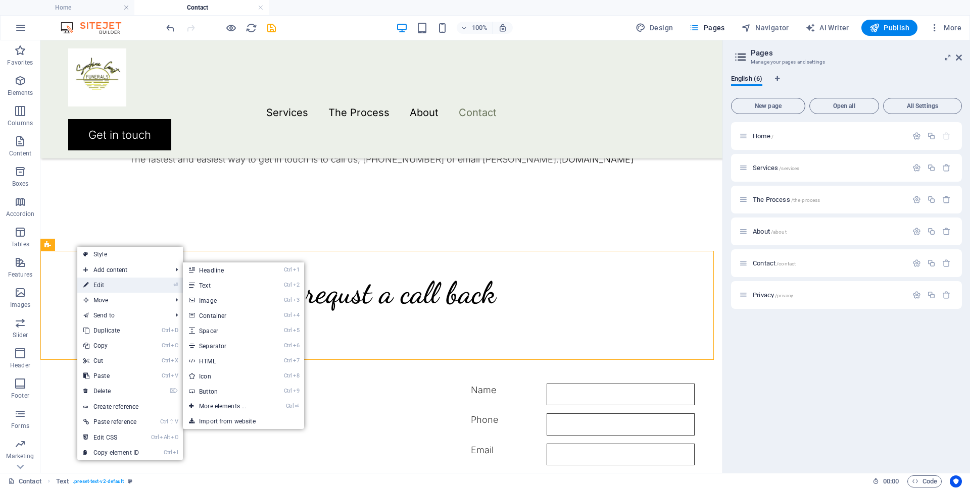
click at [102, 285] on link "⏎ Edit" at bounding box center [111, 285] width 68 height 15
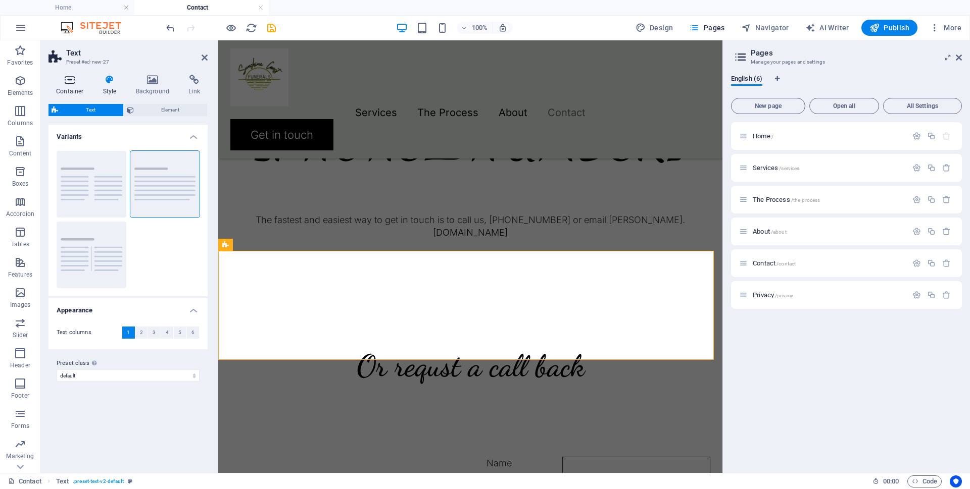
click at [68, 80] on icon at bounding box center [69, 80] width 43 height 10
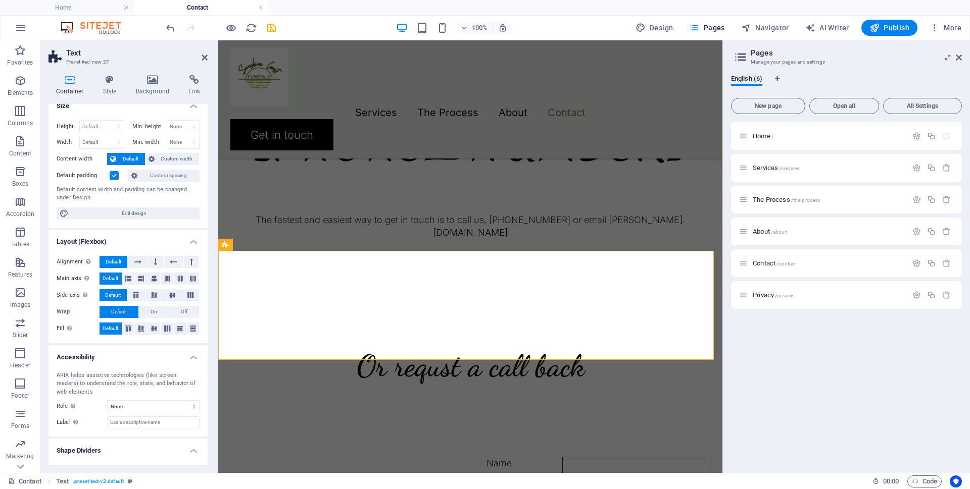
scroll to position [0, 0]
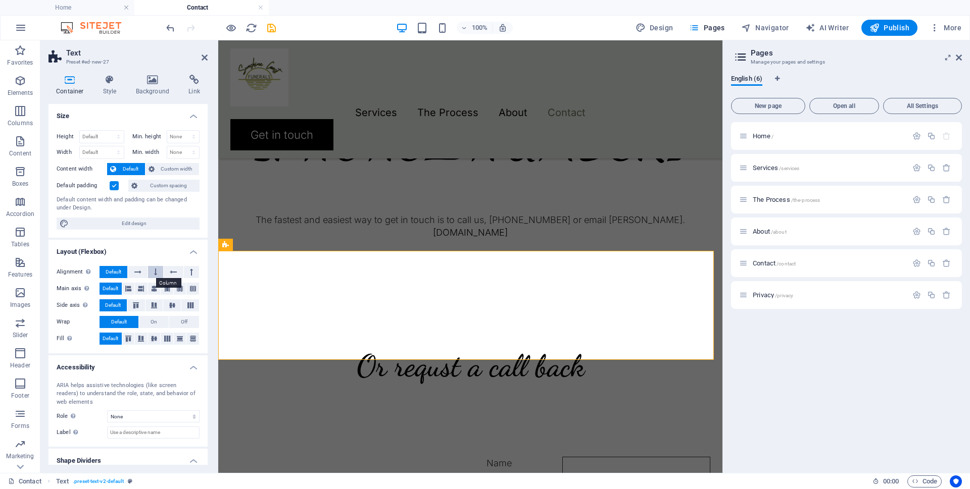
click at [155, 272] on icon at bounding box center [155, 272] width 3 height 12
click at [185, 271] on button at bounding box center [191, 272] width 15 height 12
click at [180, 288] on icon at bounding box center [180, 289] width 12 height 6
click at [235, 348] on div "Or requst a call back" at bounding box center [470, 366] width 480 height 36
click at [137, 272] on icon at bounding box center [137, 272] width 7 height 12
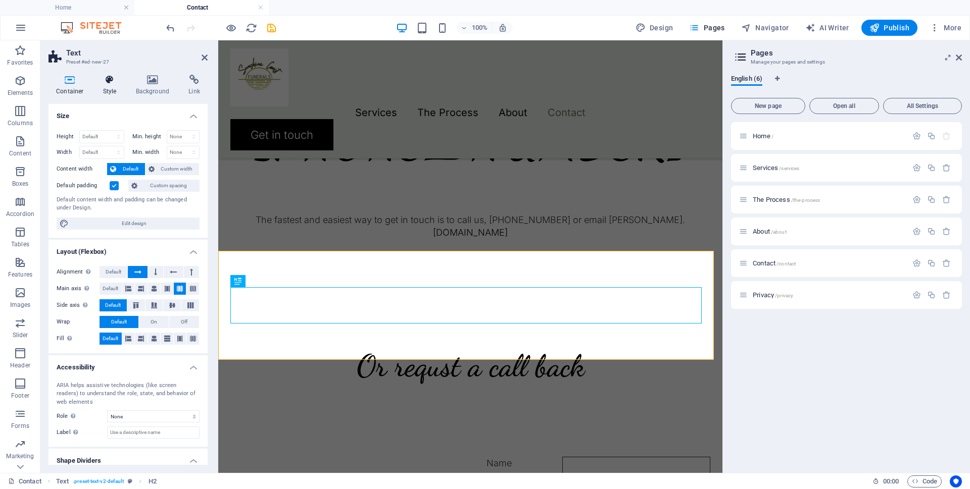
click at [107, 79] on icon at bounding box center [109, 80] width 29 height 10
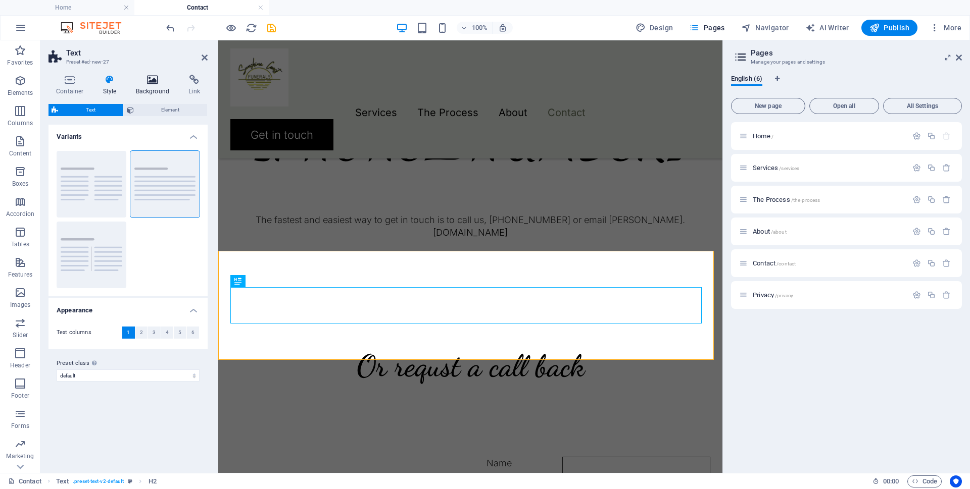
click at [153, 82] on icon at bounding box center [152, 80] width 49 height 10
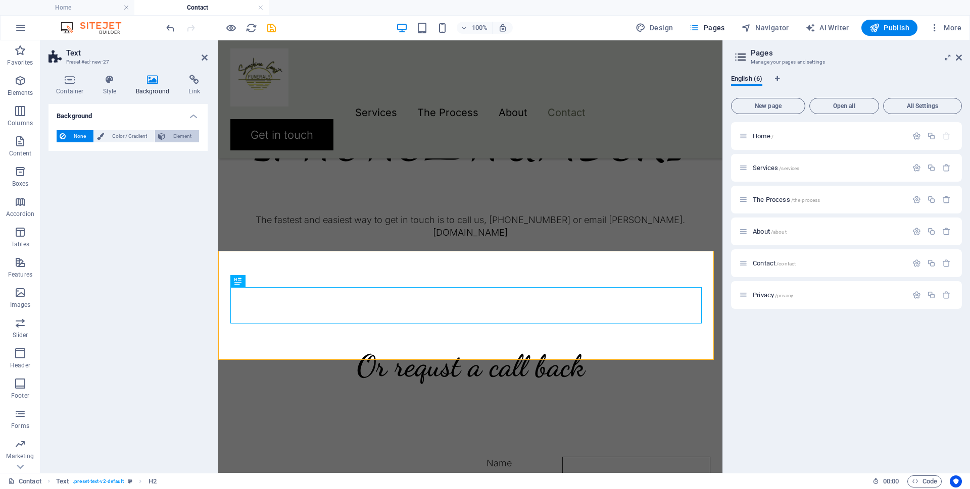
click at [175, 134] on span "Element" at bounding box center [182, 136] width 28 height 12
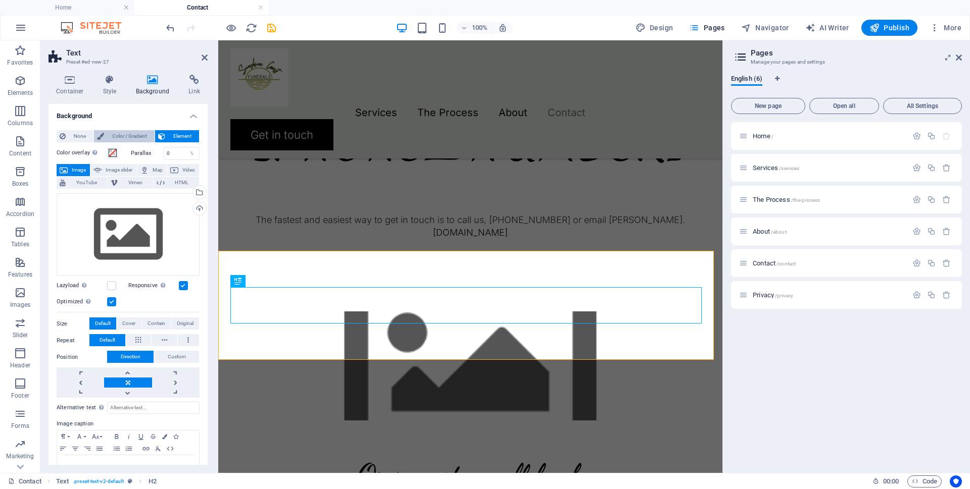
click at [135, 134] on span "Color / Gradient" at bounding box center [129, 136] width 44 height 12
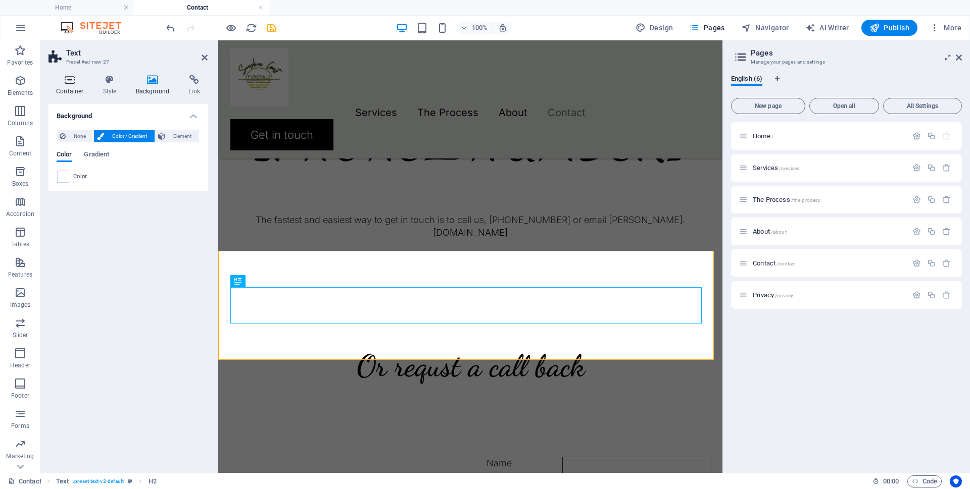
click at [67, 82] on icon at bounding box center [69, 80] width 43 height 10
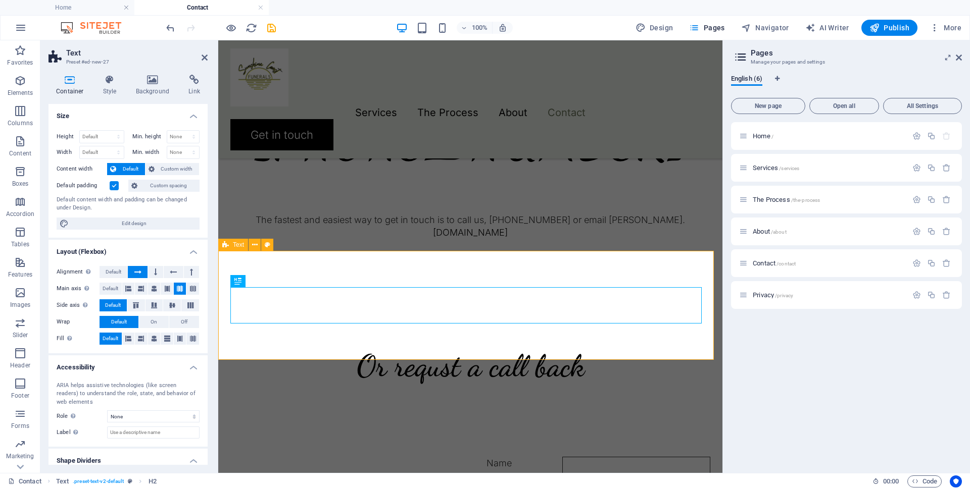
click at [268, 312] on div "Or requst a call back" at bounding box center [470, 366] width 504 height 109
click at [296, 228] on div "Call 0430 271 300 The fastest and easiest way to get in touch is to call us, 04…" at bounding box center [470, 163] width 504 height 298
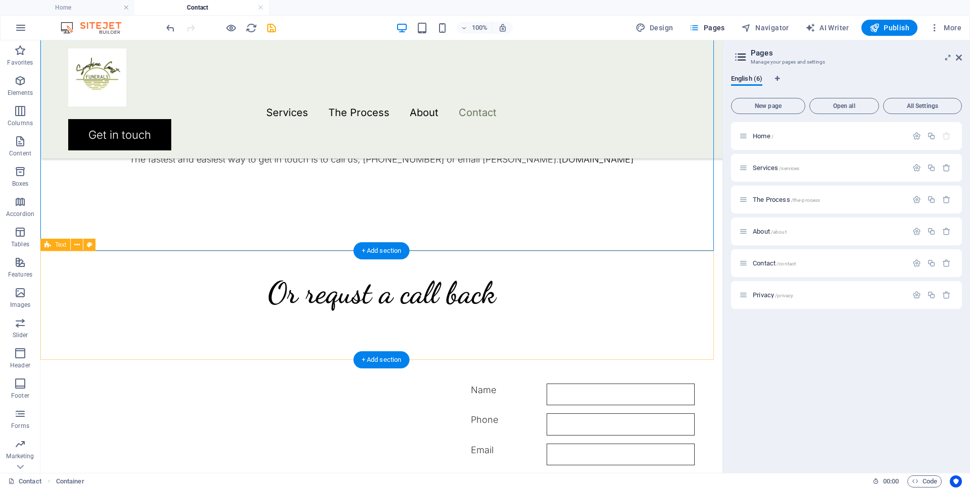
click at [244, 277] on div "Or requst a call back" at bounding box center [381, 292] width 682 height 109
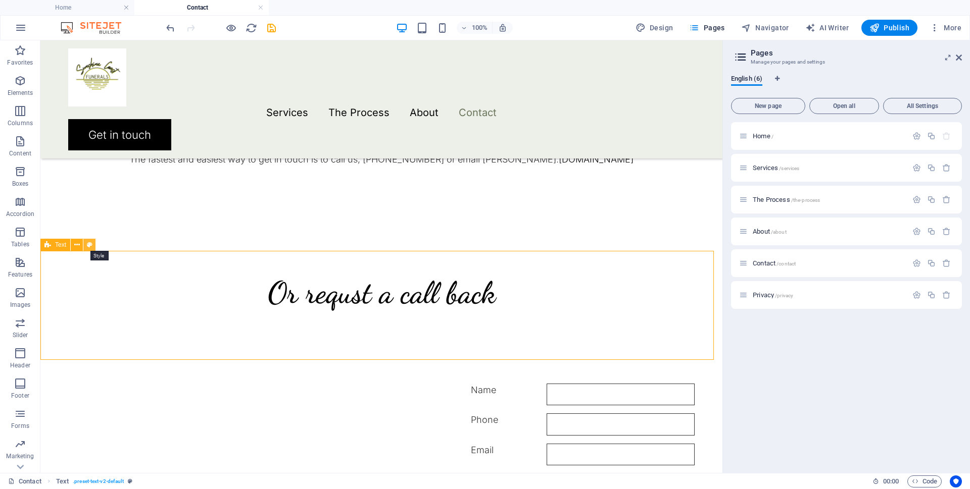
click at [89, 245] on icon at bounding box center [90, 245] width 6 height 11
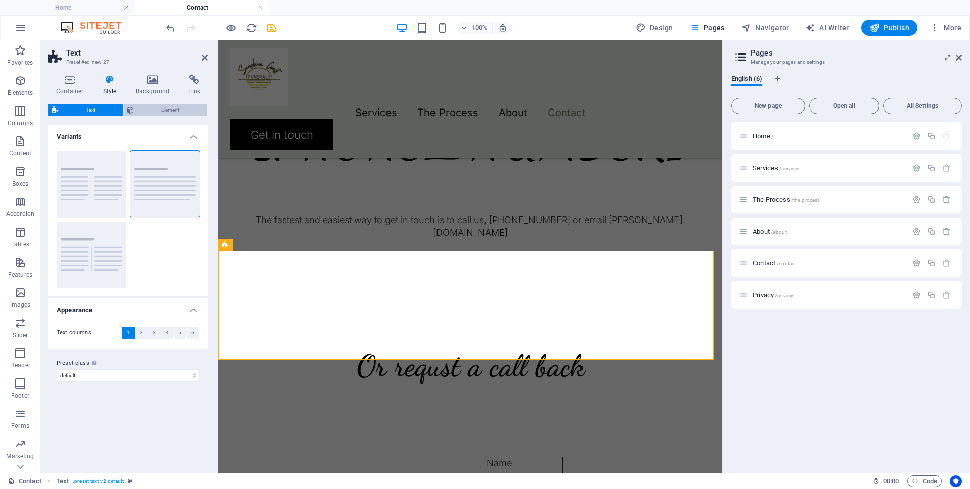
click at [135, 110] on button "Element" at bounding box center [166, 110] width 84 height 12
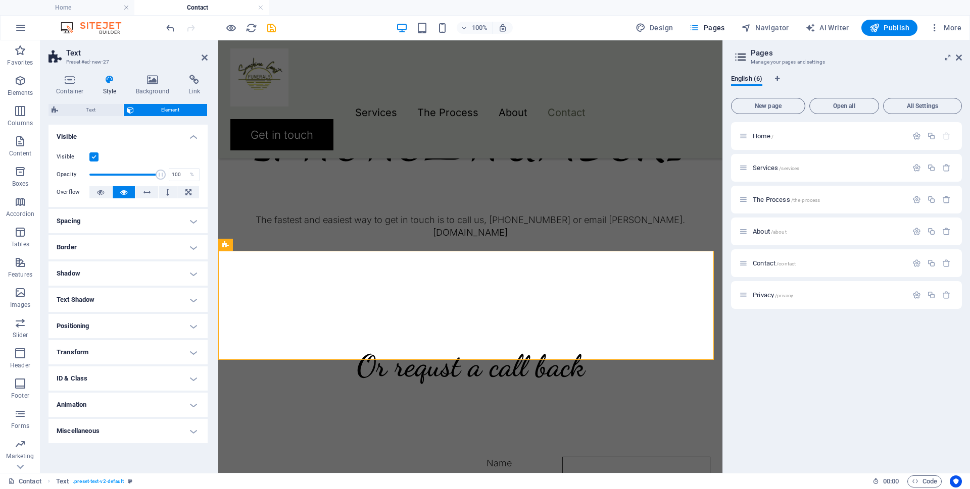
click at [139, 219] on h4 "Spacing" at bounding box center [127, 221] width 159 height 24
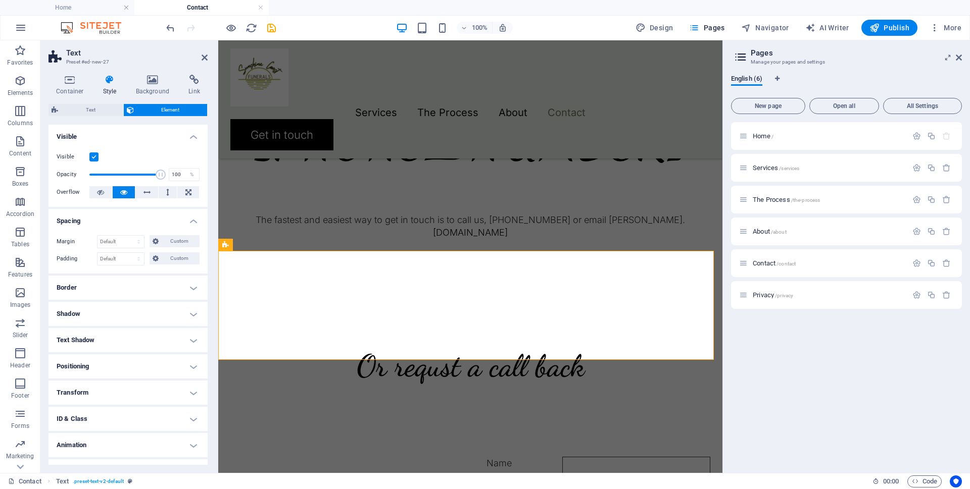
click at [139, 285] on h4 "Border" at bounding box center [127, 288] width 159 height 24
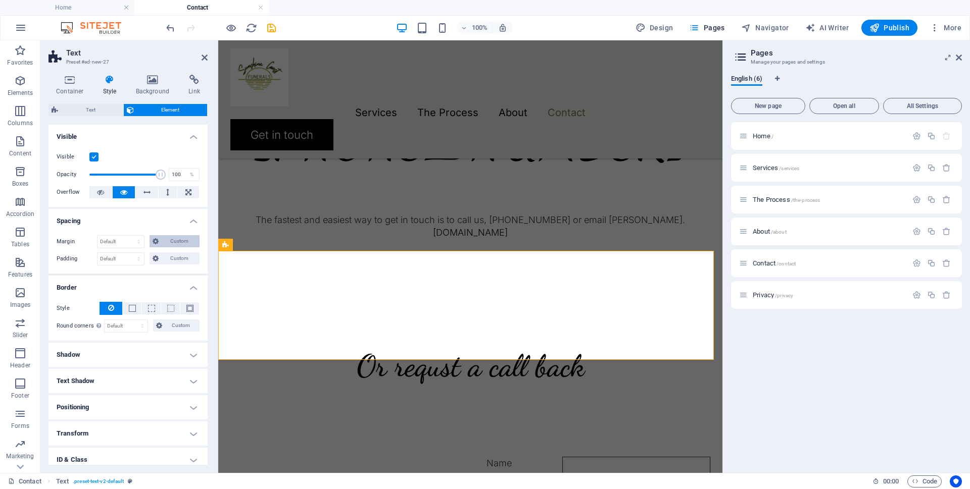
click at [183, 240] on span "Custom" at bounding box center [179, 241] width 35 height 12
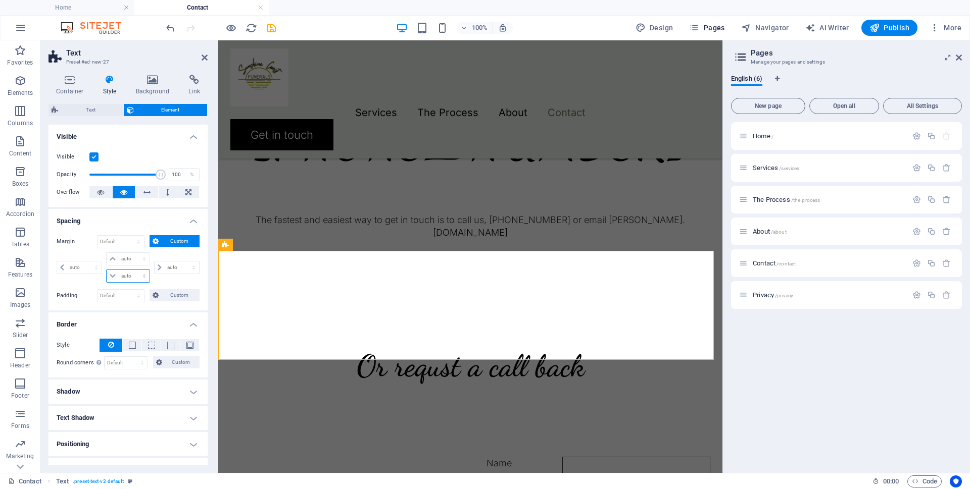
click at [124, 275] on select "auto px % rem vw vh" at bounding box center [128, 276] width 42 height 12
click at [132, 241] on select "Default auto px % rem vw vh Custom" at bounding box center [120, 242] width 46 height 12
click at [173, 240] on span "Custom" at bounding box center [179, 241] width 35 height 12
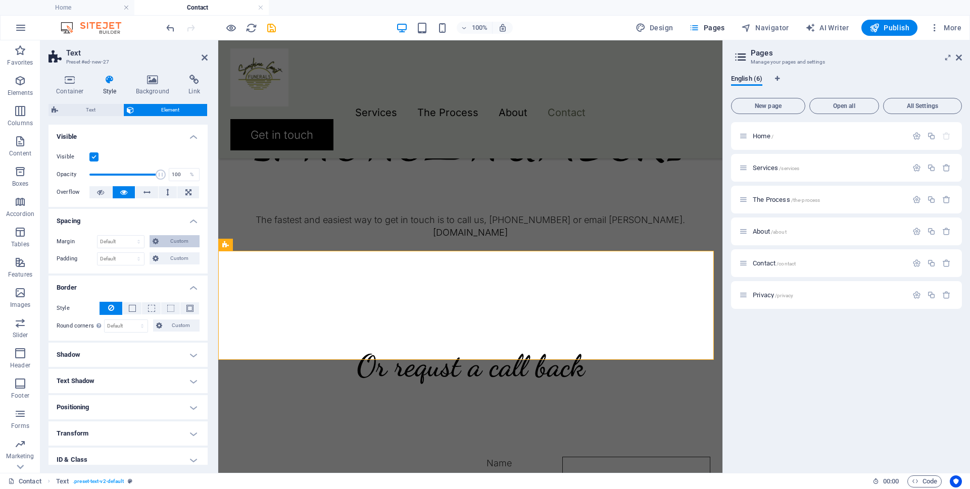
click at [169, 240] on span "Custom" at bounding box center [179, 241] width 35 height 12
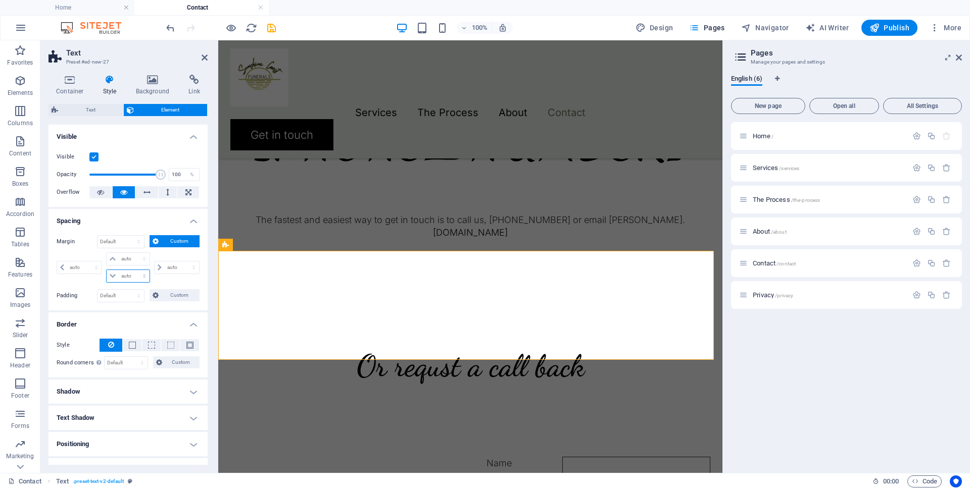
click at [141, 276] on select "auto px % rem vw vh" at bounding box center [128, 276] width 42 height 12
select select "px"
click at [134, 270] on select "auto px % rem vw vh" at bounding box center [128, 276] width 42 height 12
type input "0"
select select "px"
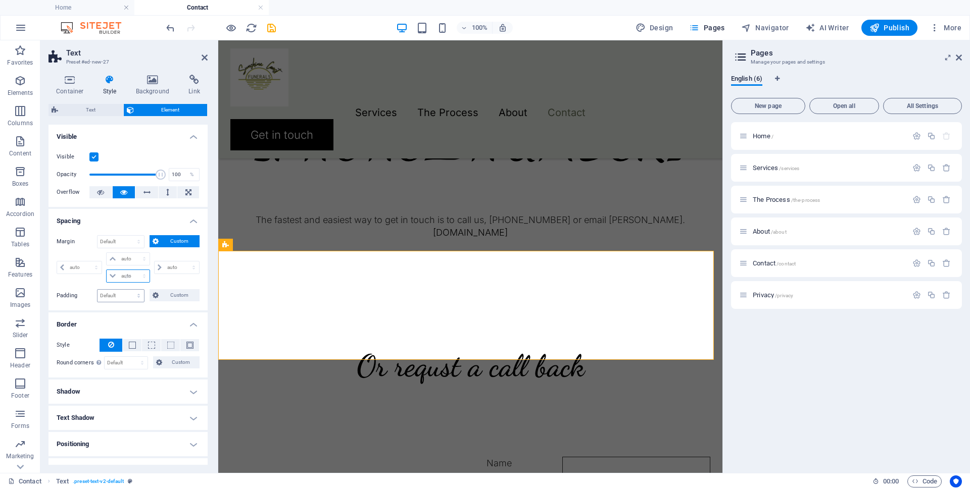
type input "0"
select select "px"
type input "0"
select select "px"
type input "0"
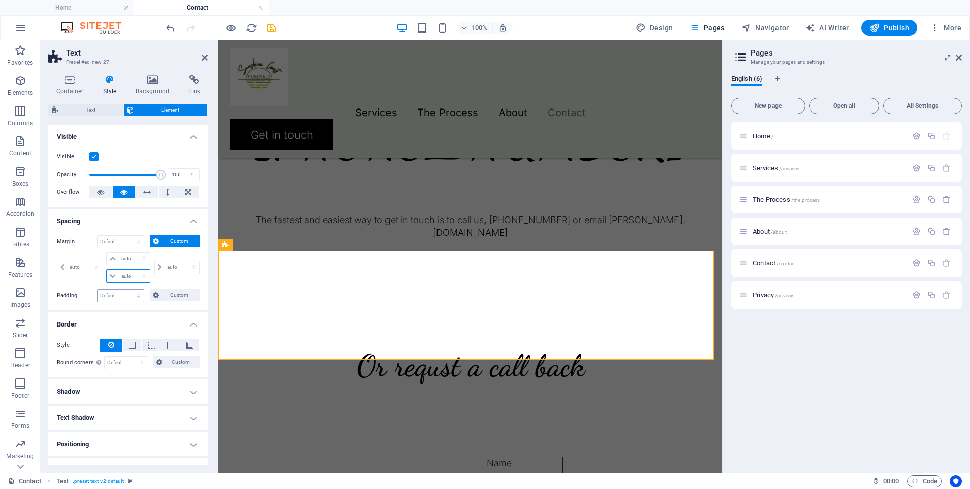
type input "0"
select select "px"
type input "4"
select select "DISABLED_OPTION_VALUE"
type input "4"
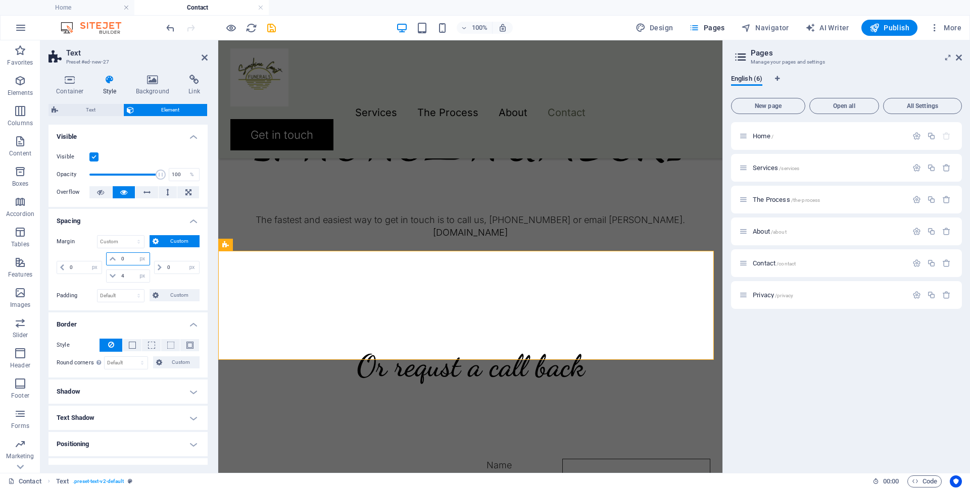
click at [129, 260] on input "0" at bounding box center [134, 259] width 30 height 12
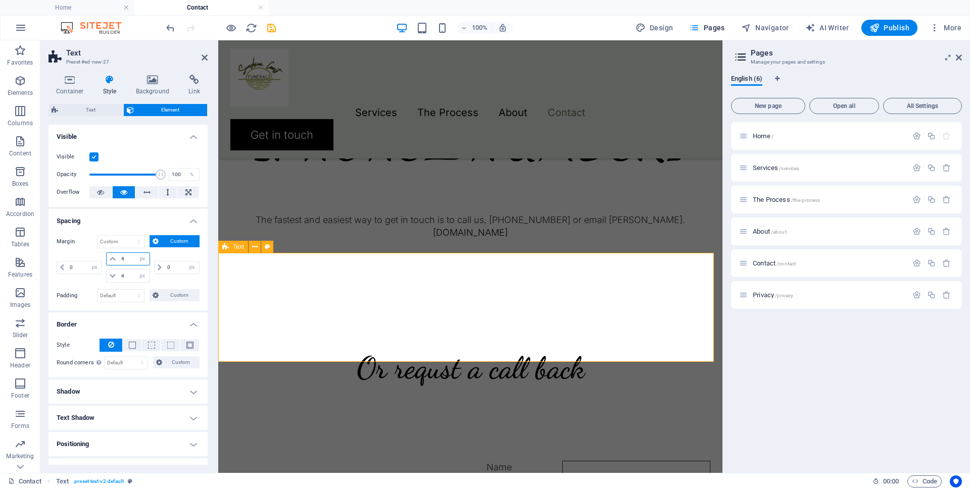
type input "4"
click at [258, 314] on div "Or requst a call back" at bounding box center [470, 368] width 504 height 109
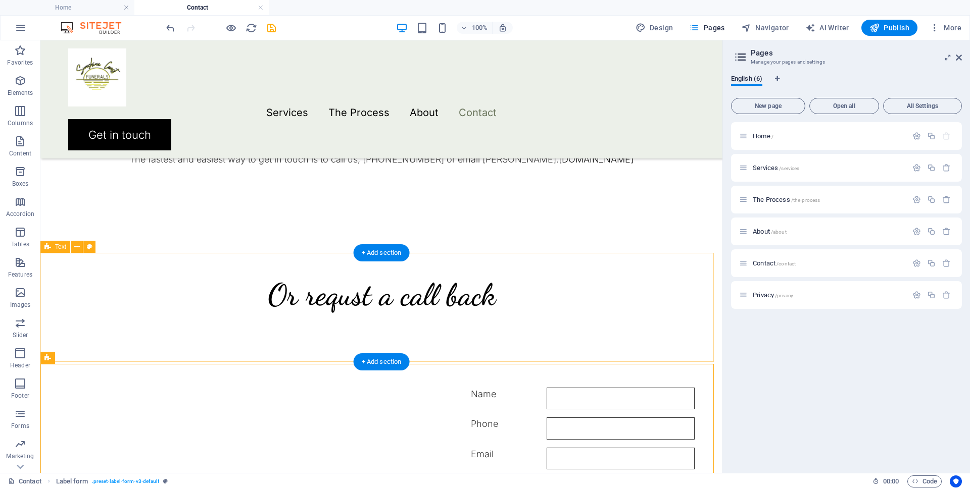
click at [291, 263] on div "Or requst a call back" at bounding box center [381, 294] width 682 height 109
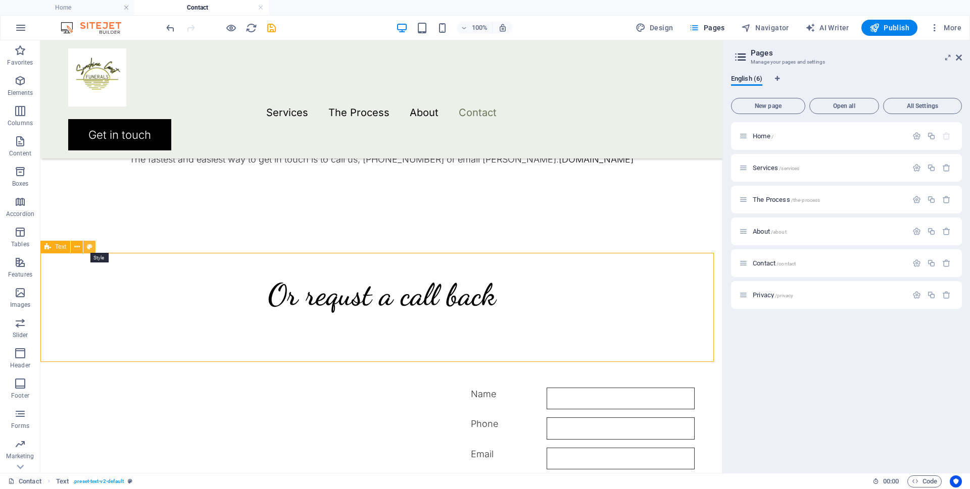
click at [87, 246] on icon at bounding box center [90, 247] width 6 height 11
select select "px"
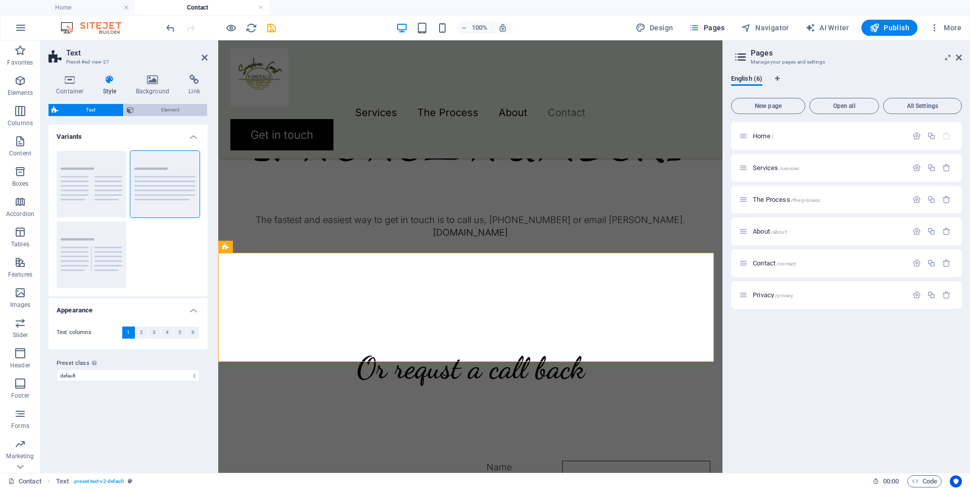
click at [146, 113] on span "Element" at bounding box center [171, 110] width 68 height 12
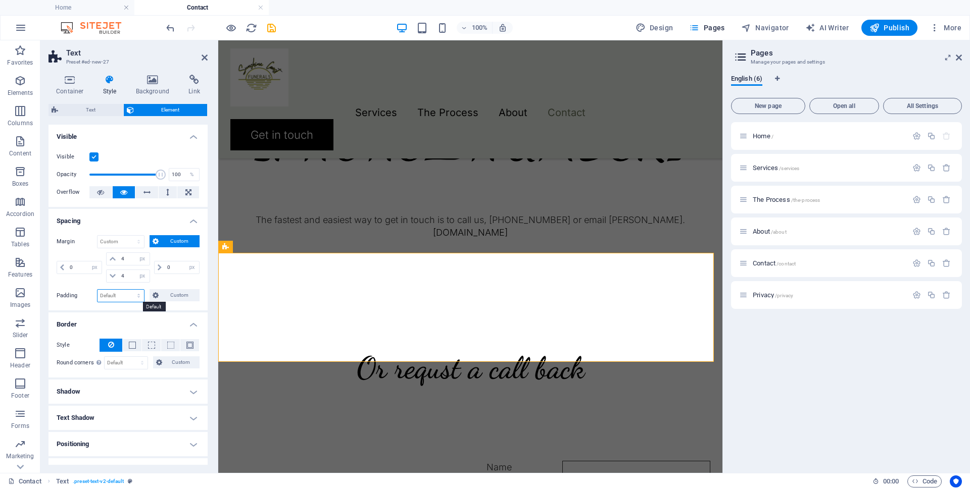
click at [117, 297] on select "Default px rem % vh vw Custom" at bounding box center [120, 296] width 46 height 12
select select "vw"
click at [129, 290] on select "Default px rem % vh vw Custom" at bounding box center [120, 296] width 46 height 12
type input "0"
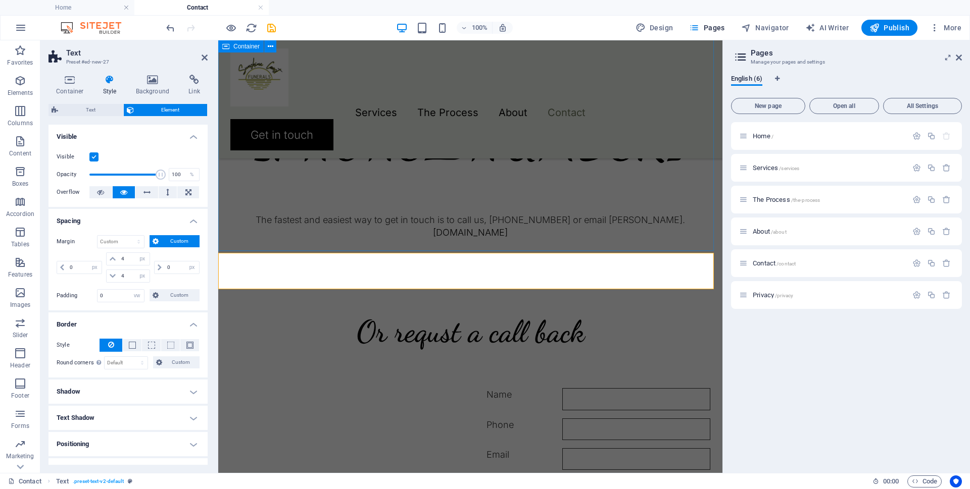
click at [284, 232] on div "Call 0430 271 300 The fastest and easiest way to get in touch is to call us, 04…" at bounding box center [470, 163] width 504 height 298
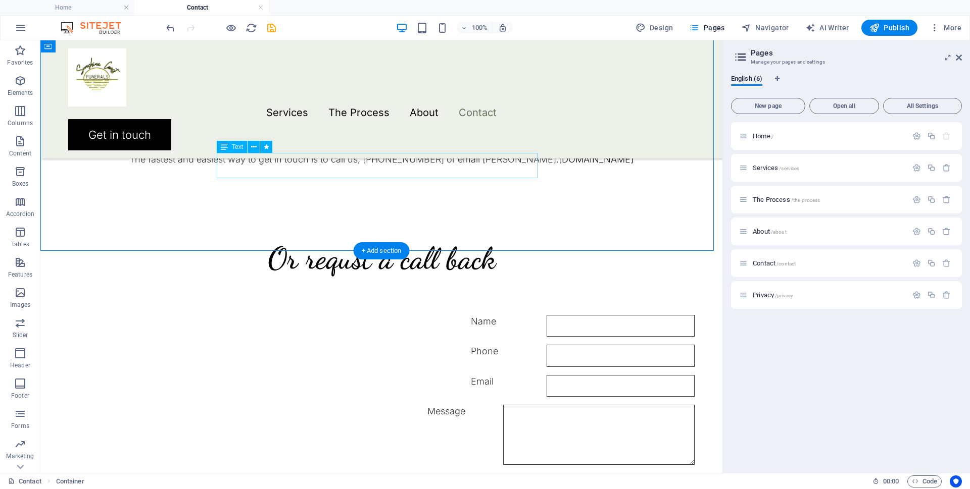
click at [261, 166] on div "The fastest and easiest way to get in touch is to call us, 0430 271 300 or emai…" at bounding box center [381, 159] width 626 height 13
click at [271, 197] on div "Call 0430 271 300 The fastest and easiest way to get in touch is to call us, 04…" at bounding box center [381, 126] width 682 height 225
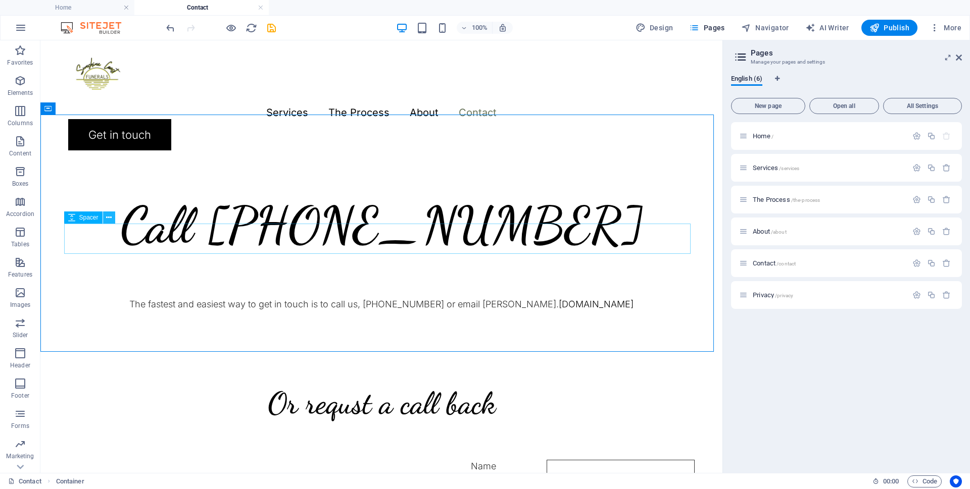
click at [109, 219] on icon at bounding box center [109, 218] width 6 height 11
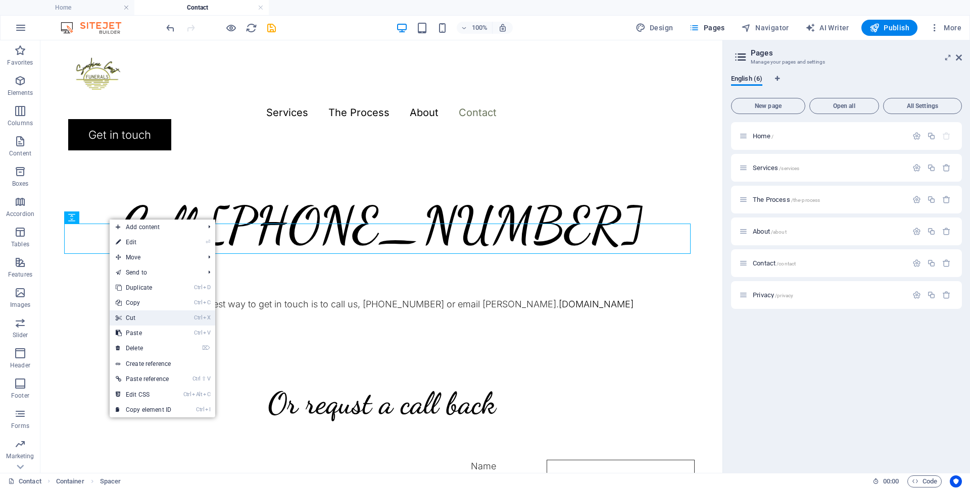
click at [146, 314] on link "Ctrl X Cut" at bounding box center [144, 318] width 68 height 15
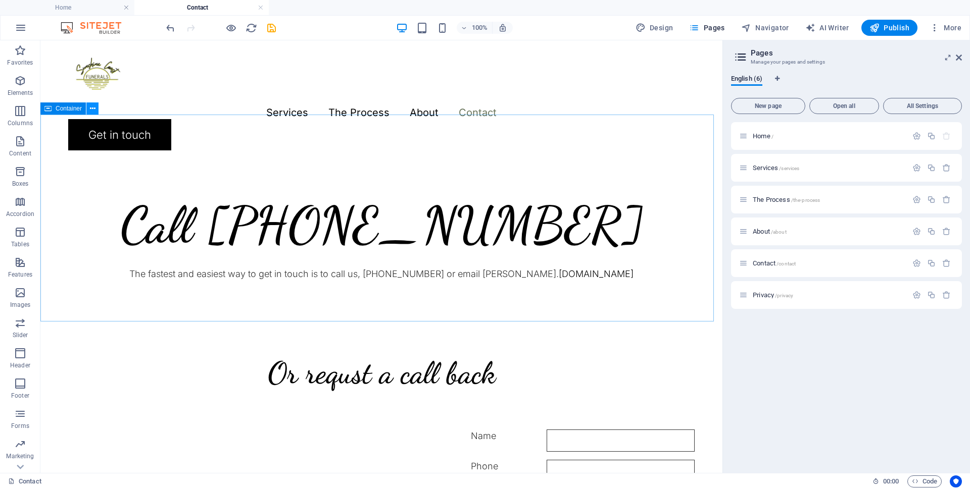
click at [91, 109] on icon at bounding box center [93, 109] width 6 height 11
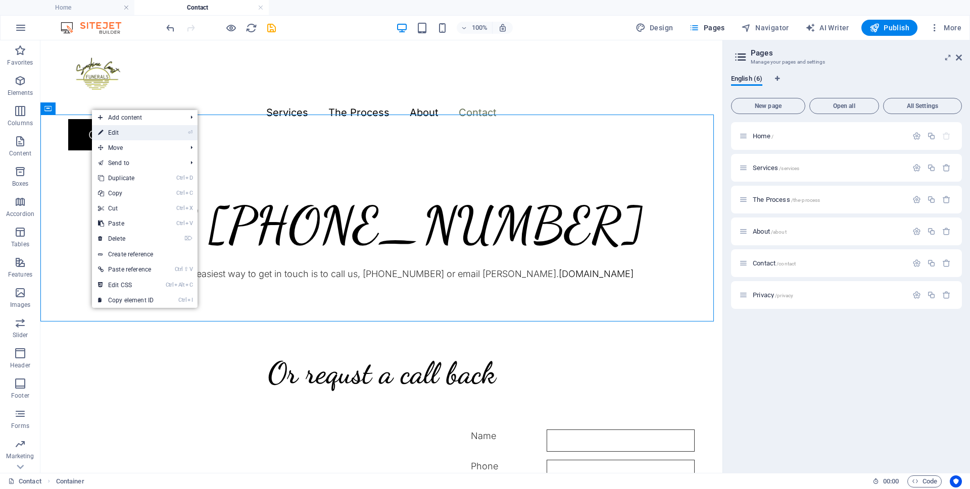
click at [116, 130] on link "⏎ Edit" at bounding box center [126, 132] width 68 height 15
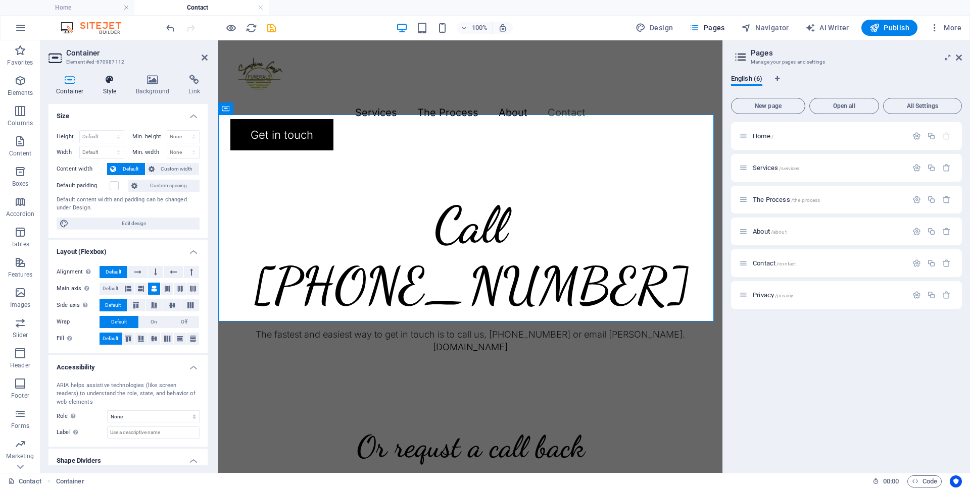
click at [109, 82] on icon at bounding box center [109, 80] width 29 height 10
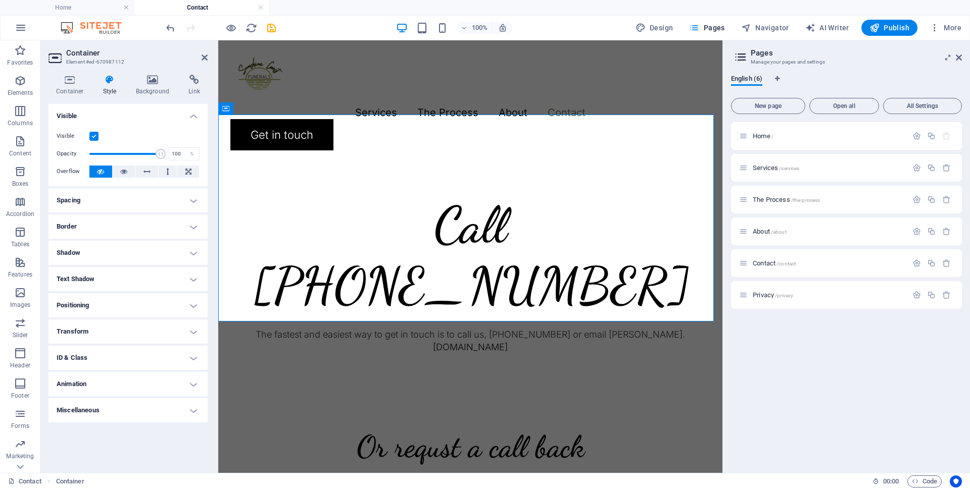
click at [154, 204] on h4 "Spacing" at bounding box center [127, 200] width 159 height 24
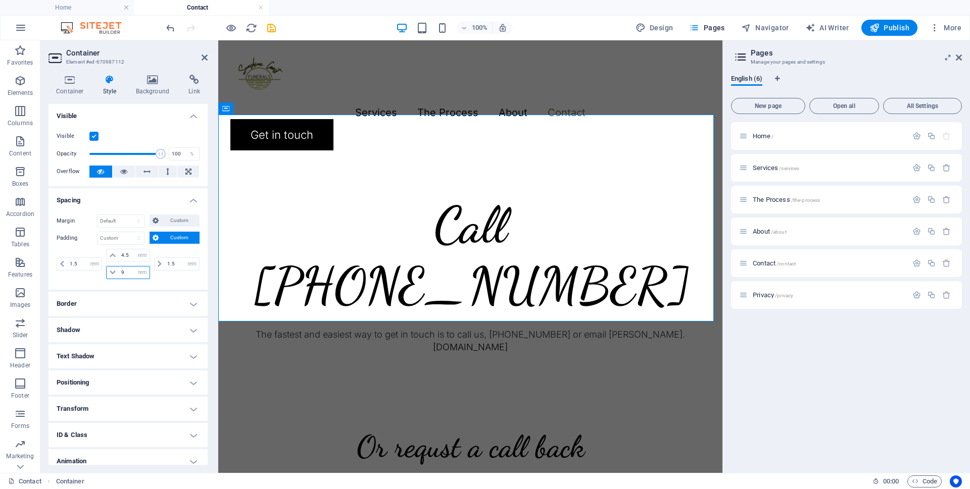
click at [126, 274] on input "9" at bounding box center [134, 273] width 30 height 12
type input "2"
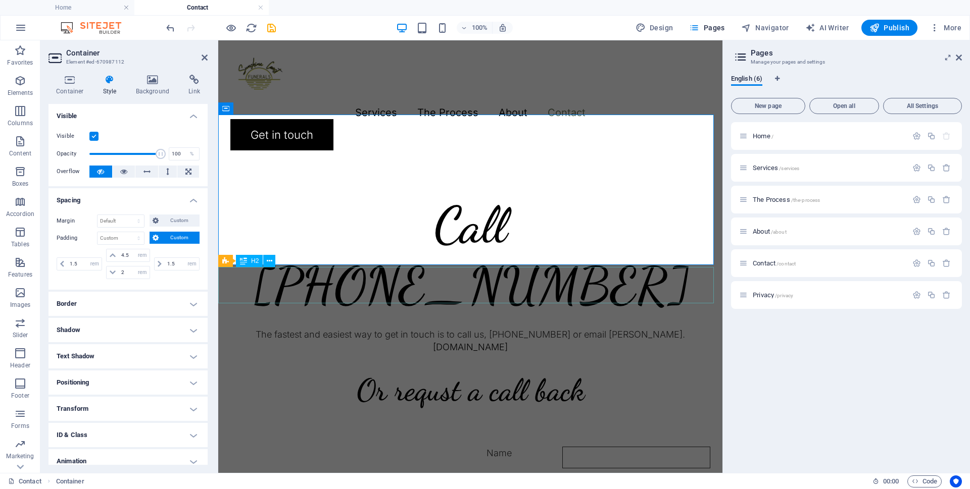
click at [303, 372] on div "Or requst a call back" at bounding box center [470, 390] width 504 height 36
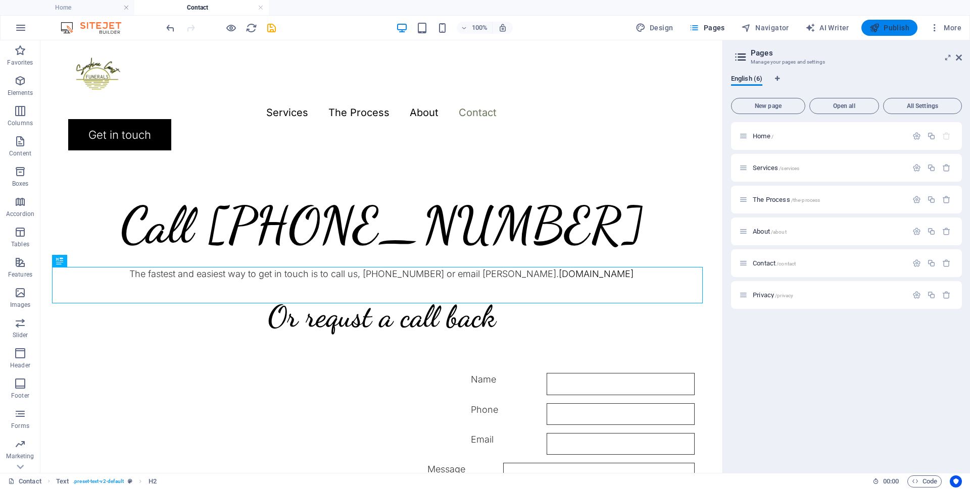
click at [886, 29] on span "Publish" at bounding box center [889, 28] width 40 height 10
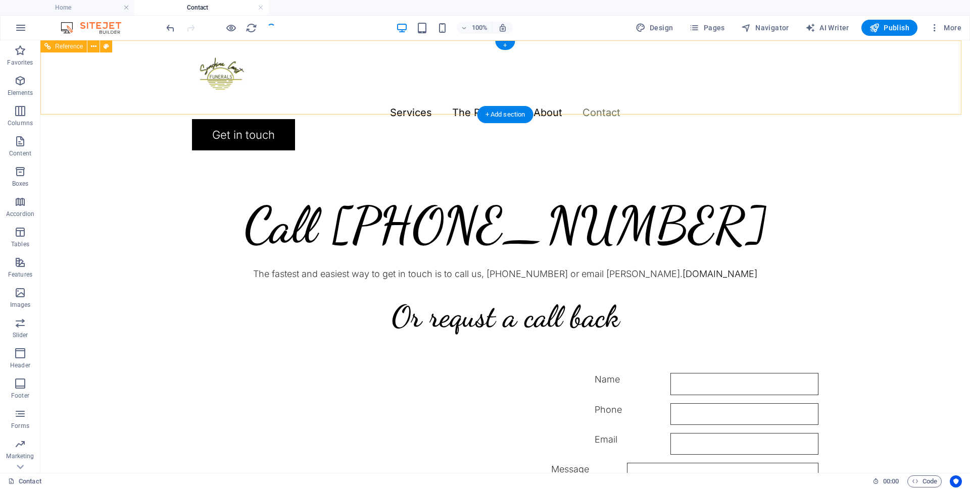
click at [764, 119] on div "Get in touch" at bounding box center [505, 134] width 626 height 31
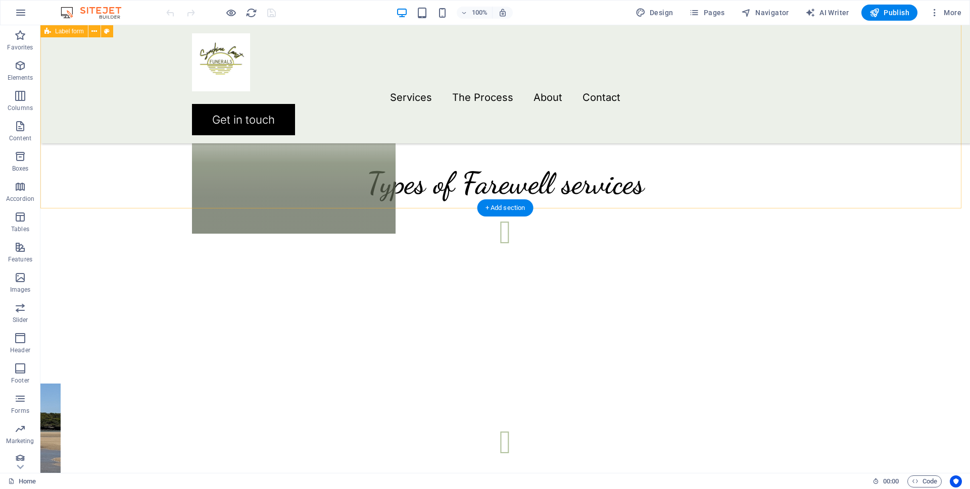
scroll to position [2222, 0]
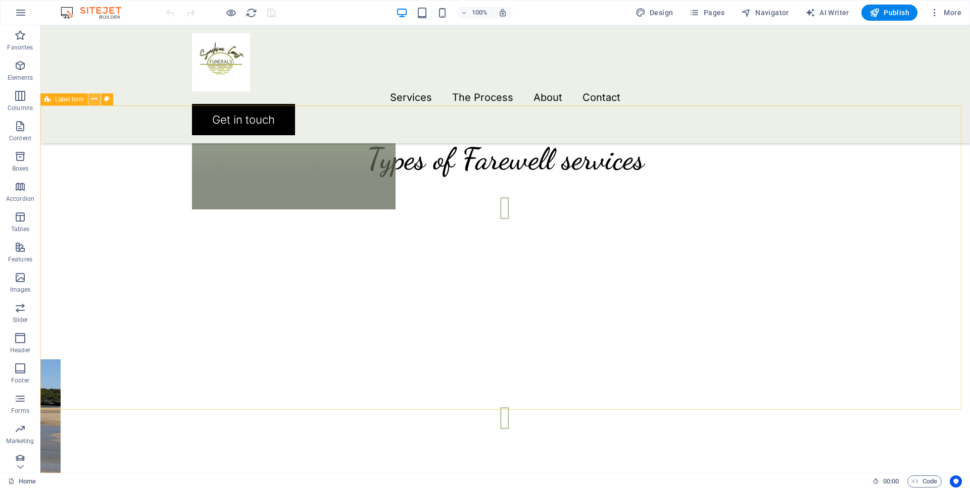
click at [94, 97] on icon at bounding box center [94, 99] width 6 height 11
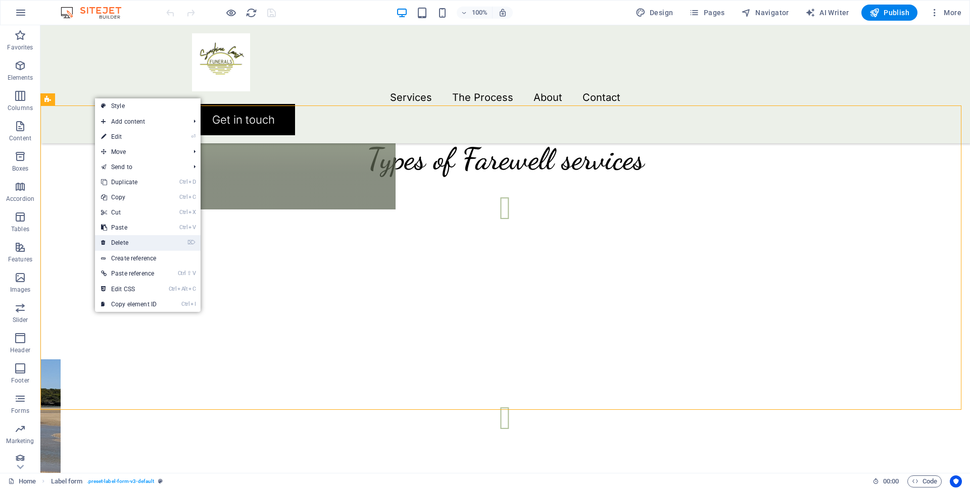
click at [122, 241] on link "⌦ Delete" at bounding box center [129, 242] width 68 height 15
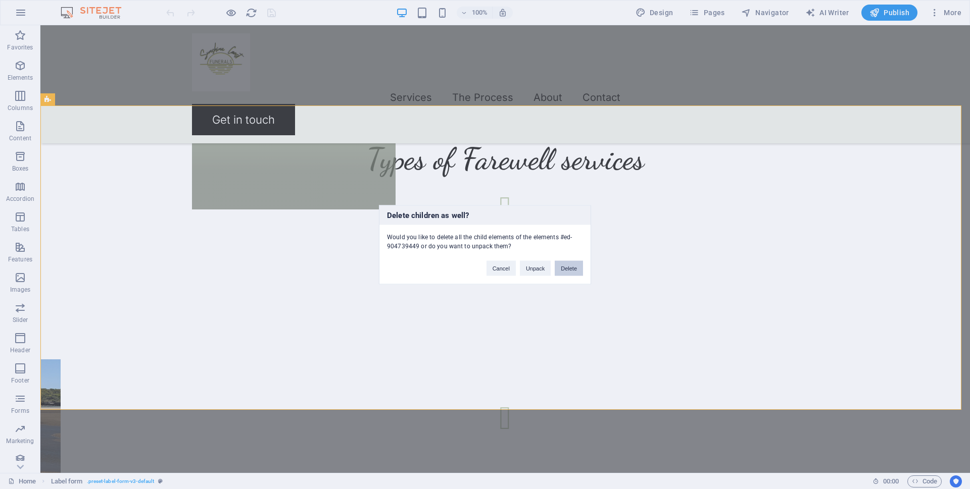
click at [568, 265] on button "Delete" at bounding box center [569, 268] width 28 height 15
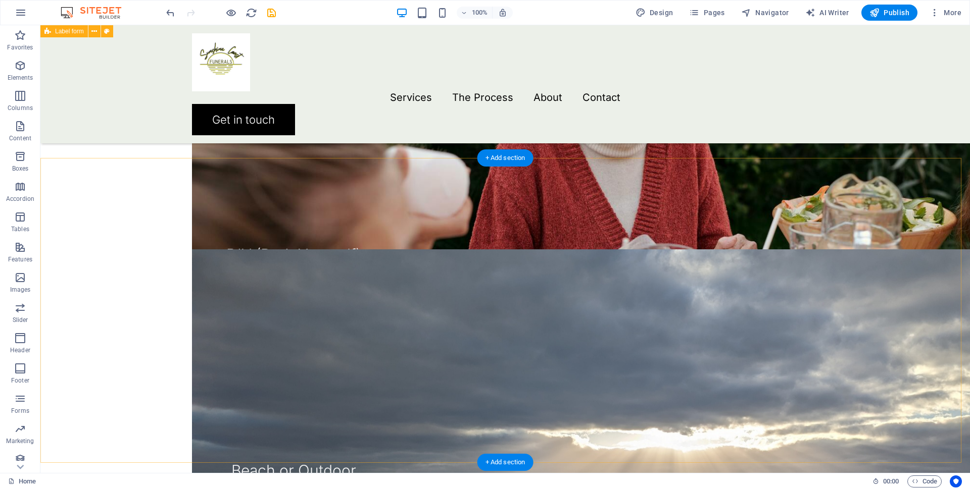
scroll to position [1818, 0]
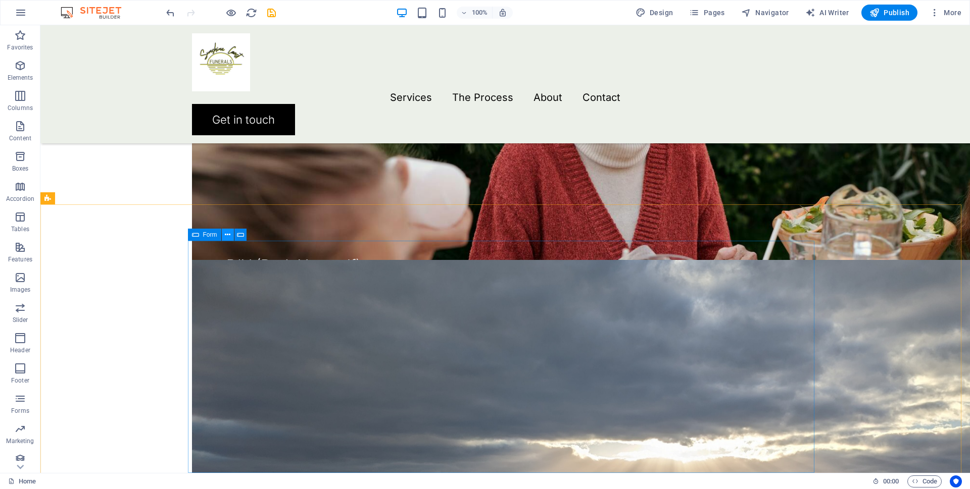
click at [225, 234] on icon at bounding box center [228, 235] width 6 height 11
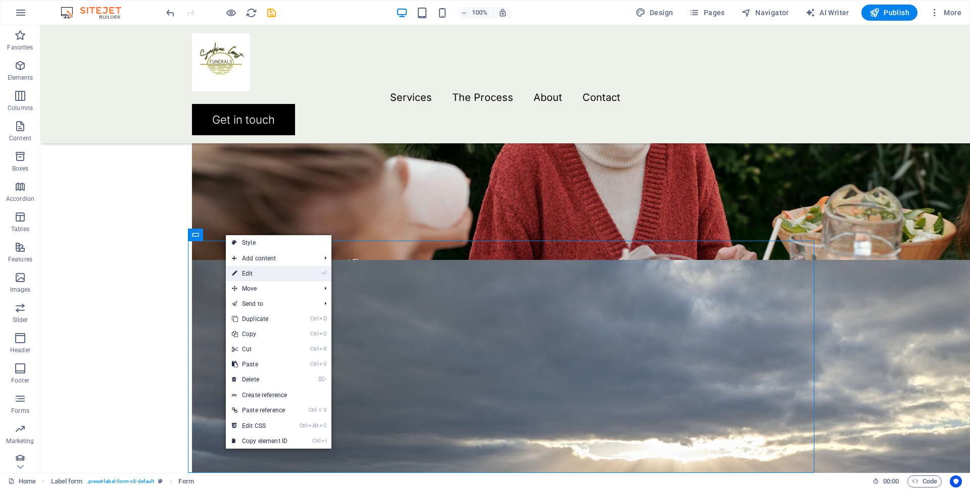
click at [247, 275] on link "⏎ Edit" at bounding box center [260, 273] width 68 height 15
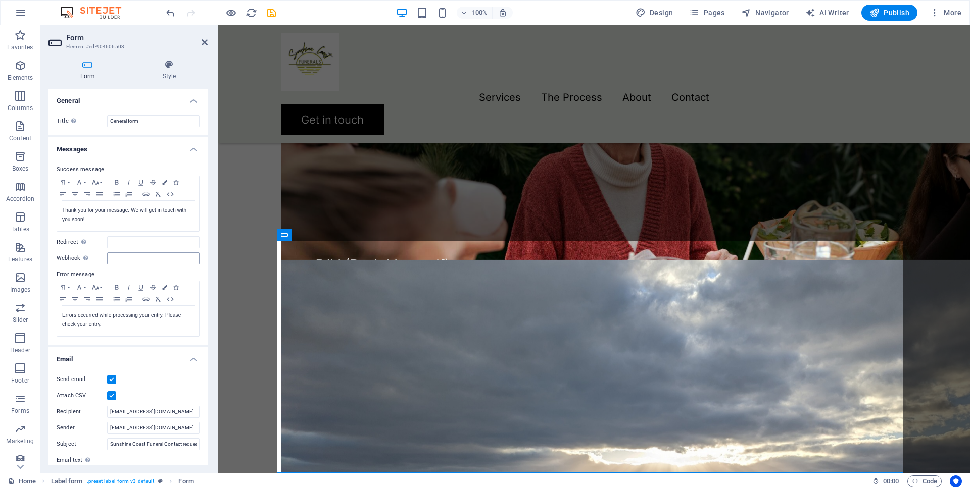
scroll to position [51, 0]
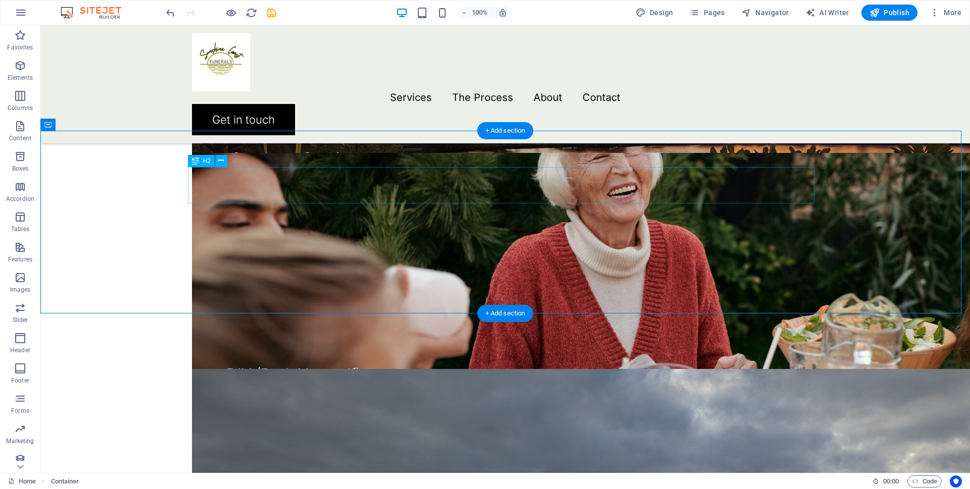
scroll to position [1667, 0]
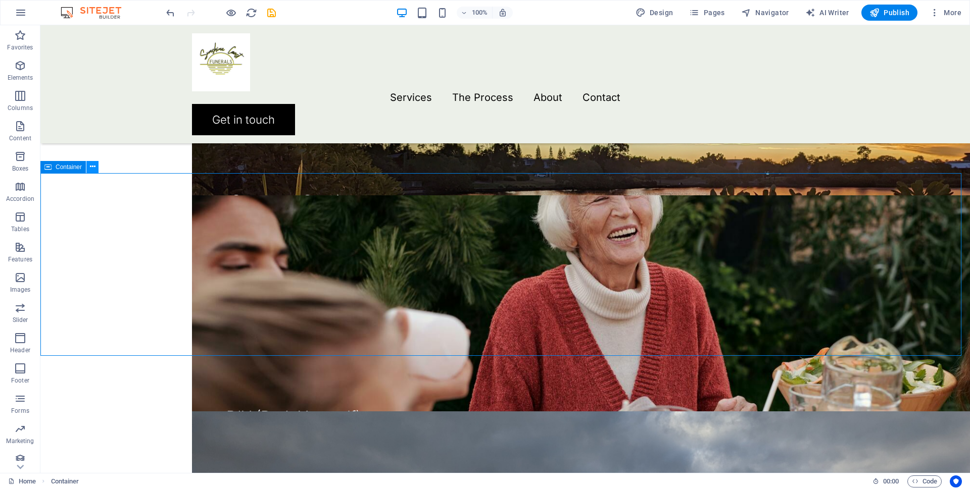
click at [90, 167] on icon at bounding box center [93, 167] width 6 height 11
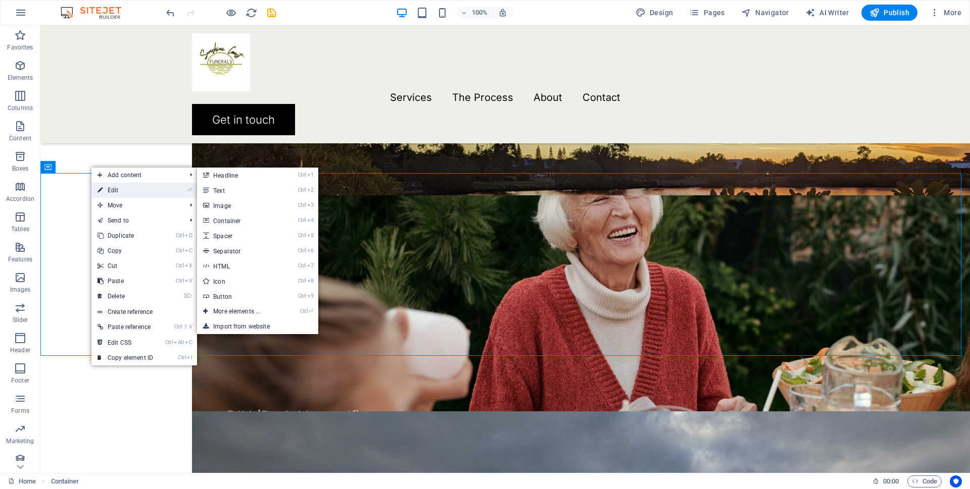
click at [112, 191] on link "⏎ Edit" at bounding box center [125, 190] width 68 height 15
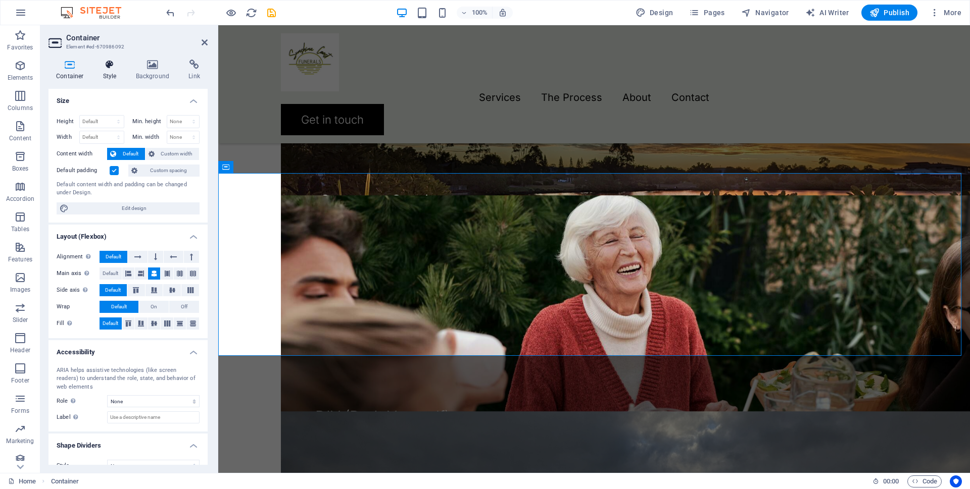
click at [111, 65] on icon at bounding box center [109, 65] width 29 height 10
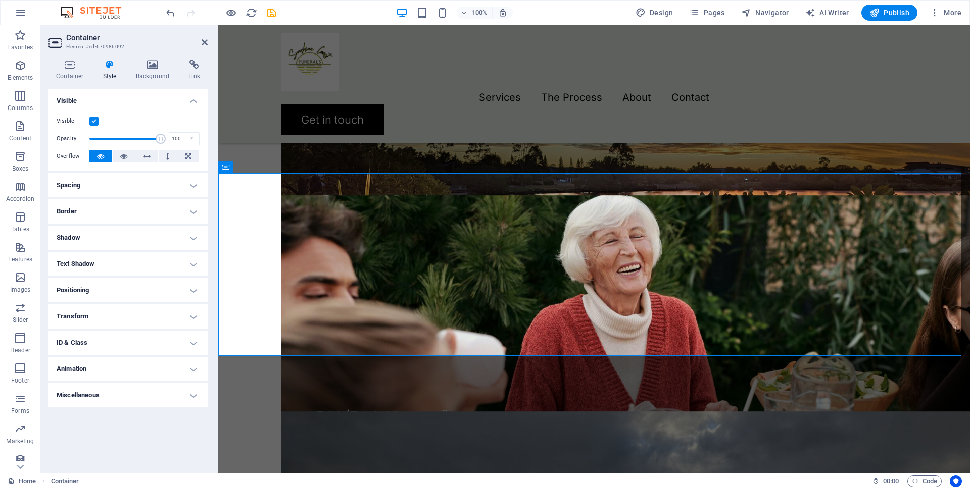
click at [120, 188] on h4 "Spacing" at bounding box center [127, 185] width 159 height 24
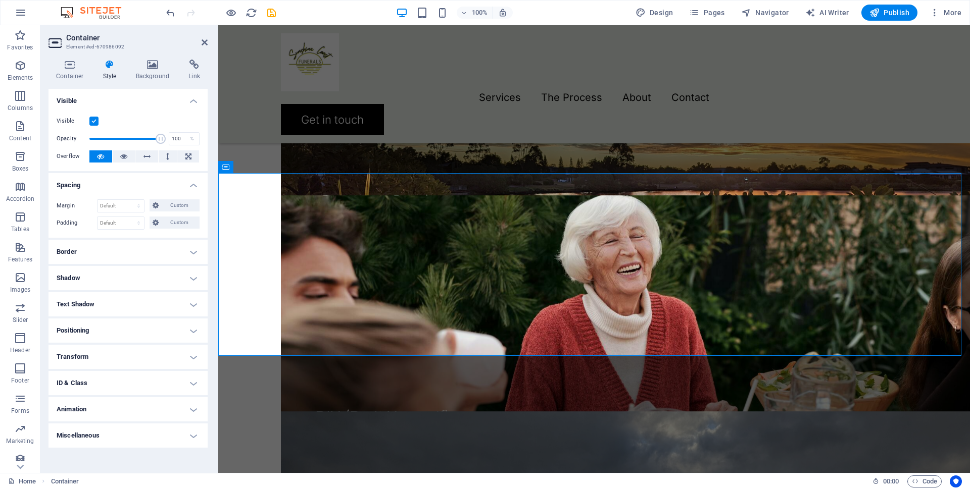
click at [115, 253] on h4 "Border" at bounding box center [127, 252] width 159 height 24
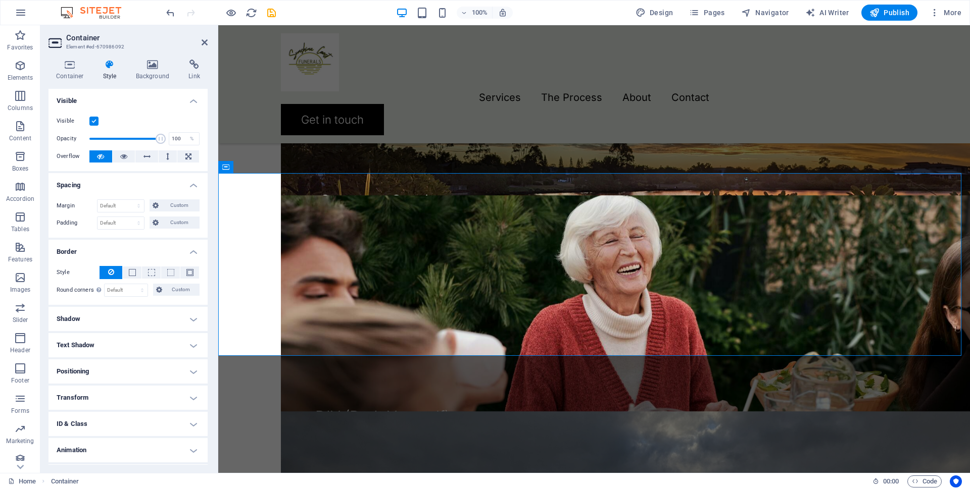
click at [191, 187] on h4 "Spacing" at bounding box center [127, 182] width 159 height 18
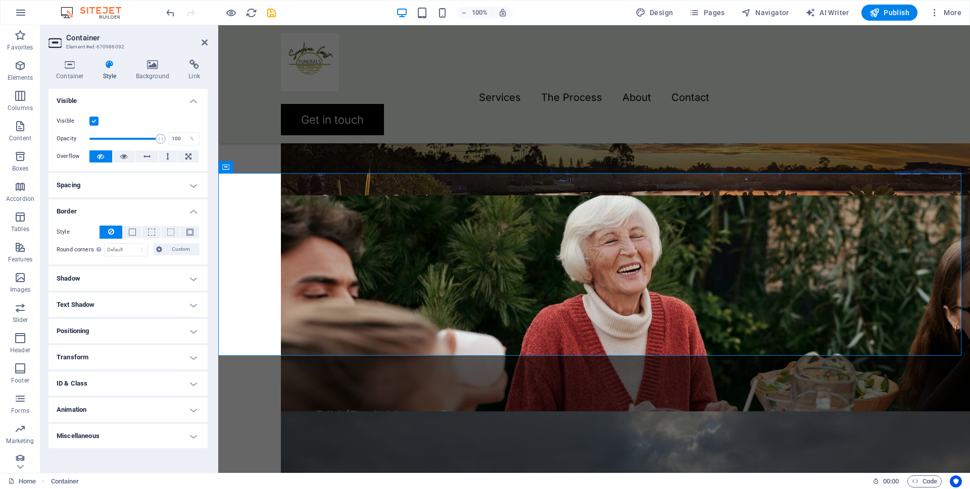
click at [191, 187] on h4 "Spacing" at bounding box center [127, 185] width 159 height 24
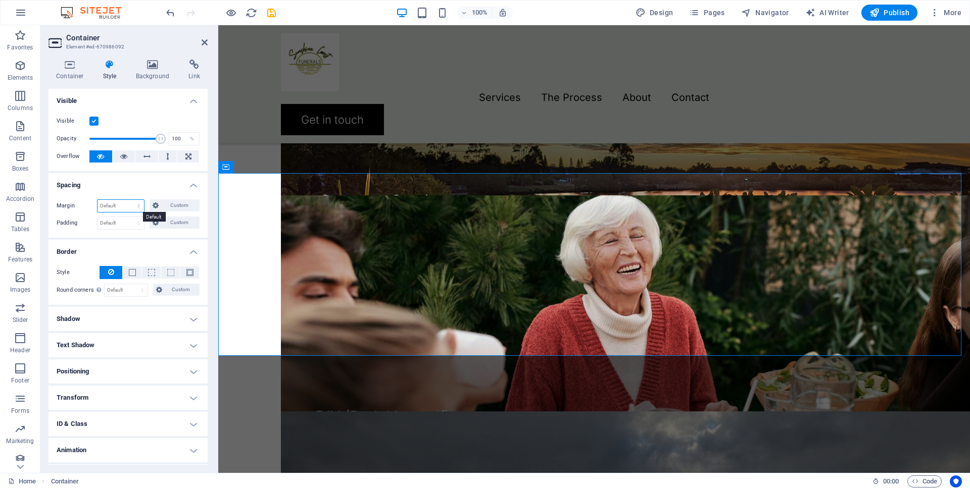
click at [115, 205] on select "Default auto px % rem vw vh Custom" at bounding box center [120, 206] width 46 height 12
click at [175, 204] on span "Custom" at bounding box center [179, 205] width 35 height 12
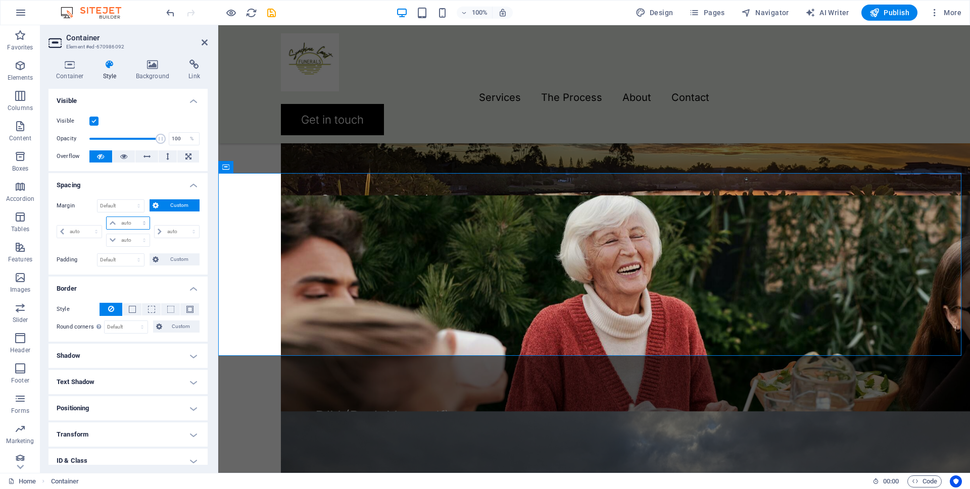
click at [141, 222] on select "auto px % rem vw vh" at bounding box center [128, 223] width 42 height 12
select select "vw"
click at [134, 217] on select "auto px % rem vw vh" at bounding box center [128, 223] width 42 height 12
type input "0"
select select "px"
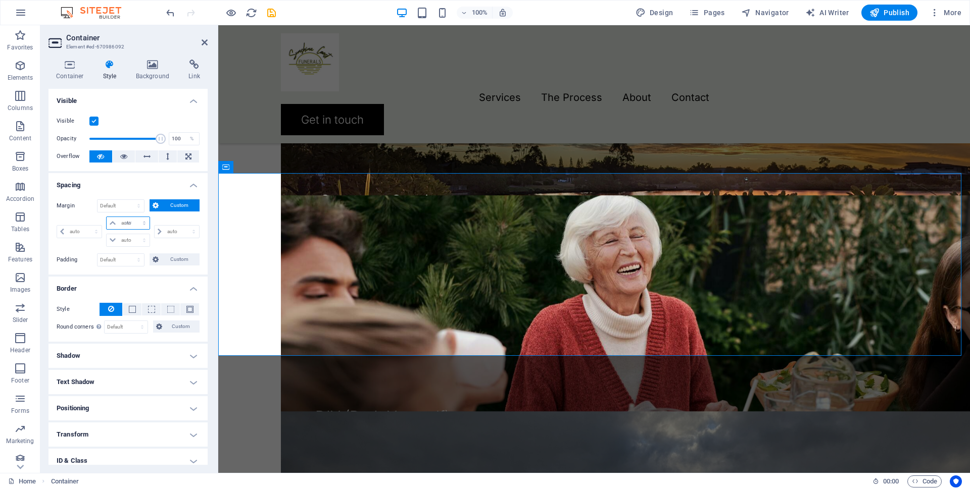
type input "0"
select select "px"
type input "0"
select select "px"
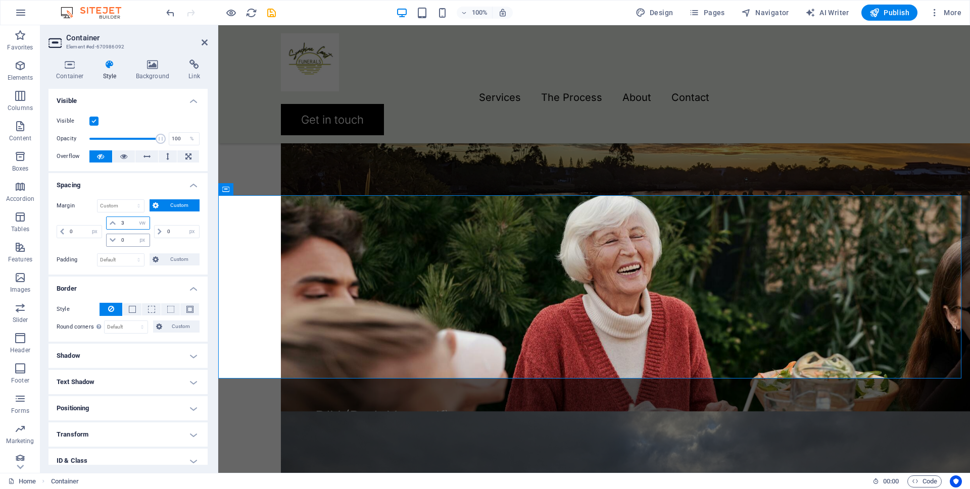
type input "3"
click at [127, 236] on input "0" at bounding box center [134, 240] width 30 height 12
type input "2"
click at [167, 244] on div "0 auto px % rem vw vh" at bounding box center [175, 232] width 47 height 30
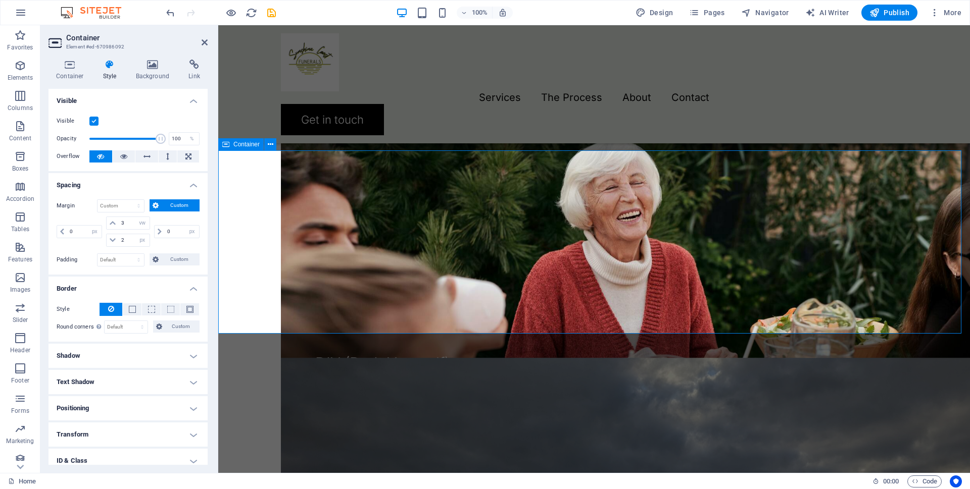
scroll to position [1768, 0]
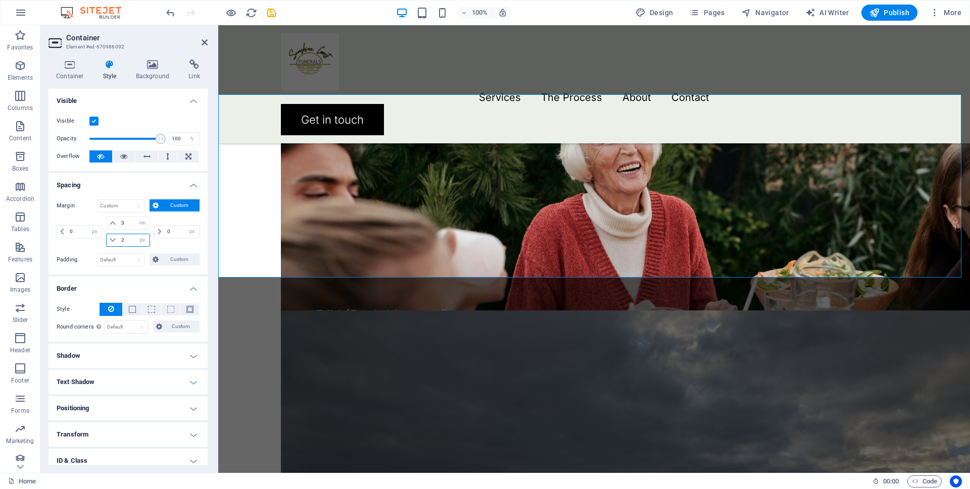
click at [129, 240] on input "2" at bounding box center [134, 240] width 30 height 12
type input "0"
click at [112, 257] on select "Default px rem % vh vw Custom" at bounding box center [120, 260] width 46 height 12
select select "vw"
click at [129, 254] on select "Default px rem % vh vw Custom" at bounding box center [120, 260] width 46 height 12
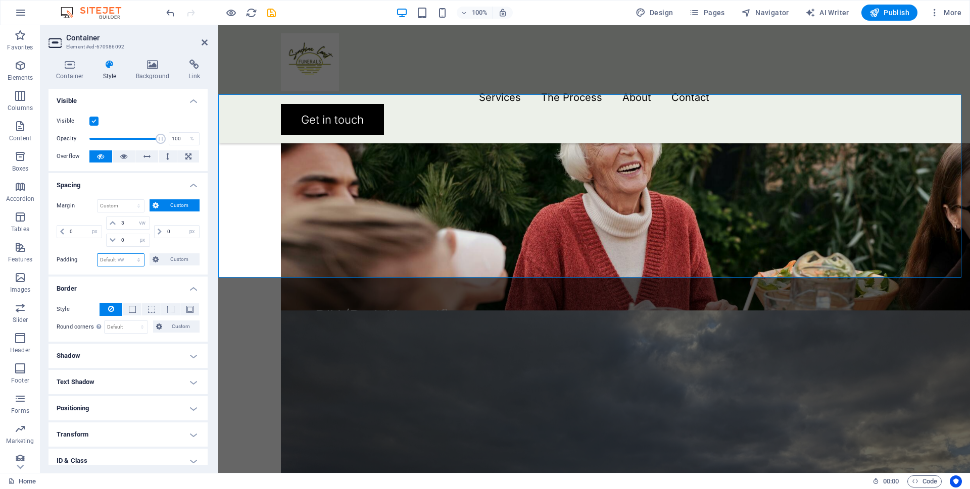
type input "0"
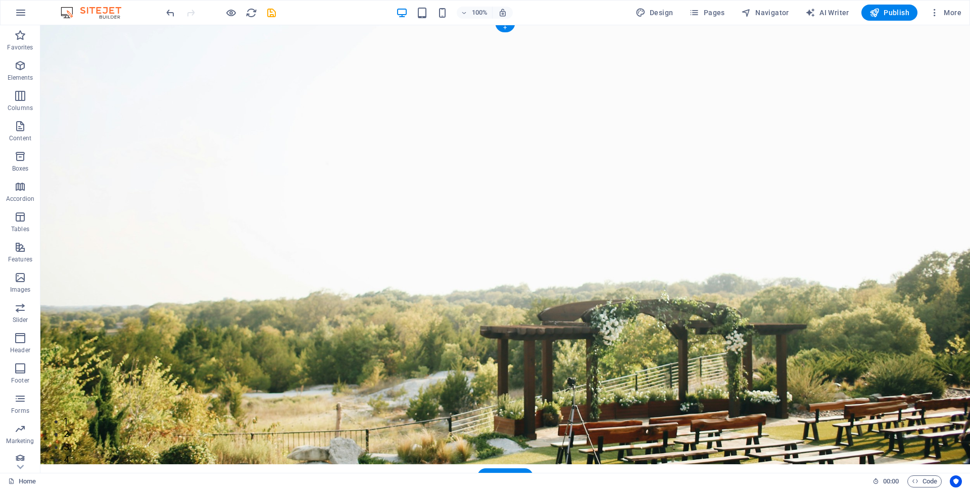
scroll to position [0, 0]
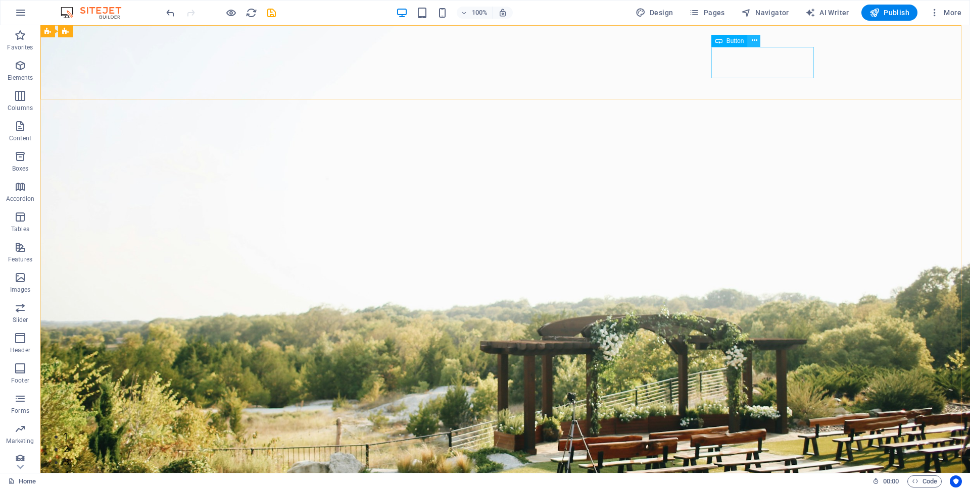
click at [754, 40] on icon at bounding box center [754, 40] width 6 height 11
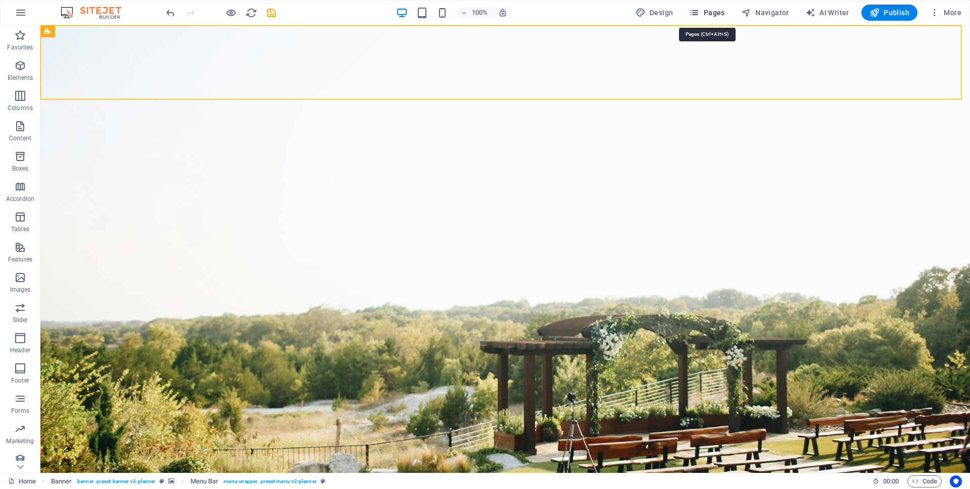
click at [703, 12] on span "Pages" at bounding box center [706, 13] width 35 height 10
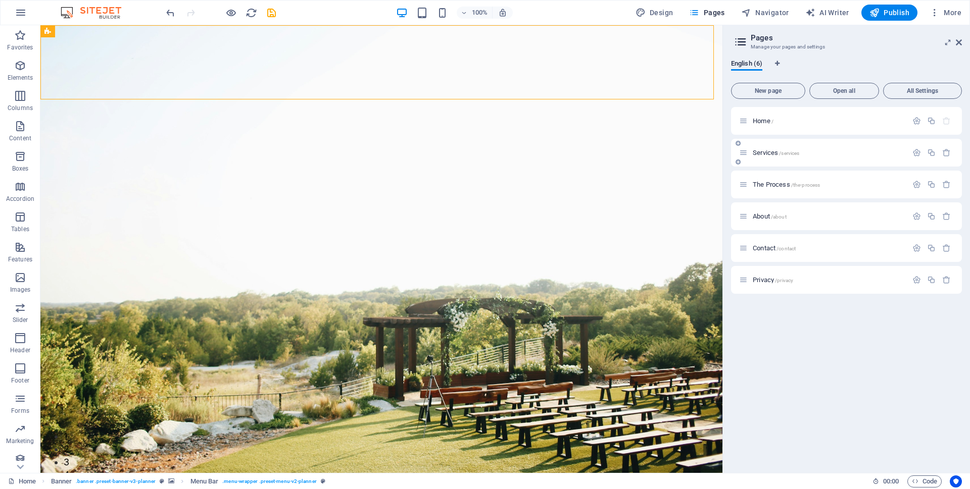
click at [765, 152] on span "Services /services" at bounding box center [775, 153] width 46 height 8
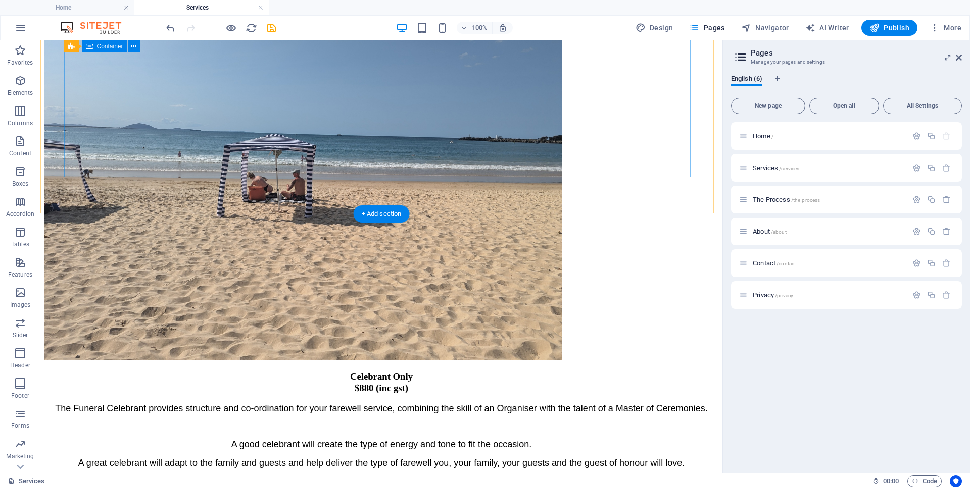
scroll to position [1616, 0]
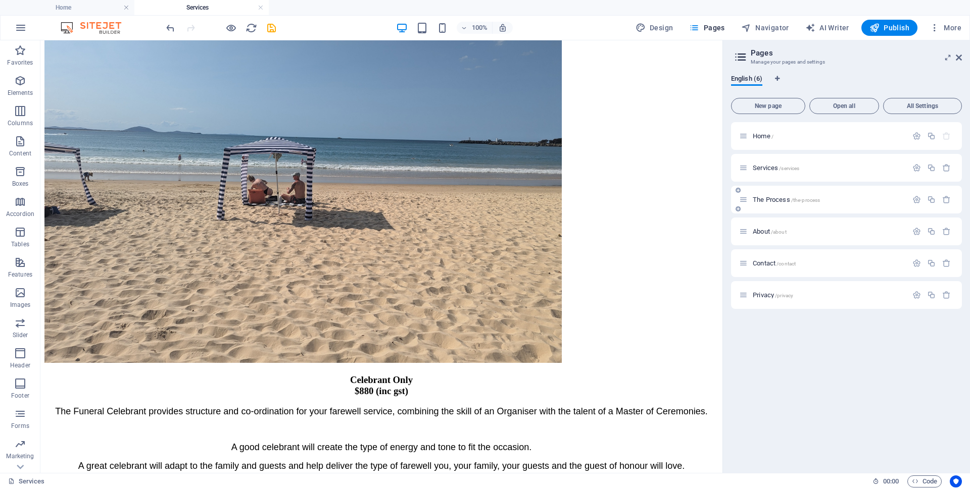
click at [768, 199] on span "The Process /the-process" at bounding box center [785, 200] width 67 height 8
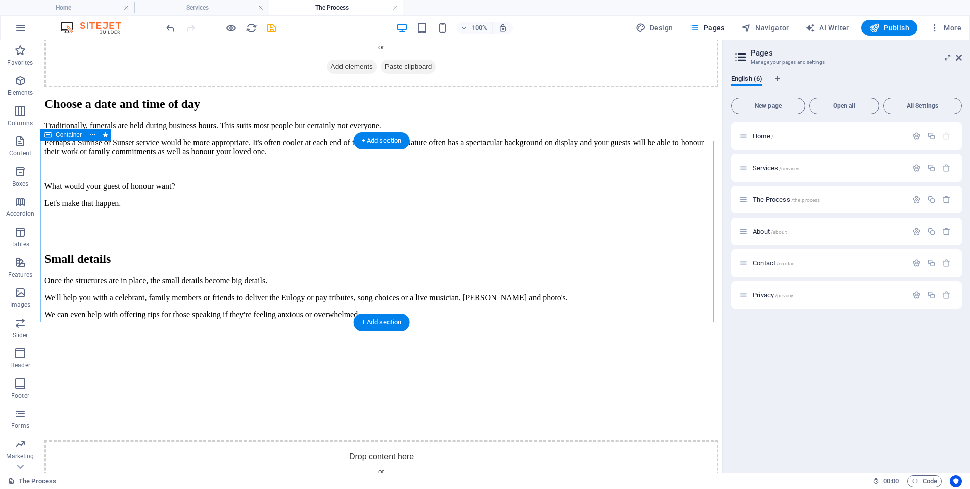
scroll to position [1919, 0]
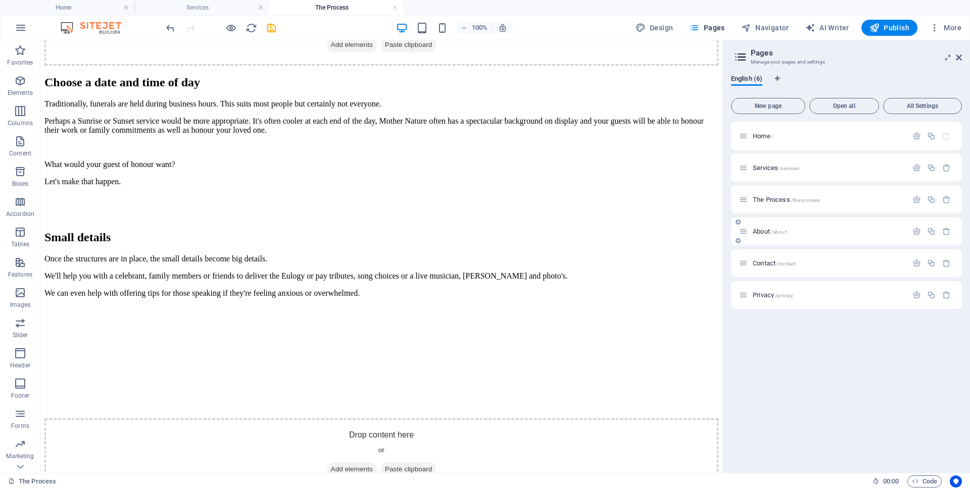
click at [765, 230] on span "About /about" at bounding box center [769, 232] width 34 height 8
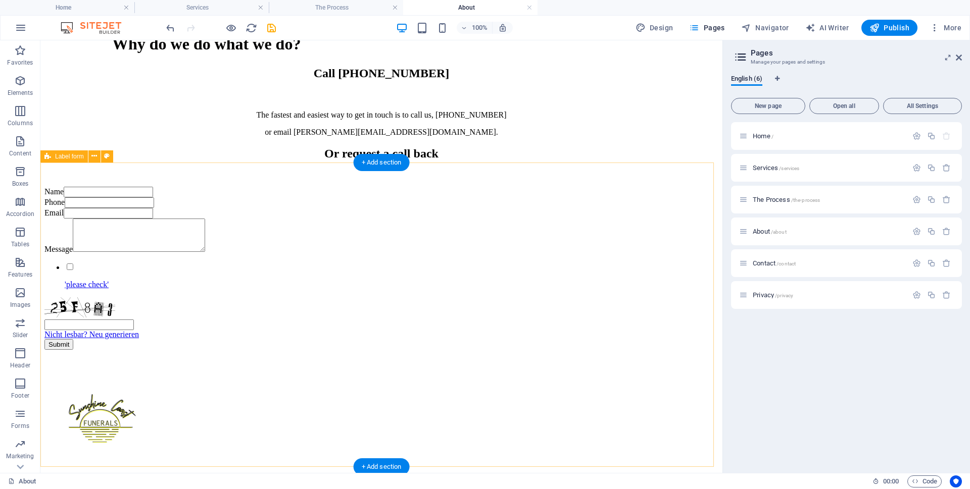
scroll to position [808, 0]
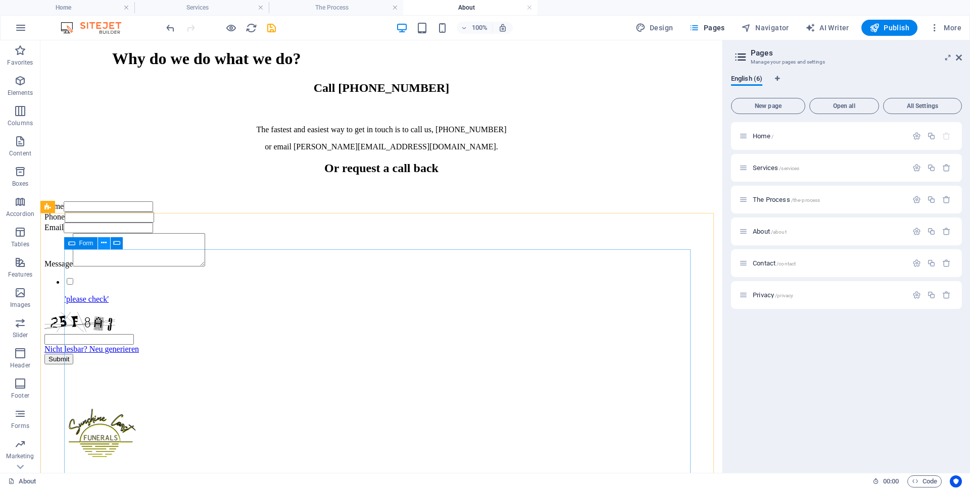
click at [103, 243] on icon at bounding box center [104, 243] width 6 height 11
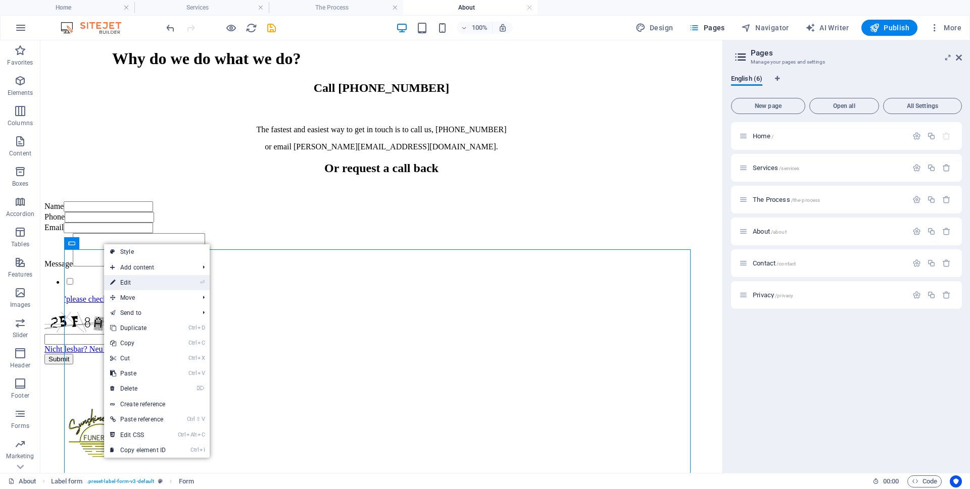
click at [138, 283] on link "⏎ Edit" at bounding box center [138, 282] width 68 height 15
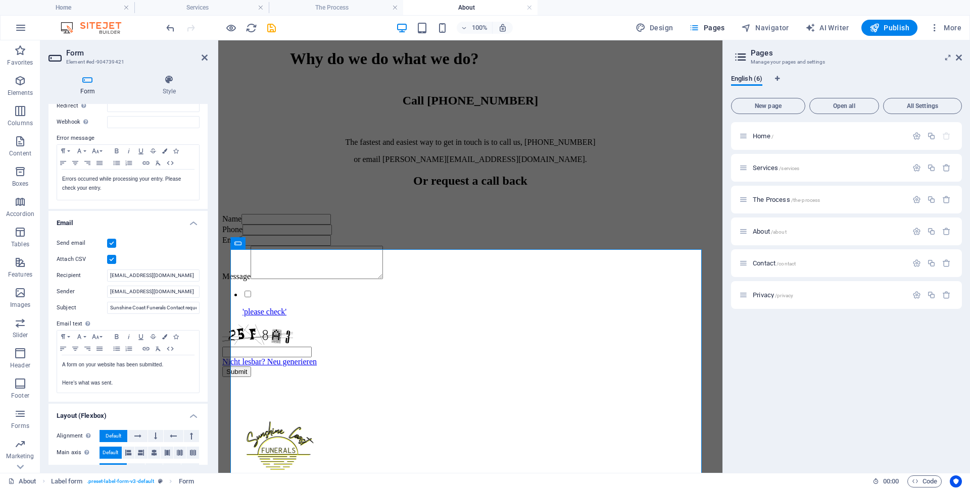
scroll to position [202, 0]
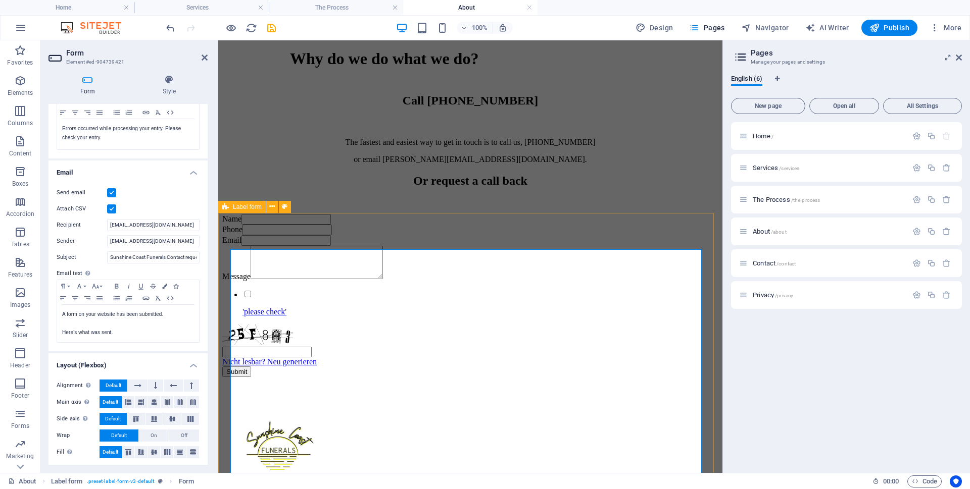
click at [322, 224] on div "Name Phone Email Message 'please check' Nicht lesbar? Neu generieren Submit" at bounding box center [470, 295] width 496 height 163
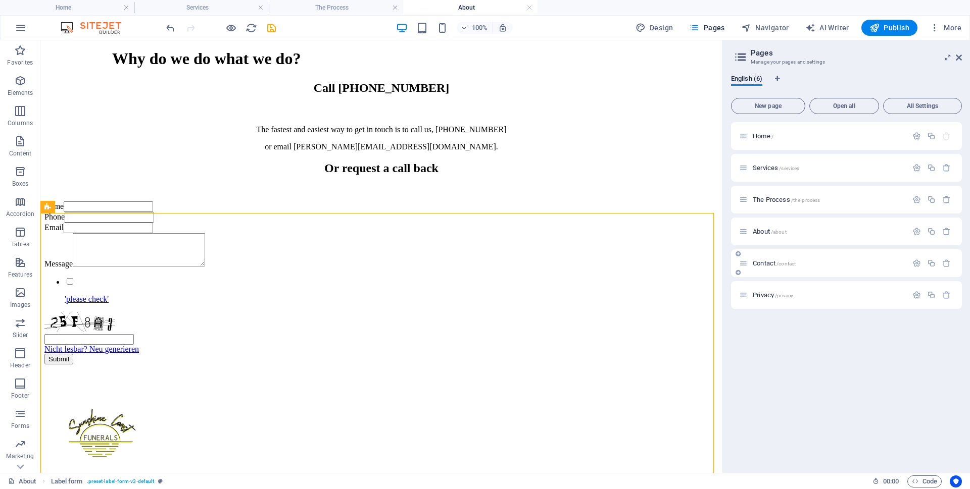
click at [769, 265] on span "Contact /contact" at bounding box center [773, 264] width 43 height 8
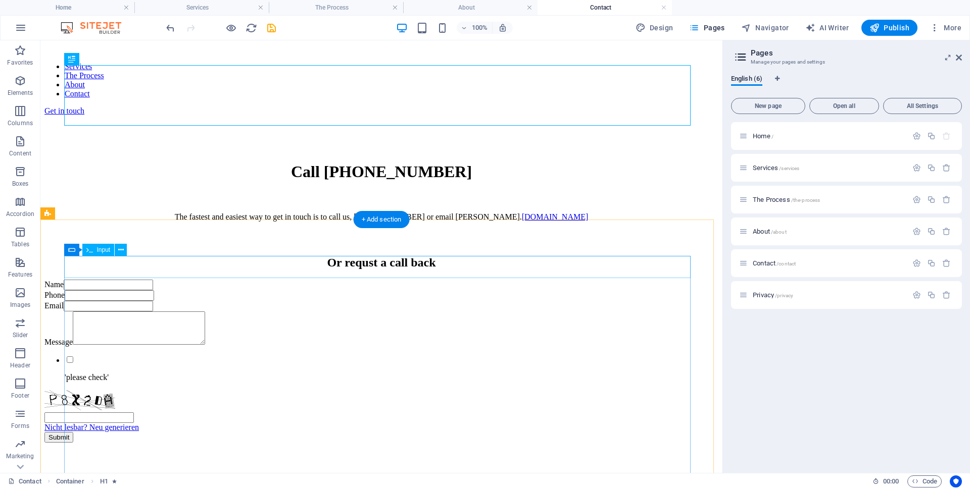
scroll to position [101, 0]
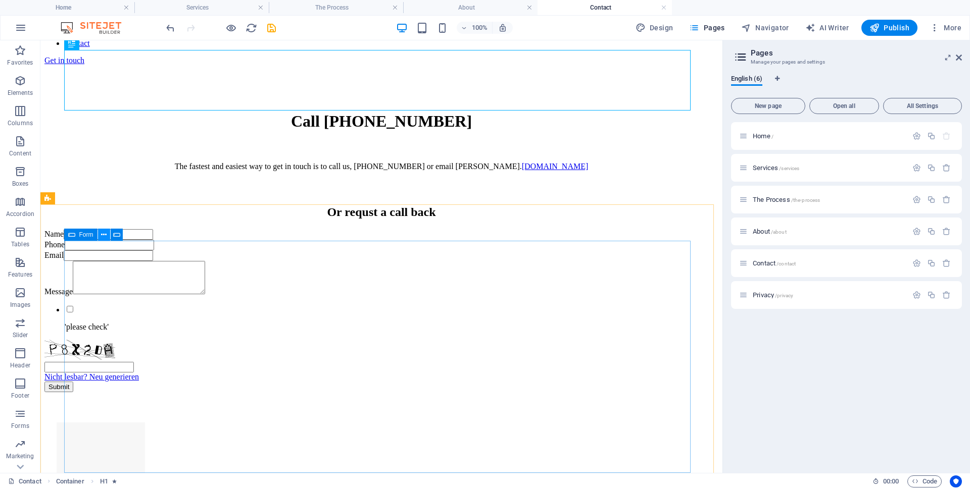
click at [102, 237] on icon at bounding box center [104, 235] width 6 height 11
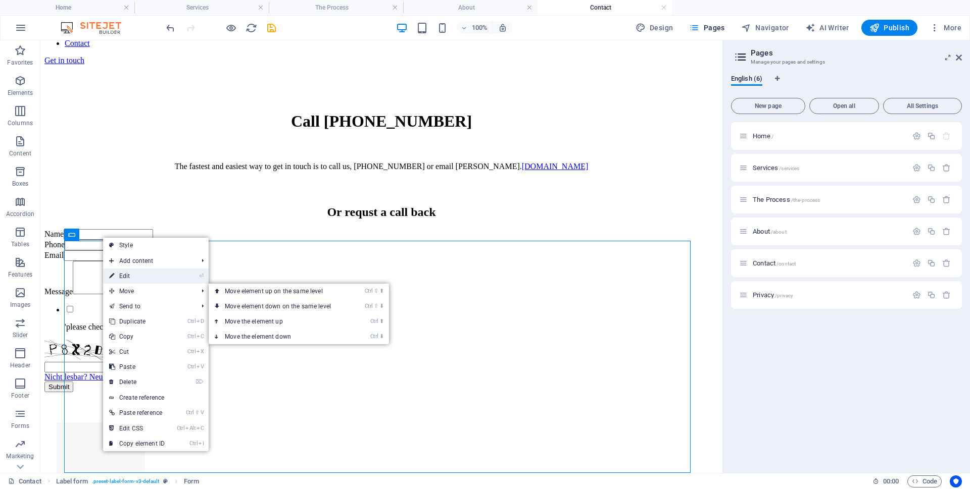
click at [127, 277] on link "⏎ Edit" at bounding box center [137, 276] width 68 height 15
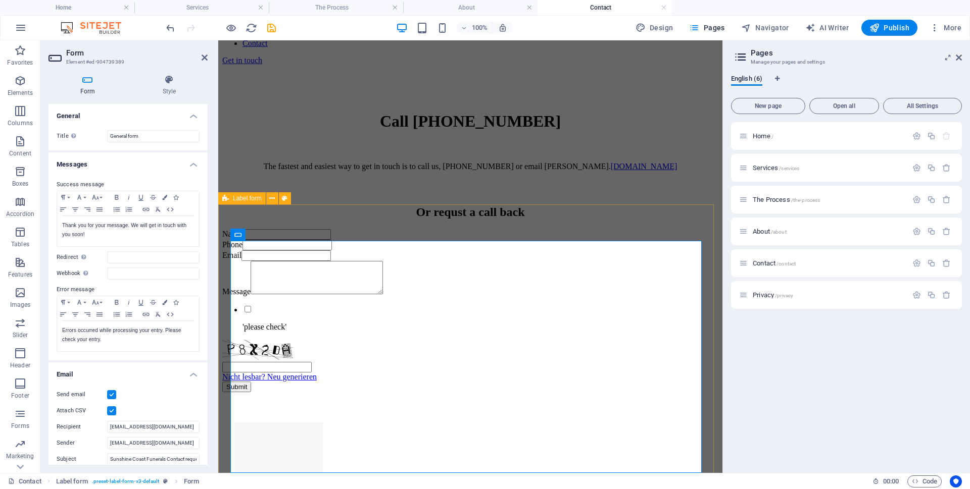
click at [280, 229] on div "Name Phone Email Message 'please check' Nicht lesbar? Neu generieren Submit" at bounding box center [470, 310] width 496 height 163
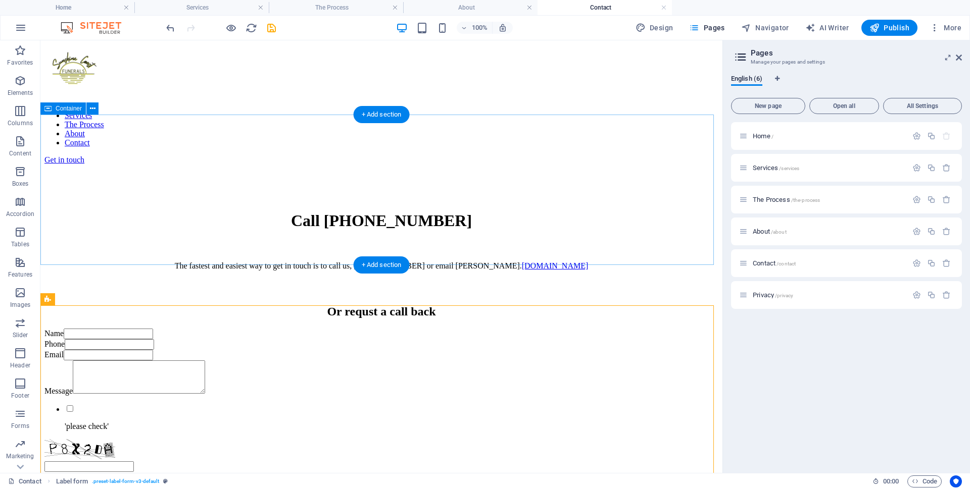
scroll to position [0, 0]
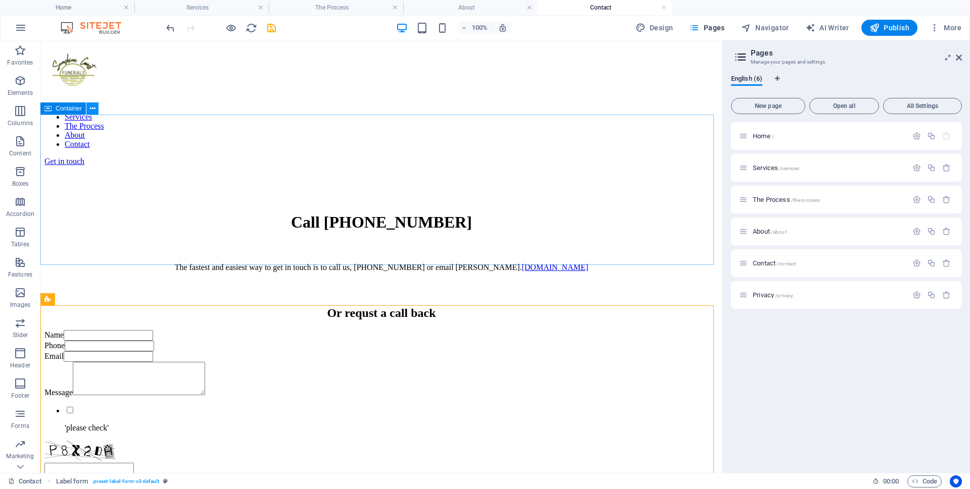
click at [90, 109] on icon at bounding box center [93, 109] width 6 height 11
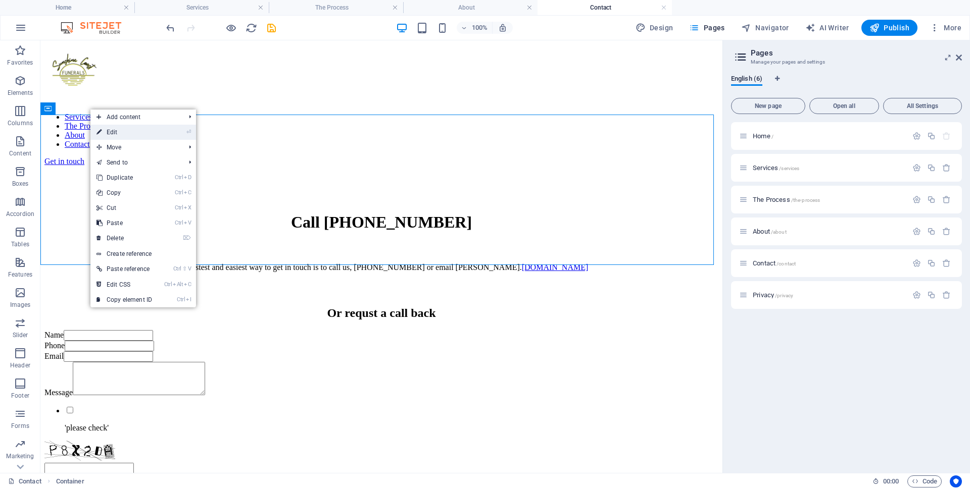
click at [106, 127] on link "⏎ Edit" at bounding box center [124, 132] width 68 height 15
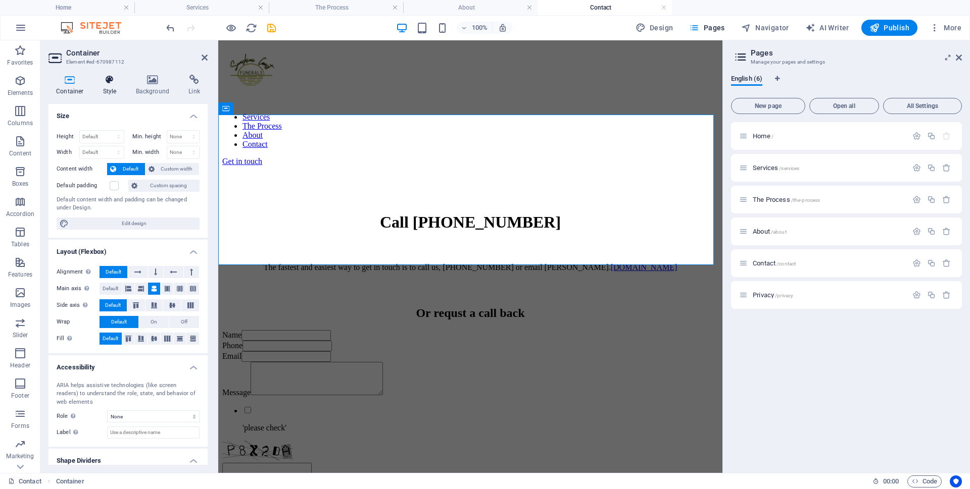
click at [111, 86] on h4 "Style" at bounding box center [111, 85] width 33 height 21
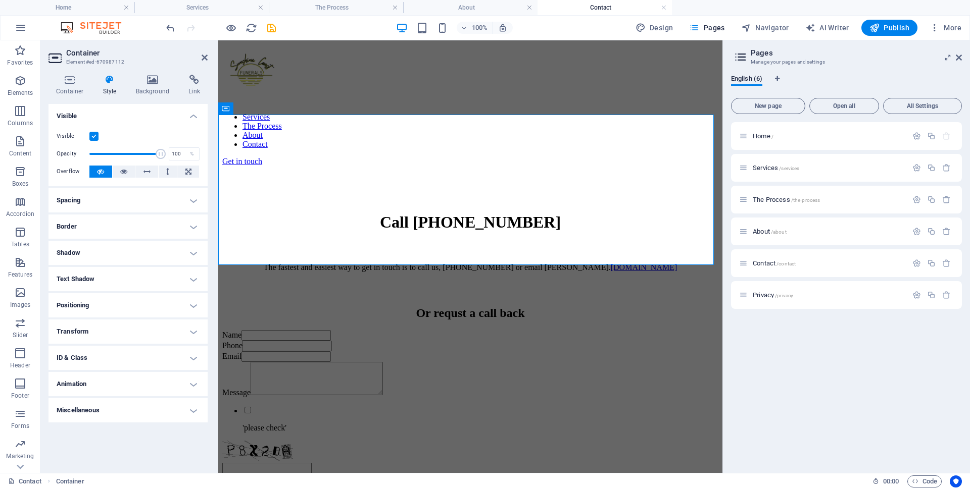
click at [123, 199] on h4 "Spacing" at bounding box center [127, 200] width 159 height 24
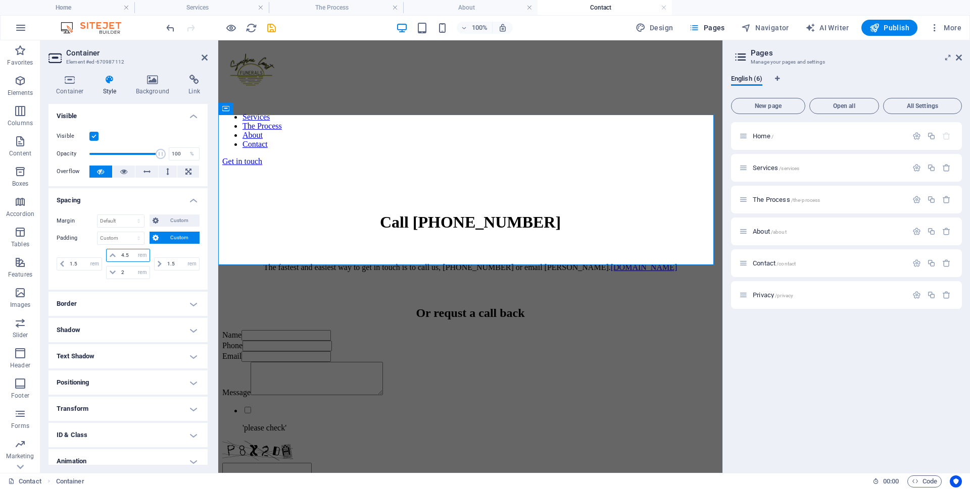
click at [127, 255] on input "4.5" at bounding box center [134, 255] width 30 height 12
type input "4"
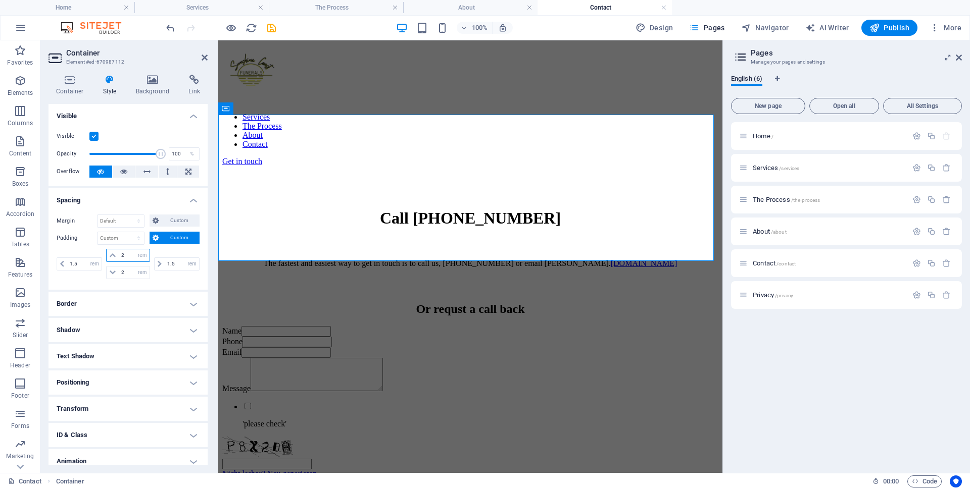
type input "2"
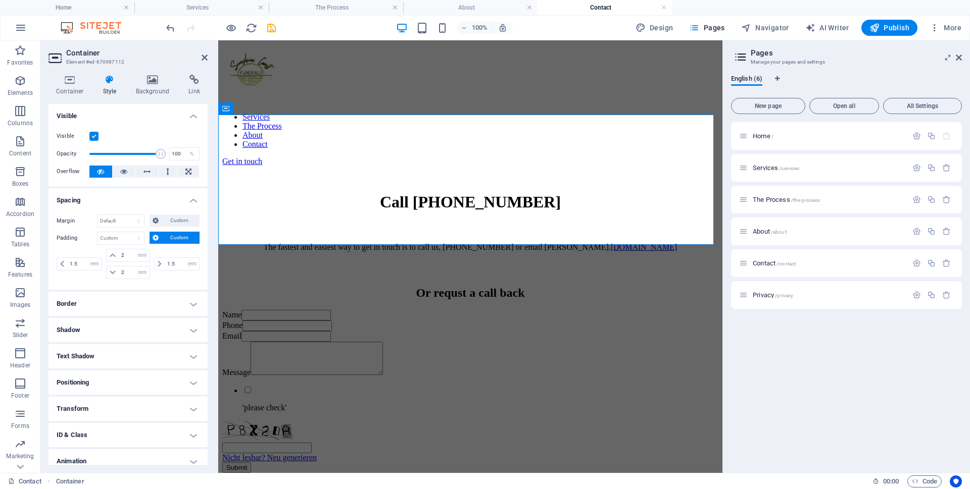
click at [164, 278] on div "1.5 px rem % vh vw" at bounding box center [175, 264] width 47 height 30
click at [284, 286] on div "Or requst a call back" at bounding box center [470, 293] width 496 height 14
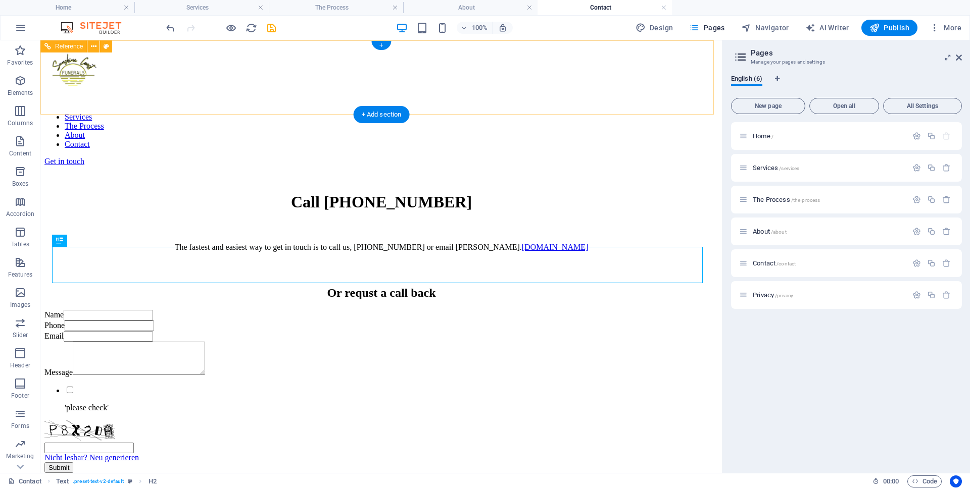
click at [619, 157] on div "Get in touch" at bounding box center [381, 161] width 674 height 9
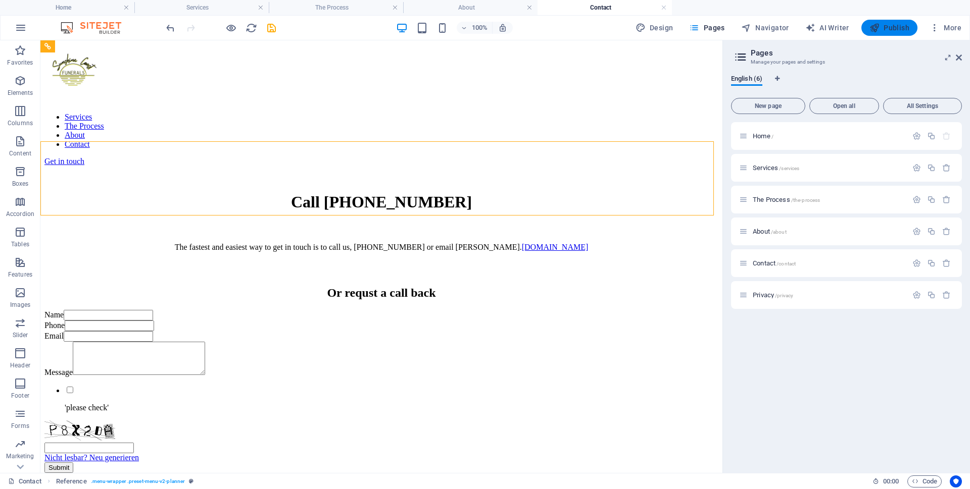
drag, startPoint x: 875, startPoint y: 32, endPoint x: 869, endPoint y: 34, distance: 6.4
click at [875, 31] on icon "button" at bounding box center [874, 28] width 10 height 10
